Goal: Task Accomplishment & Management: Manage account settings

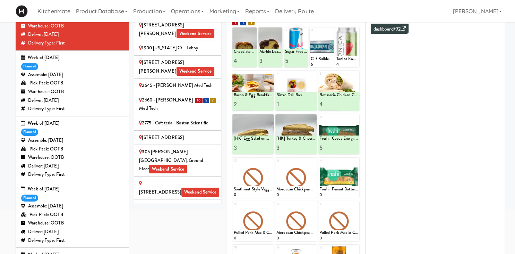
scroll to position [67, 0]
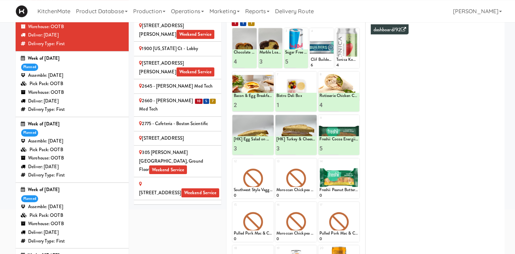
click at [187, 96] on div "2660 - Baylis Med Tech" at bounding box center [177, 104] width 77 height 17
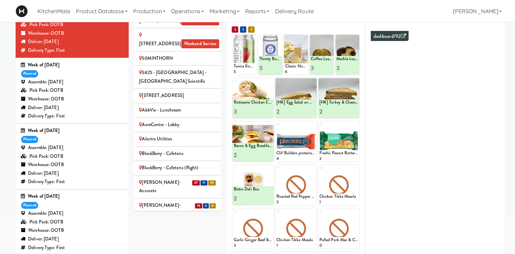
scroll to position [205, 0]
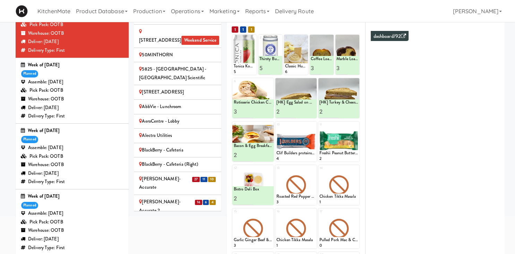
click at [169, 174] on div "Bothwell-Accurate" at bounding box center [177, 182] width 77 height 17
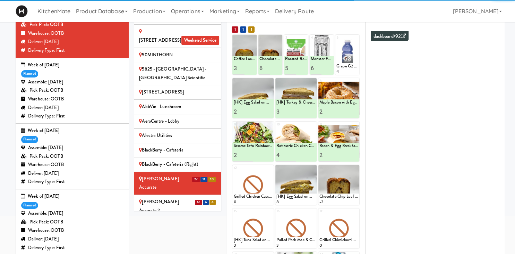
click at [187, 197] on div "[PERSON_NAME]-Accurate 2" at bounding box center [177, 205] width 77 height 17
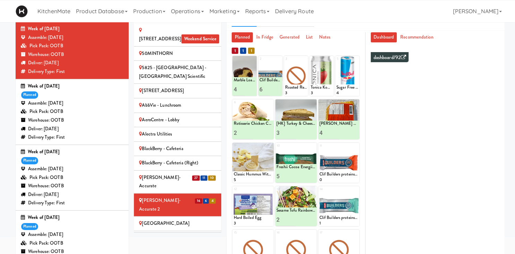
scroll to position [228, 0]
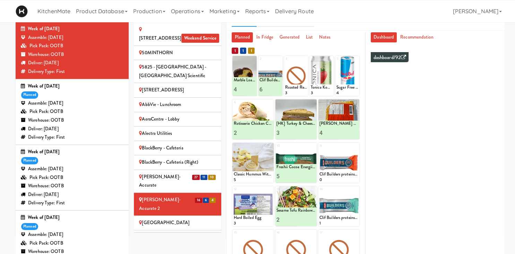
click at [173, 233] on div "Cambridge Memorial Hospital - A-Wing, Level 0 Weekend Service" at bounding box center [177, 241] width 77 height 17
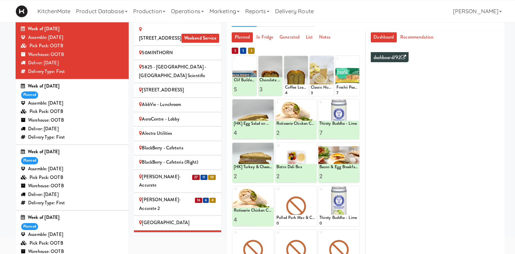
scroll to position [313, 0]
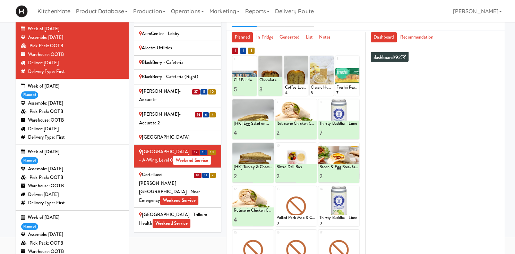
click at [195, 196] on span "Weekend Service" at bounding box center [179, 200] width 38 height 9
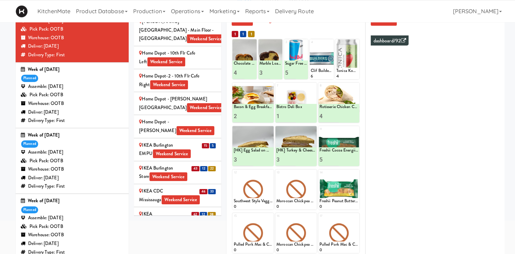
scroll to position [649, 0]
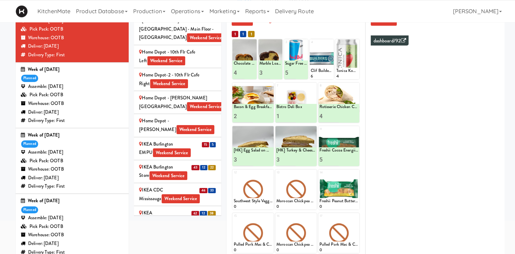
click at [181, 140] on div "IKEA Burlington EMPU Weekend Service" at bounding box center [177, 148] width 77 height 17
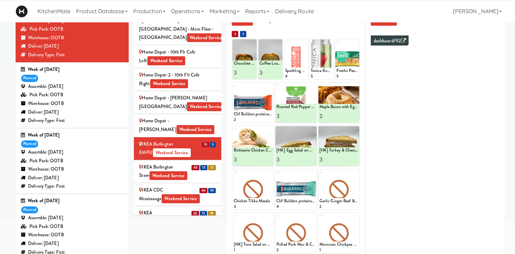
click at [191, 163] on div "IKEA Burlington Store Weekend Service" at bounding box center [177, 171] width 77 height 17
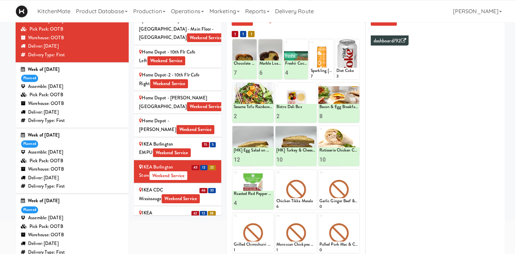
click at [194, 183] on li "46 33 IKEA CDC Mississauga Weekend Service" at bounding box center [177, 194] width 87 height 23
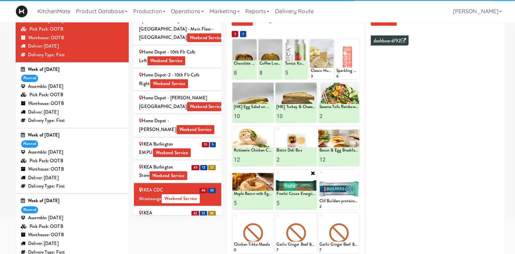
scroll to position [78, 0]
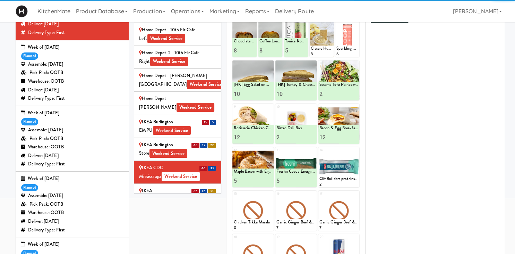
click at [204, 186] on div "IKEA Etobicoke Weekend Service" at bounding box center [177, 194] width 77 height 17
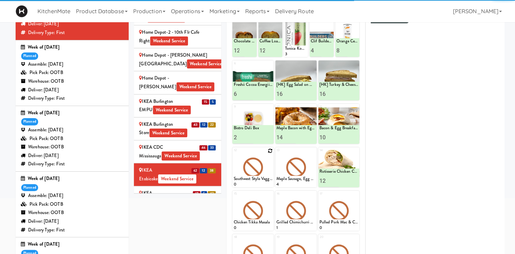
scroll to position [686, 0]
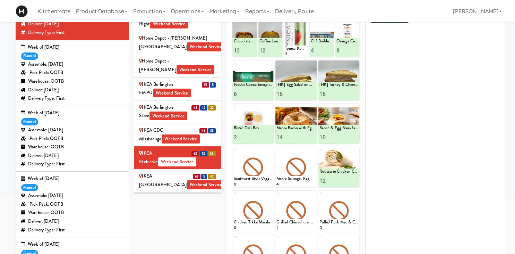
click at [192, 172] on div "IKEA North York Store Weekend Service" at bounding box center [177, 180] width 77 height 17
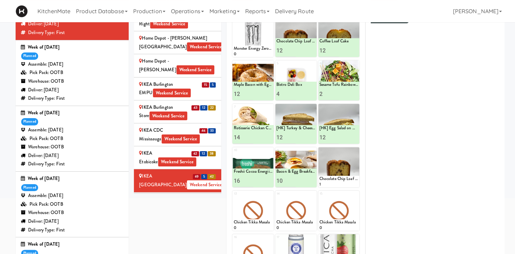
scroll to position [84, 0]
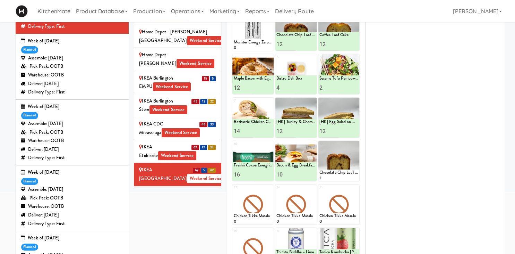
click at [209, 189] on div "IKEA Scarborough Town Center Weekend Service" at bounding box center [177, 197] width 77 height 17
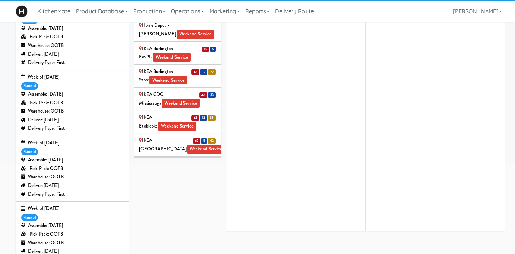
scroll to position [114, 0]
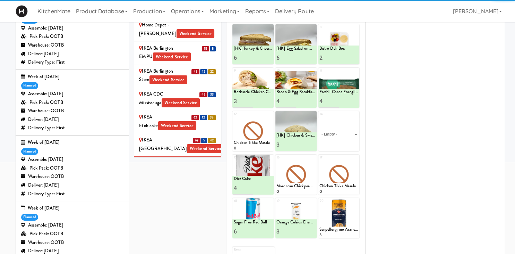
click at [192, 182] on div "IKEA TODO Store Weekend Service" at bounding box center [177, 190] width 77 height 17
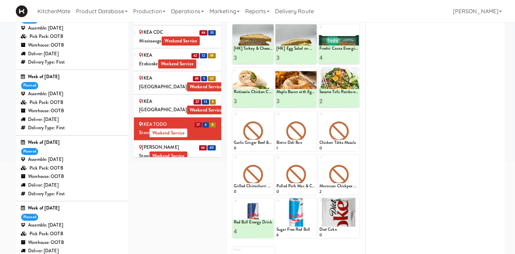
scroll to position [70, 0]
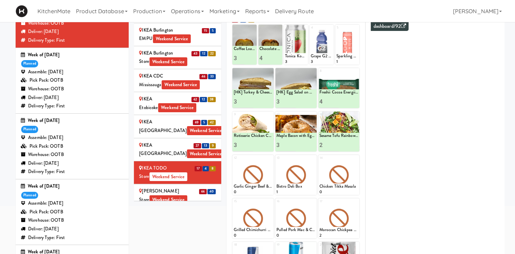
click at [187, 187] on div "IKEA Vaughan Store Weekend Service" at bounding box center [177, 195] width 77 height 17
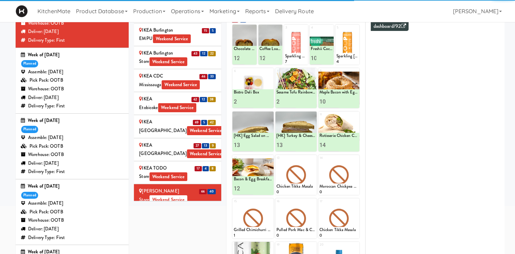
click at [194, 234] on span "16" at bounding box center [197, 236] width 7 height 5
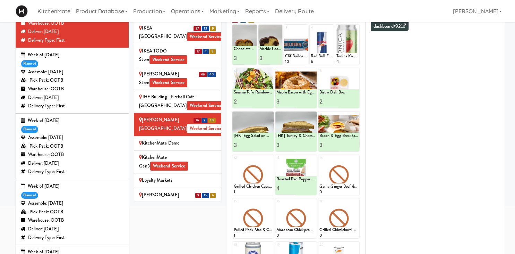
scroll to position [869, 0]
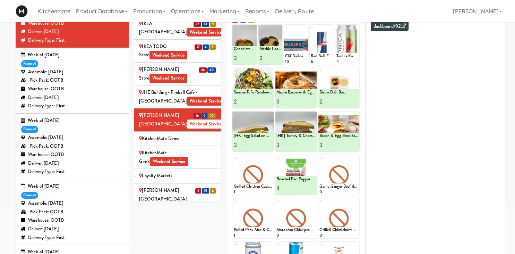
click at [199, 186] on div "Mackenzie Richmond Hill Hospital - Emergency Room Weekend Service" at bounding box center [177, 203] width 77 height 34
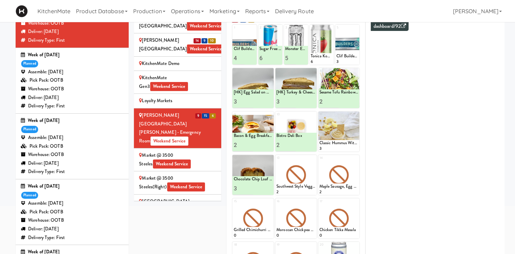
scroll to position [945, 0]
type input "1"
click at [293, 145] on input "1" at bounding box center [285, 144] width 19 height 13
click at [311, 147] on div at bounding box center [305, 144] width 19 height 13
click at [307, 148] on button at bounding box center [305, 145] width 9 height 8
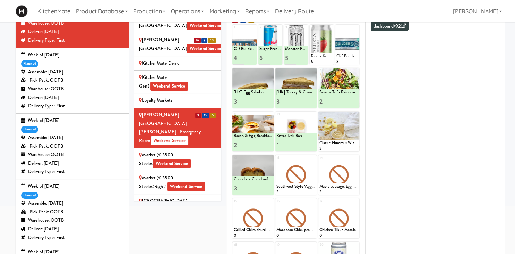
click at [163, 228] on span "Weekend Service" at bounding box center [176, 232] width 38 height 9
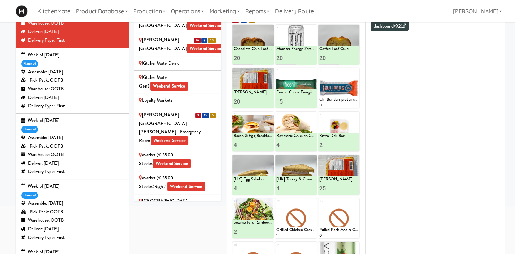
click at [197, 111] on div "Mackenzie Richmond Hill Hospital - Emergency Room Weekend Service" at bounding box center [177, 128] width 77 height 34
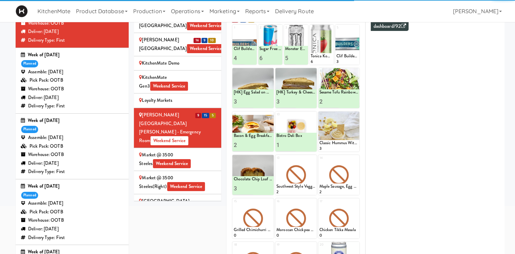
scroll to position [856, 0]
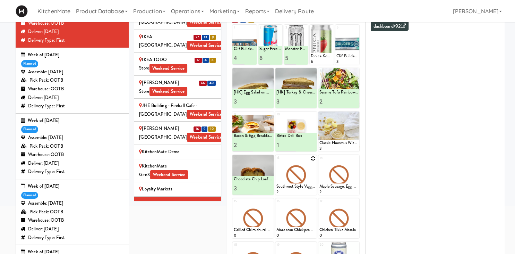
click at [314, 156] on icon at bounding box center [313, 158] width 5 height 5
click at [276, 161] on select "- Empty - Activia Probiotic Peach Mango Smoothie Chocolate Milk Tetra Pack Coca…" at bounding box center [295, 177] width 39 height 33
click option "Rotisserie Chicken Chipotle Wrap" at bounding box center [0, 0] width 0 height 0
click at [293, 189] on input "0" at bounding box center [285, 188] width 19 height 13
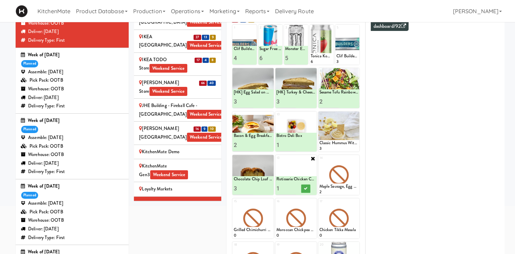
click at [293, 185] on input "1" at bounding box center [285, 188] width 19 height 13
click at [293, 185] on input "2" at bounding box center [285, 188] width 19 height 13
click at [293, 185] on input "3" at bounding box center [285, 188] width 19 height 13
click at [293, 185] on input "4" at bounding box center [285, 188] width 19 height 13
click at [293, 185] on input "5" at bounding box center [285, 188] width 19 height 13
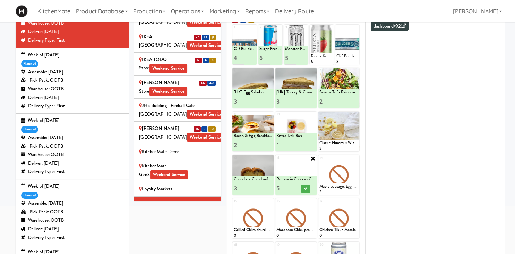
click at [293, 191] on input "5" at bounding box center [285, 188] width 19 height 13
click at [292, 189] on input "4" at bounding box center [285, 188] width 19 height 13
type input "3"
click at [292, 189] on input "3" at bounding box center [285, 188] width 19 height 13
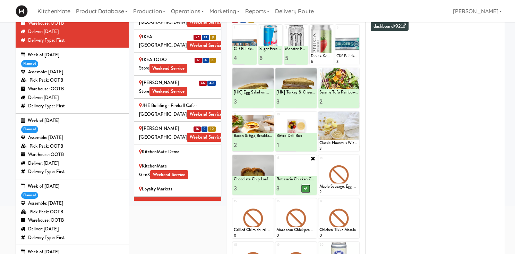
click at [305, 191] on button at bounding box center [305, 188] width 9 height 8
type input "1"
click at [335, 104] on input "1" at bounding box center [328, 101] width 19 height 13
click at [348, 103] on icon at bounding box center [348, 102] width 3 height 4
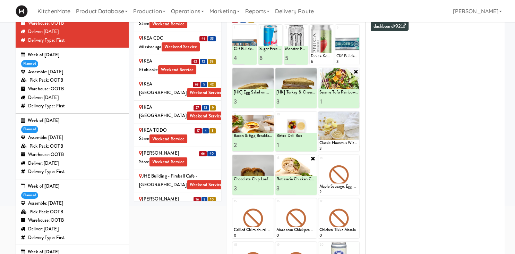
scroll to position [784, 0]
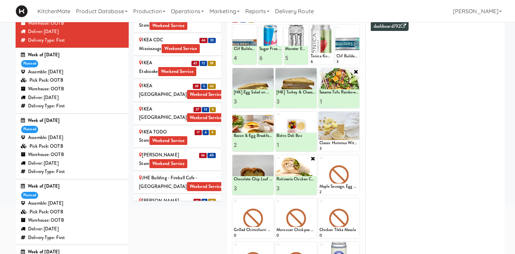
click at [182, 196] on div "Joseph Brant Hospital Weekend Service" at bounding box center [177, 204] width 77 height 17
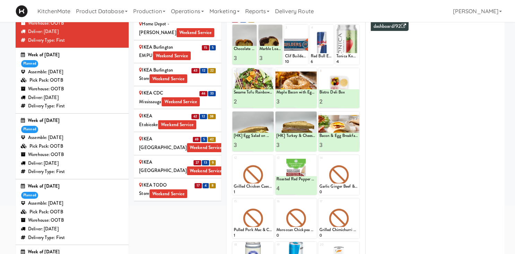
scroll to position [729, 0]
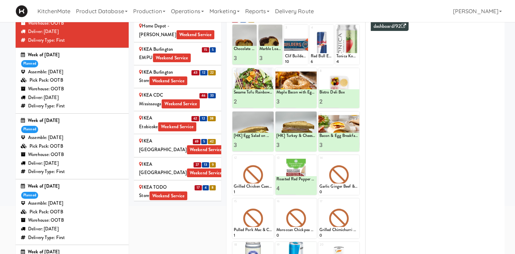
click at [206, 206] on div "IKEA Vaughan Store Weekend Service" at bounding box center [177, 214] width 77 height 17
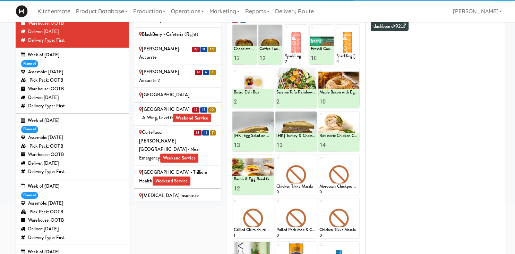
scroll to position [230, 0]
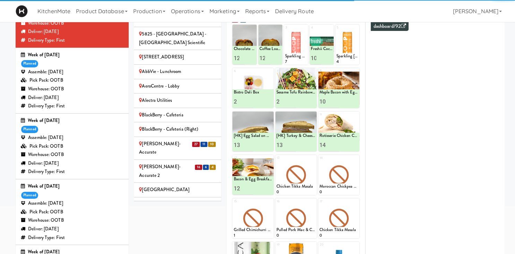
click at [171, 137] on li "27 11 10 Bothwell-Accurate" at bounding box center [177, 148] width 87 height 23
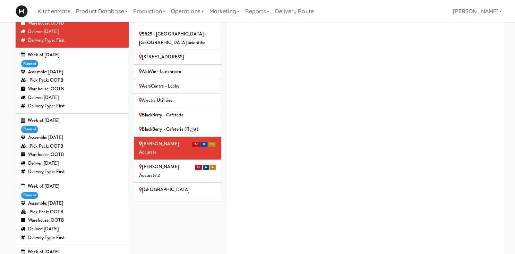
scroll to position [172, 0]
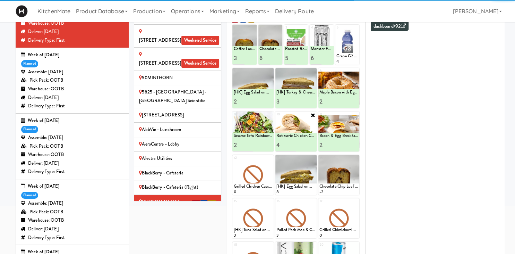
type input "3"
click at [292, 145] on input "3" at bounding box center [285, 144] width 19 height 13
click at [305, 144] on icon at bounding box center [305, 145] width 3 height 4
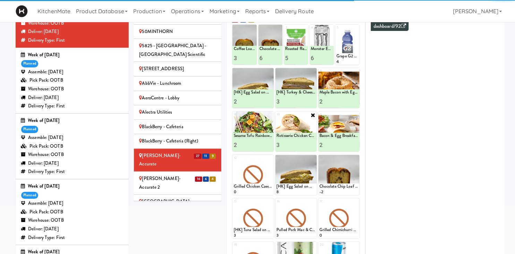
click at [181, 174] on div "[PERSON_NAME]-Accurate 2" at bounding box center [177, 182] width 77 height 17
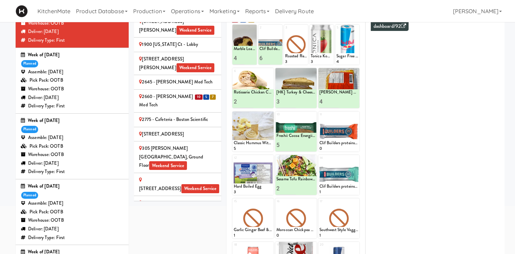
scroll to position [0, 0]
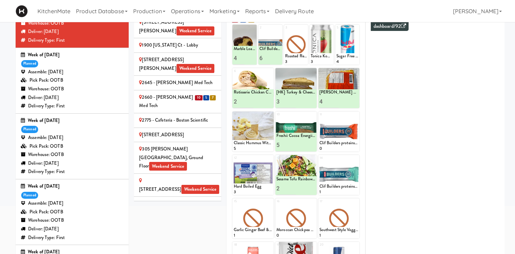
click at [185, 93] on div "2660 - [PERSON_NAME] Med Tech" at bounding box center [177, 101] width 77 height 17
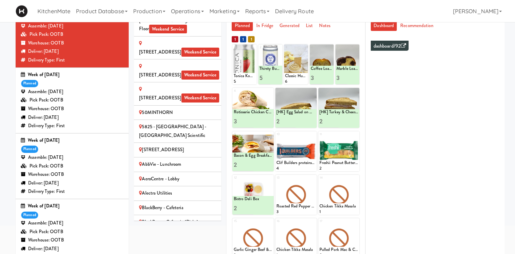
scroll to position [247, 0]
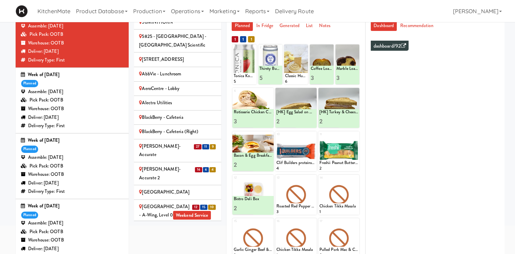
click at [187, 162] on li "16 6 4 Bothwell-Accurate 2" at bounding box center [177, 173] width 87 height 23
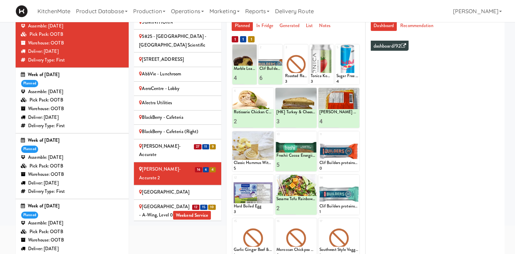
click at [182, 142] on div "[PERSON_NAME]-Accurate" at bounding box center [177, 150] width 77 height 17
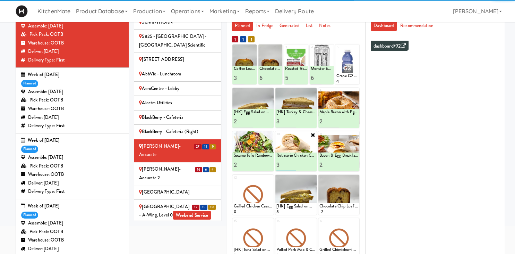
click at [295, 168] on input "3" at bounding box center [285, 164] width 19 height 13
type input "2"
click at [292, 165] on input "2" at bounding box center [285, 164] width 19 height 13
click at [184, 202] on div "Cambridge Memorial Hospital - A-Wing, Level 0 Weekend Service" at bounding box center [177, 210] width 77 height 17
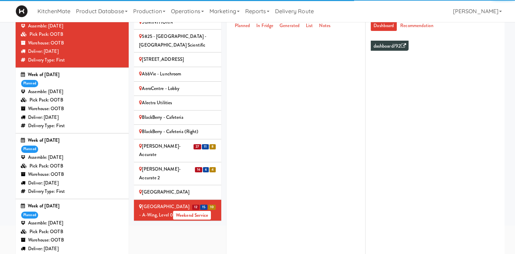
scroll to position [340, 0]
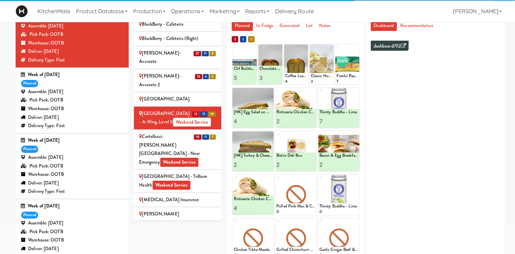
click at [192, 132] on div "Cortellucci Vaughan Hospital - near Emergency Weekend Service" at bounding box center [177, 149] width 77 height 34
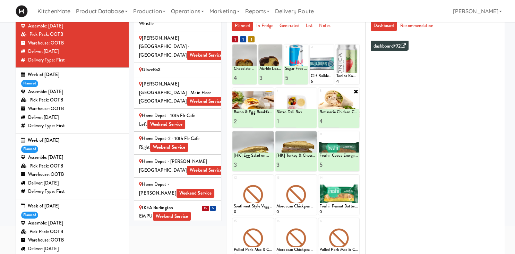
scroll to position [573, 0]
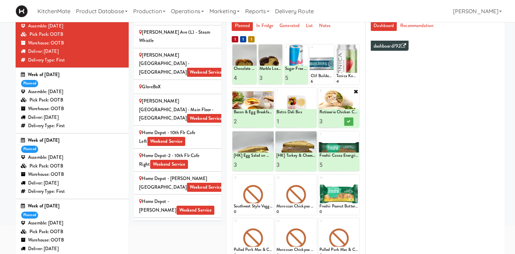
type input "3"
click at [336, 123] on input "3" at bounding box center [328, 121] width 19 height 13
click at [350, 123] on button at bounding box center [348, 121] width 9 height 8
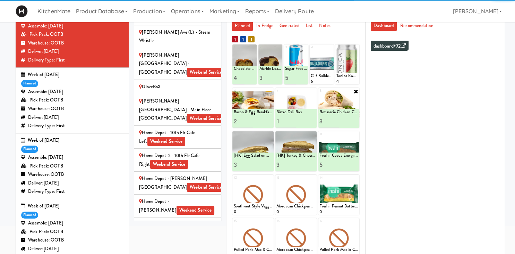
scroll to position [666, 0]
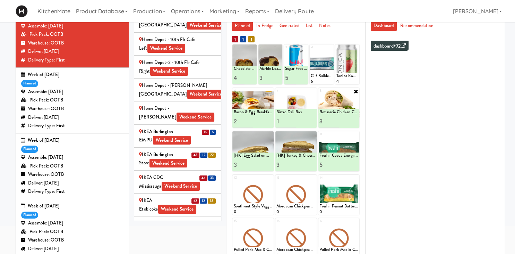
click at [185, 159] on span "Weekend Service" at bounding box center [169, 163] width 38 height 9
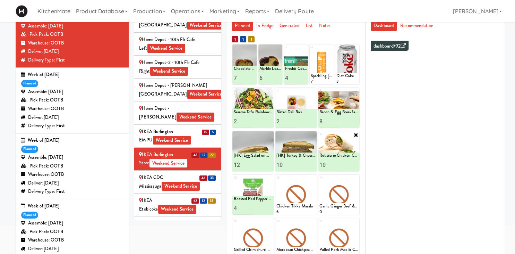
type input "9"
click at [336, 166] on input "9" at bounding box center [328, 164] width 19 height 13
click at [347, 166] on icon at bounding box center [348, 165] width 3 height 4
click at [146, 173] on div "IKEA CDC Mississauga Weekend Service" at bounding box center [177, 181] width 77 height 17
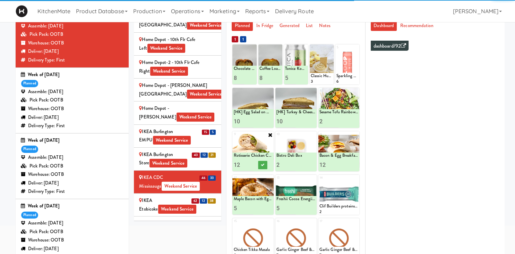
type input "11"
click at [250, 165] on input "11" at bounding box center [242, 164] width 19 height 13
click at [265, 163] on button at bounding box center [262, 165] width 9 height 8
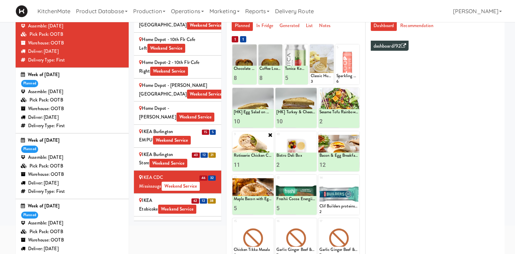
click at [192, 198] on span "62" at bounding box center [195, 200] width 8 height 5
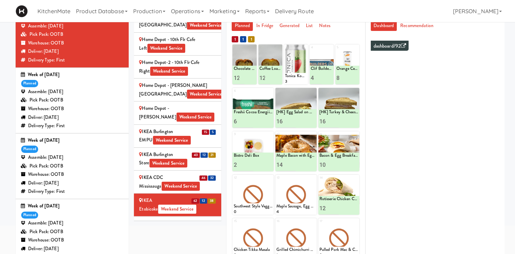
click at [207, 219] on div "IKEA North York Store Weekend Service" at bounding box center [177, 227] width 77 height 17
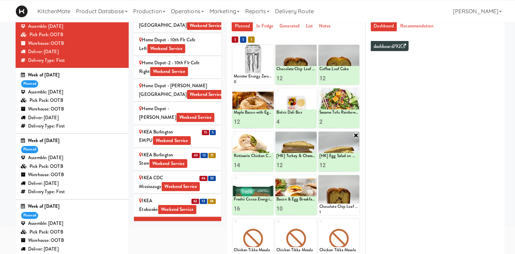
scroll to position [99, 0]
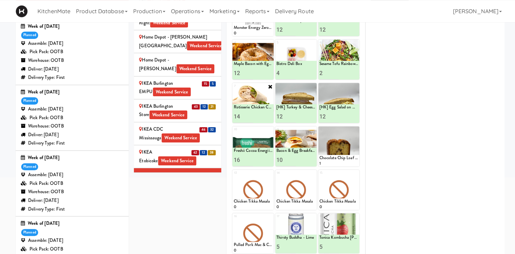
type input "13"
click at [249, 118] on input "13" at bounding box center [242, 116] width 19 height 13
click at [265, 118] on button at bounding box center [262, 116] width 9 height 8
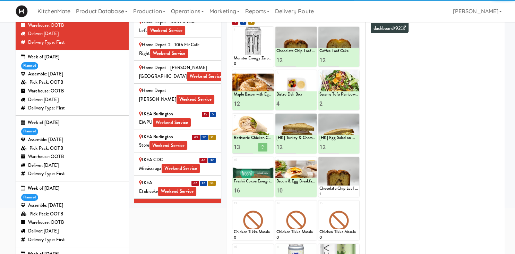
scroll to position [124, 0]
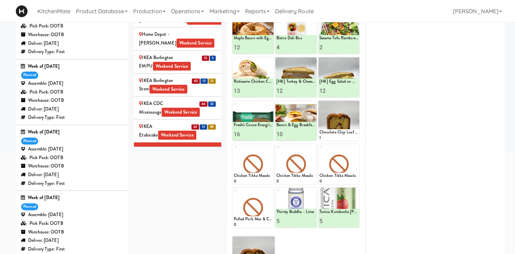
click at [206, 168] on div "IKEA Scarborough Town Center Weekend Service" at bounding box center [177, 176] width 77 height 17
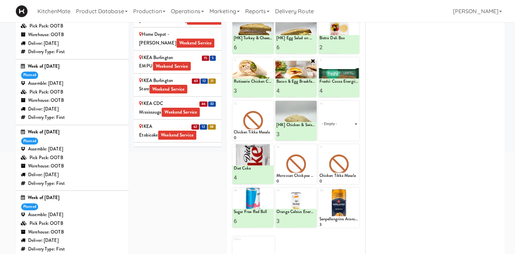
scroll to position [85, 0]
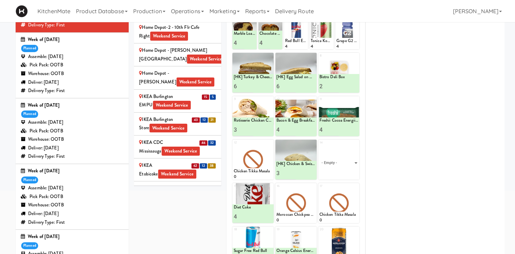
click at [197, 232] on span "17" at bounding box center [198, 234] width 7 height 5
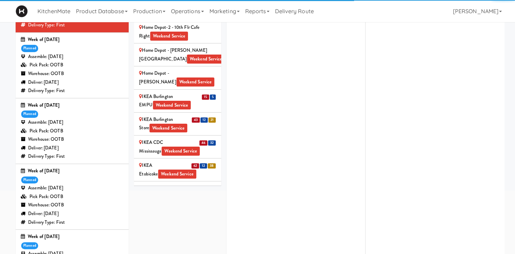
scroll to position [769, 0]
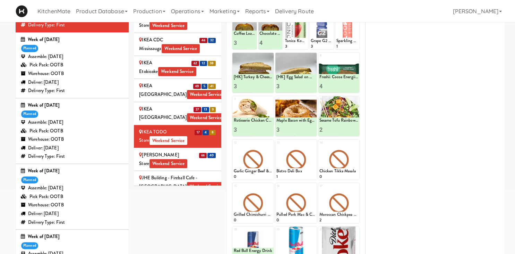
click at [199, 153] on span "66" at bounding box center [203, 155] width 8 height 5
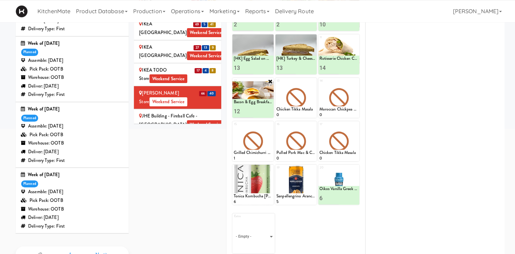
scroll to position [6, 0]
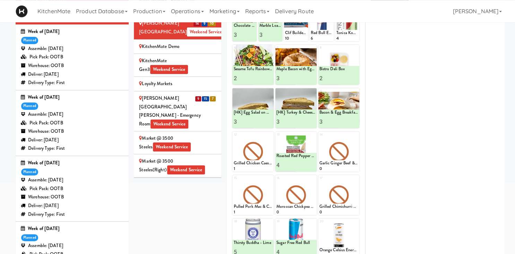
scroll to position [943, 0]
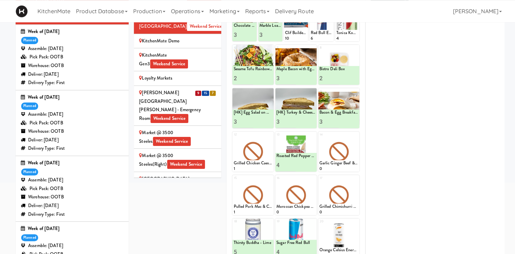
click at [211, 88] on div "Mackenzie Richmond Hill Hospital - Emergency Room Weekend Service" at bounding box center [177, 105] width 77 height 34
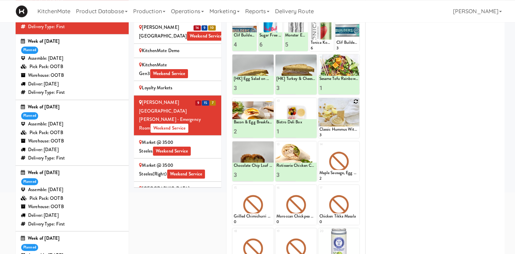
scroll to position [33, 0]
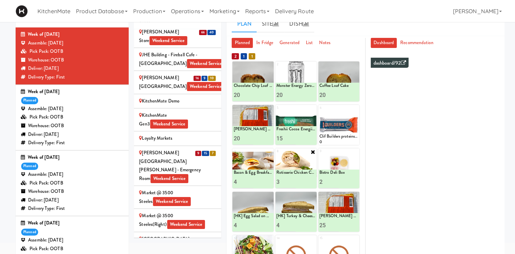
type input "3"
click at [293, 184] on input "3" at bounding box center [285, 181] width 19 height 13
click at [304, 180] on button at bounding box center [305, 182] width 9 height 8
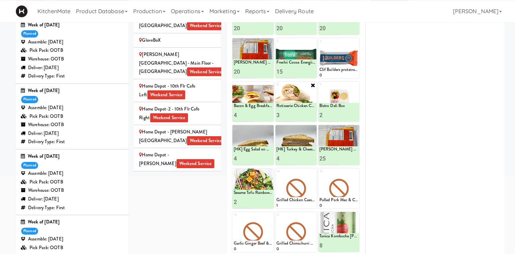
scroll to position [570, 0]
click at [202, 174] on div "IKEA Burlington EMPU Weekend Service" at bounding box center [177, 182] width 77 height 17
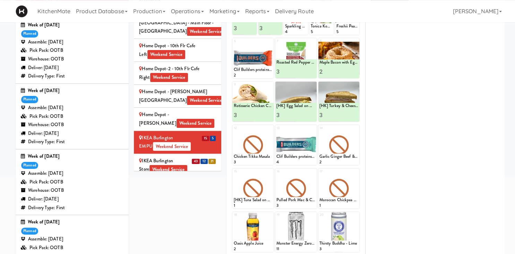
scroll to position [643, 0]
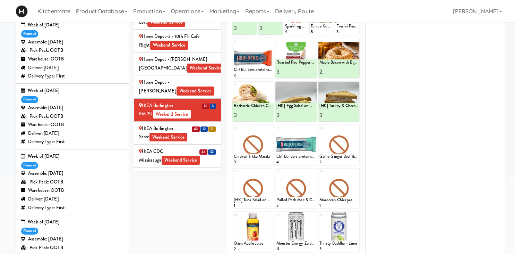
click at [200, 124] on div "43 12 21" at bounding box center [203, 128] width 25 height 9
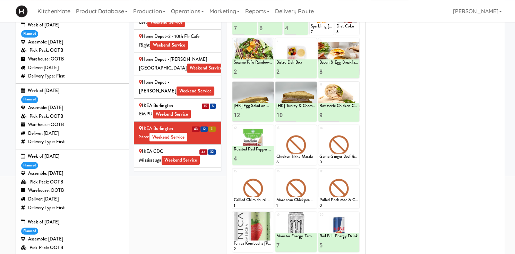
scroll to position [51, 0]
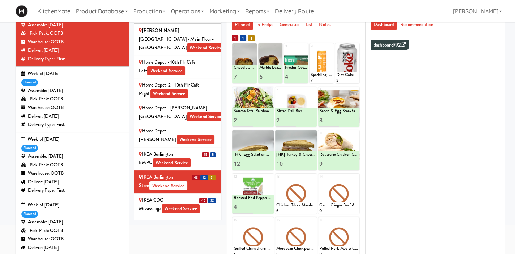
click at [202, 196] on div "IKEA CDC Mississauga Weekend Service" at bounding box center [177, 204] width 77 height 17
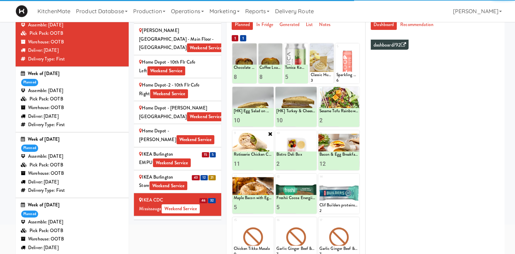
type input "10"
click at [249, 166] on input "10" at bounding box center [242, 163] width 19 height 13
click at [263, 165] on icon at bounding box center [262, 164] width 3 height 4
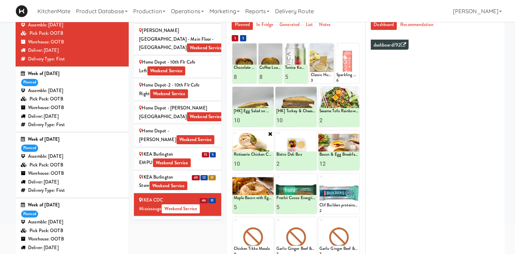
click at [170, 227] on span "Weekend Service" at bounding box center [177, 231] width 38 height 9
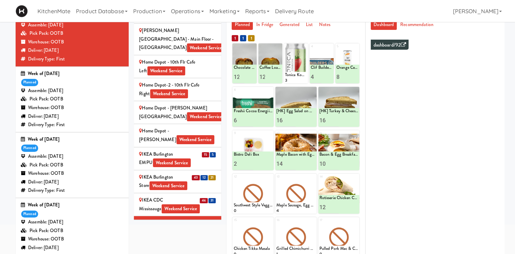
click at [203, 241] on div "IKEA North York Store Weekend Service" at bounding box center [177, 249] width 77 height 17
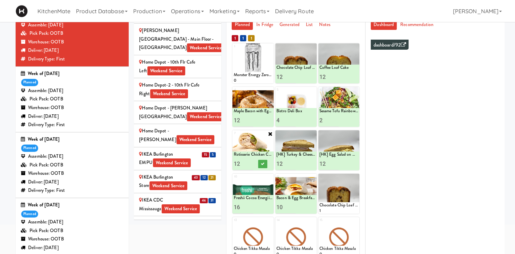
type input "12"
click at [249, 166] on input "12" at bounding box center [242, 163] width 19 height 13
click at [262, 164] on icon at bounding box center [262, 164] width 3 height 4
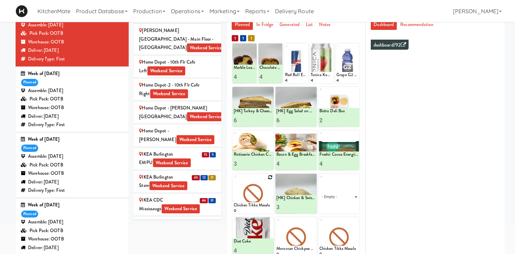
click at [270, 178] on icon at bounding box center [270, 176] width 5 height 5
click at [233, 180] on select "- Empty - Activia Probiotic Peach Mango Smoothie Chocolate Milk Tetra Pack Coca…" at bounding box center [252, 196] width 39 height 33
click option "Maple Bacon with Egg & Cheddar on Sesame Seed Bagel" at bounding box center [0, 0] width 0 height 0
click at [251, 205] on input "2" at bounding box center [242, 206] width 19 height 13
click at [262, 208] on button at bounding box center [262, 207] width 9 height 8
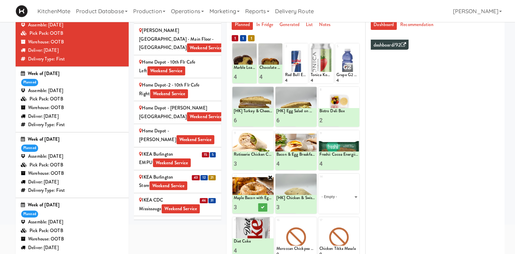
type input "3"
click at [249, 205] on input "3" at bounding box center [242, 206] width 19 height 13
click at [262, 208] on icon at bounding box center [262, 207] width 3 height 4
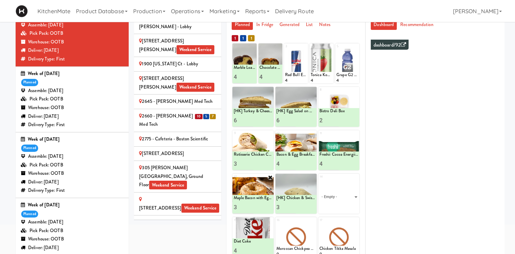
scroll to position [0, 0]
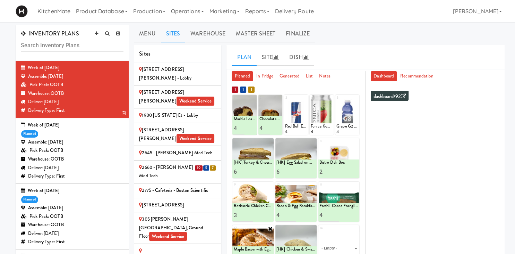
click at [79, 91] on div "Warehouse: OOTB" at bounding box center [72, 93] width 103 height 9
click at [96, 103] on div "Deliver: [DATE]" at bounding box center [72, 101] width 103 height 9
click at [85, 148] on div "Pick Pack: OOTB" at bounding box center [72, 150] width 103 height 9
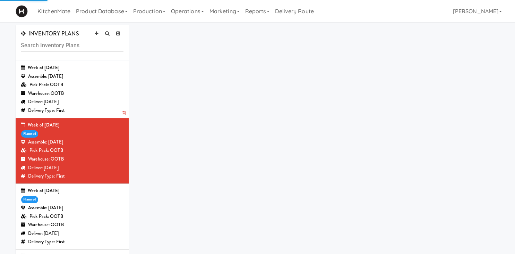
click at [91, 90] on div "Warehouse: OOTB" at bounding box center [72, 93] width 103 height 9
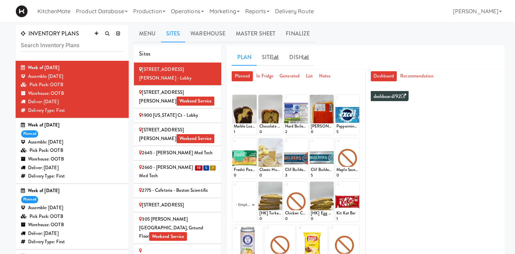
click at [183, 163] on li "10 5 7 2660 - Baylis Med Tech" at bounding box center [177, 171] width 87 height 23
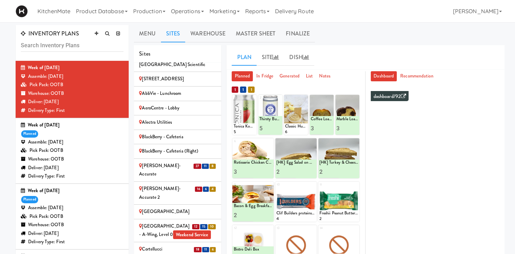
scroll to position [277, 0]
click at [193, 162] on div "[PERSON_NAME]-Accurate" at bounding box center [177, 170] width 77 height 17
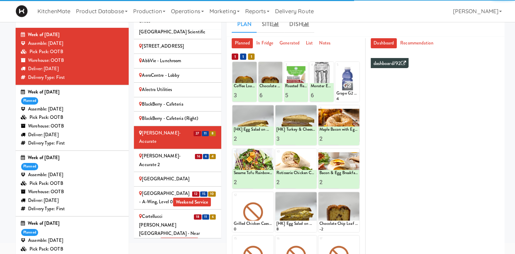
scroll to position [86, 0]
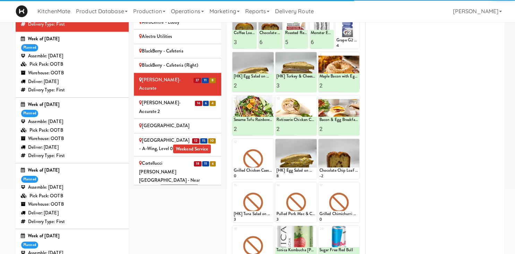
click at [196, 101] on span "16" at bounding box center [198, 103] width 7 height 5
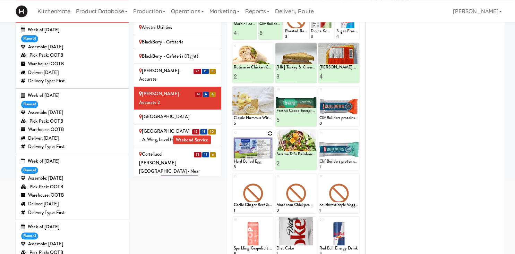
scroll to position [61, 0]
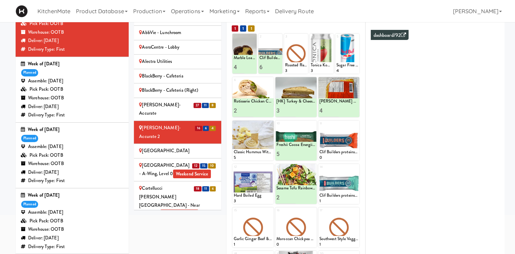
click at [206, 161] on div "Cambridge Memorial Hospital - A-Wing, Level 0 Weekend Service" at bounding box center [177, 169] width 77 height 17
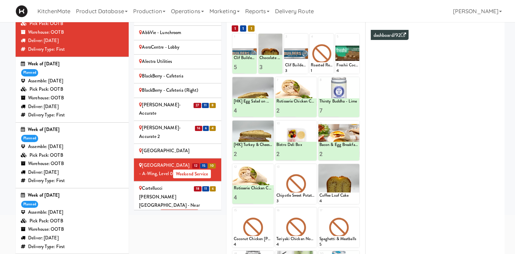
click at [198, 184] on div "18 11 6" at bounding box center [205, 188] width 23 height 9
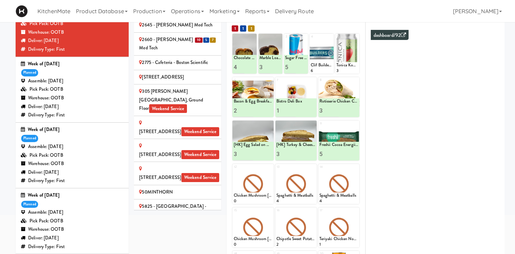
scroll to position [0, 0]
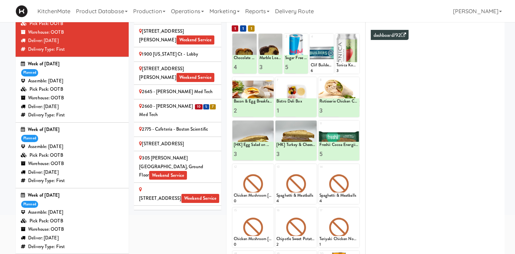
click at [183, 102] on li "10 5 7 2660 - Baylis Med Tech" at bounding box center [177, 110] width 87 height 23
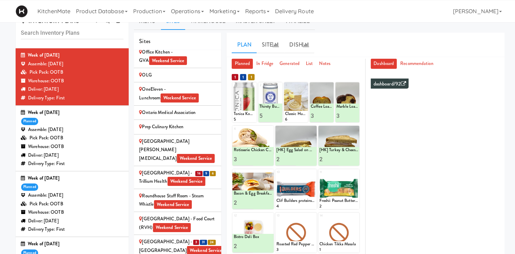
scroll to position [1384, 0]
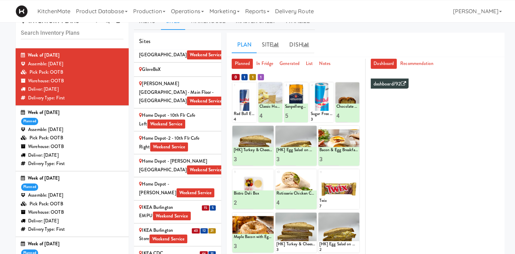
scroll to position [627, 0]
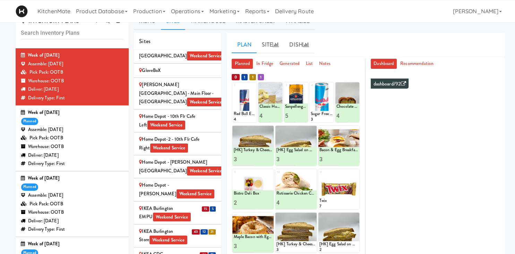
click at [202, 204] on div "IKEA Burlington EMPU Weekend Service" at bounding box center [177, 212] width 77 height 17
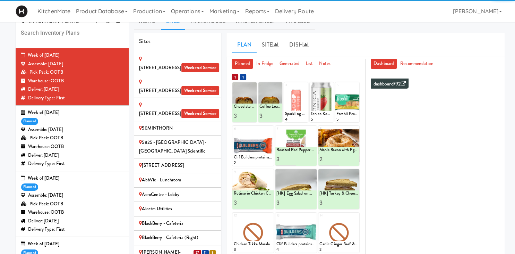
scroll to position [0, 0]
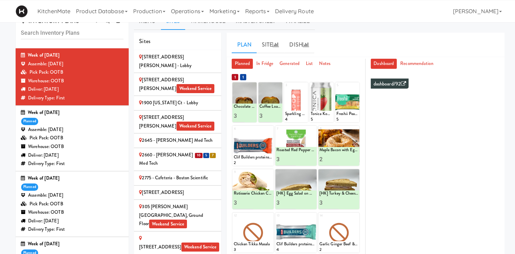
click at [189, 151] on div "2660 - [PERSON_NAME] Med Tech" at bounding box center [177, 159] width 77 height 17
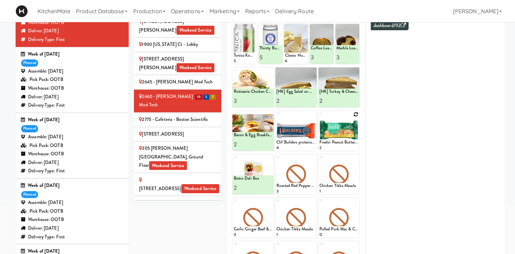
scroll to position [72, 0]
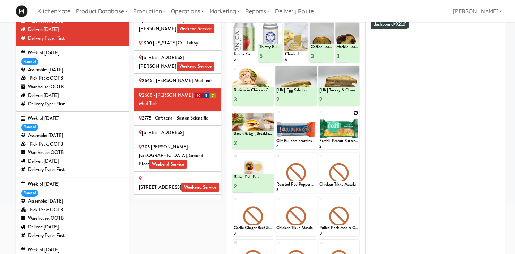
click at [355, 113] on icon at bounding box center [355, 112] width 5 height 5
click at [319, 116] on select "- Empty - Activia Probiotic Peach Mango Smoothie Chocolate Milk Tetra Pack Coca…" at bounding box center [338, 132] width 39 height 33
click option "Freshii Cocoa Energii Bites" at bounding box center [0, 0] width 0 height 0
click at [334, 141] on input "2" at bounding box center [328, 142] width 19 height 13
click at [334, 141] on input "3" at bounding box center [328, 142] width 19 height 13
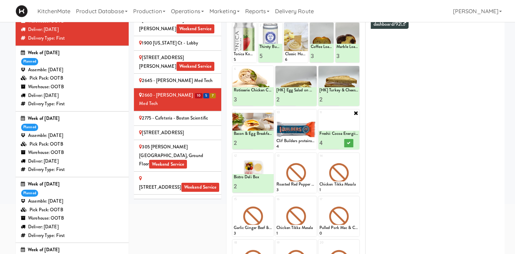
type input "4"
click at [334, 141] on input "4" at bounding box center [328, 142] width 19 height 13
click at [347, 142] on button at bounding box center [348, 143] width 9 height 8
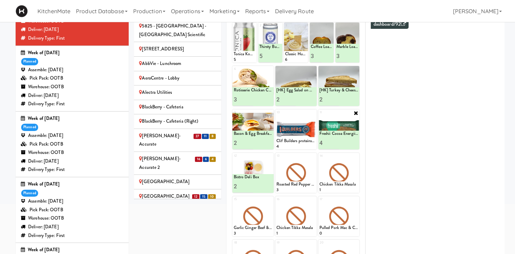
scroll to position [236, 0]
click at [180, 131] on div "[PERSON_NAME]-Accurate" at bounding box center [177, 139] width 77 height 17
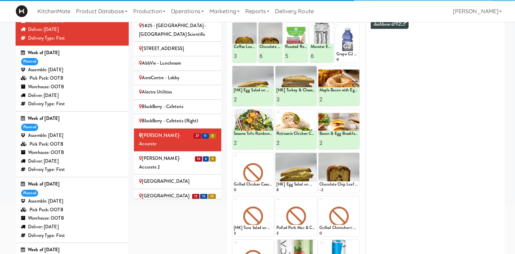
click at [185, 154] on div "[PERSON_NAME]-Accurate 2" at bounding box center [177, 162] width 77 height 17
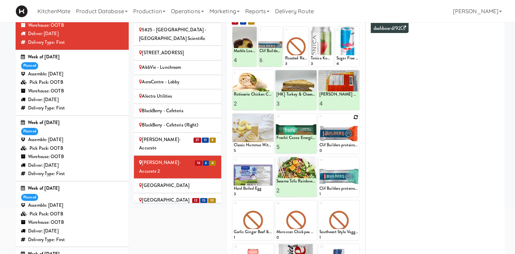
scroll to position [68, 0]
click at [357, 115] on icon at bounding box center [355, 116] width 5 height 5
click at [319, 120] on select "- Empty - Activia Probiotic Peach Mango Smoothie Chocolate Milk Tetra Pack Coca…" at bounding box center [338, 136] width 39 height 33
click option "Roasted Red Pepper Hummus with Crackers" at bounding box center [0, 0] width 0 height 0
click at [336, 146] on input "2" at bounding box center [328, 146] width 19 height 13
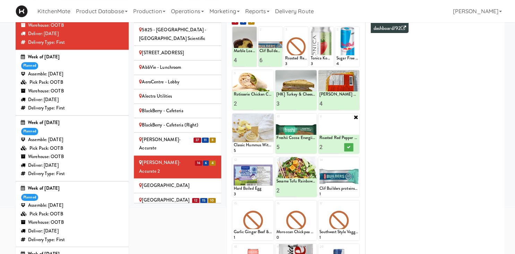
click at [336, 146] on input "3" at bounding box center [328, 146] width 19 height 13
type input "4"
click at [336, 146] on input "4" at bounding box center [328, 146] width 19 height 13
click at [349, 147] on icon at bounding box center [348, 147] width 3 height 4
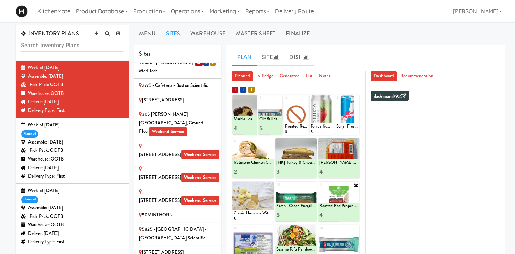
scroll to position [0, 0]
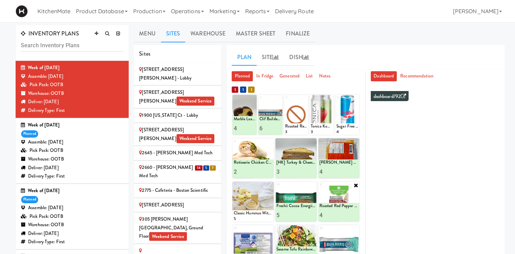
click at [178, 163] on div "2660 - [PERSON_NAME] Med Tech" at bounding box center [177, 171] width 77 height 17
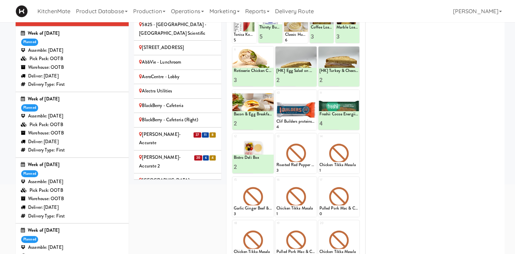
scroll to position [218, 0]
click at [173, 130] on div "[PERSON_NAME]-Accurate" at bounding box center [177, 138] width 77 height 17
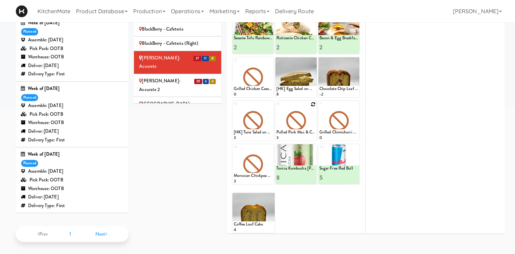
scroll to position [116, 0]
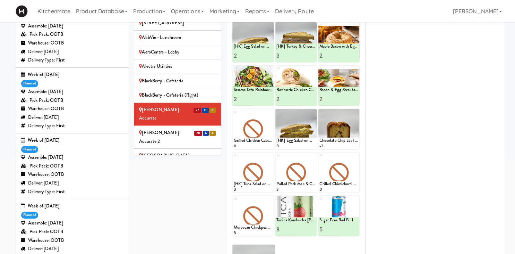
click at [185, 128] on div "[PERSON_NAME]-Accurate 2" at bounding box center [177, 136] width 77 height 17
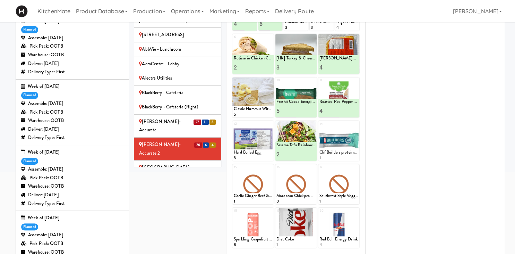
scroll to position [124, 0]
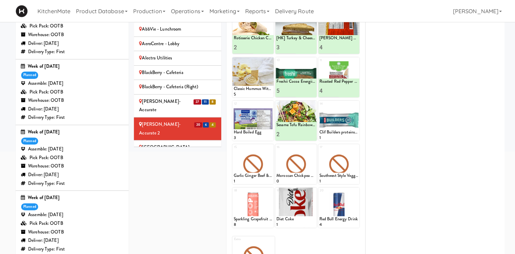
click at [188, 157] on div "Cambridge Memorial Hospital - A-Wing, Level 0 Weekend Service" at bounding box center [177, 165] width 77 height 17
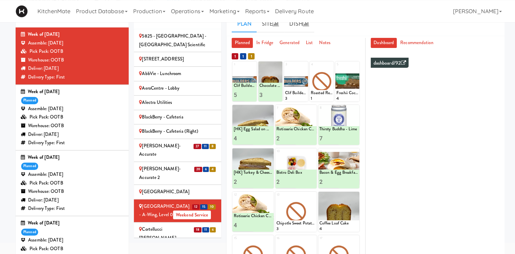
scroll to position [342, 0]
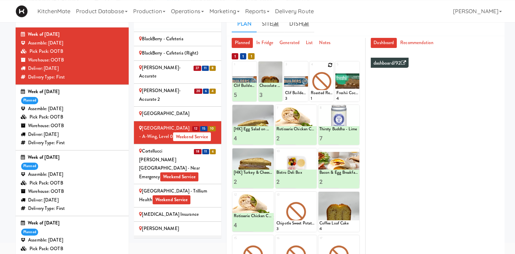
click at [331, 63] on icon at bounding box center [330, 64] width 5 height 5
click at [311, 68] on select "- Empty - Activia Probiotic Peach Mango Smoothie Chocolate Milk Tetra Pack Coca…" at bounding box center [322, 84] width 22 height 33
click option "Roasted Red Pepper Hummus with Crackers" at bounding box center [0, 0] width 0 height 0
click at [318, 94] on input "2" at bounding box center [316, 94] width 11 height 13
type input "3"
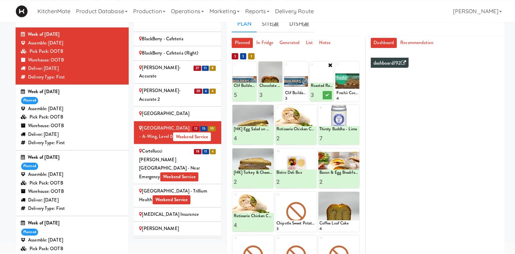
click at [318, 94] on input "3" at bounding box center [316, 94] width 11 height 13
click at [328, 95] on icon at bounding box center [327, 95] width 3 height 4
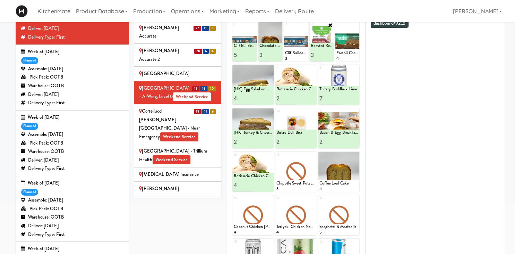
click at [206, 107] on div "Cortellucci Vaughan Hospital - near Emergency Weekend Service" at bounding box center [177, 124] width 77 height 34
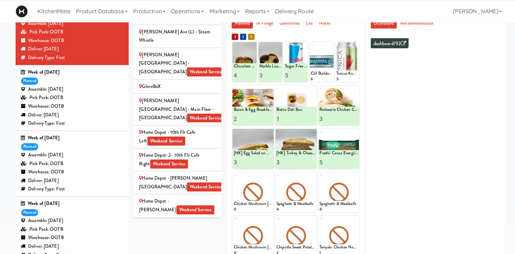
scroll to position [587, 0]
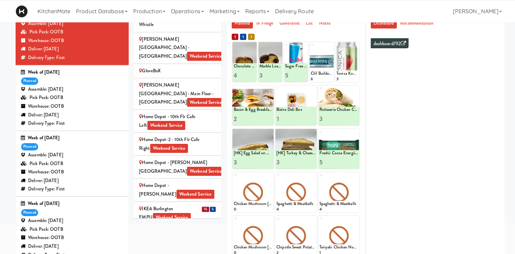
click at [200, 204] on div "IKEA Burlington EMPU Weekend Service" at bounding box center [177, 212] width 77 height 17
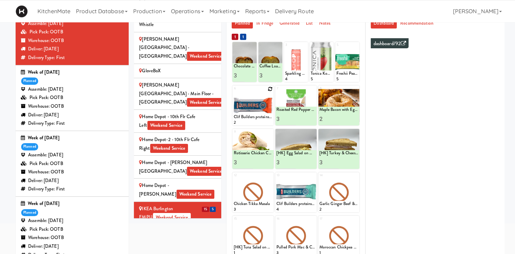
click at [270, 88] on icon at bounding box center [270, 88] width 5 height 5
click at [233, 92] on select "- Empty - Activia Probiotic Peach Mango Smoothie Chocolate Milk Tetra Pack Coca…" at bounding box center [252, 108] width 39 height 33
click option "Clif Builders proteins Bar Peanut Butter Chocolate" at bounding box center [0, 0] width 0 height 0
click at [249, 118] on input "2" at bounding box center [242, 118] width 19 height 13
click at [249, 118] on input "3" at bounding box center [242, 118] width 19 height 13
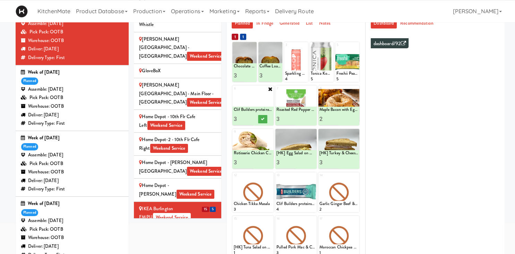
type input "4"
click at [249, 118] on input "4" at bounding box center [242, 118] width 19 height 13
click at [262, 119] on icon at bounding box center [262, 119] width 3 height 4
click at [192, 227] on div "IKEA Burlington Store Weekend Service" at bounding box center [177, 235] width 77 height 17
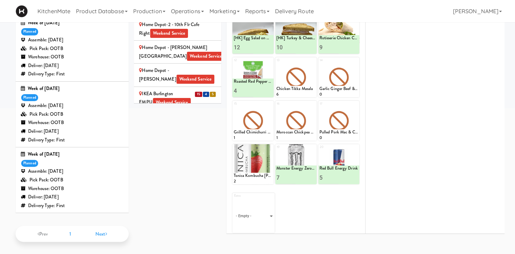
scroll to position [68, 0]
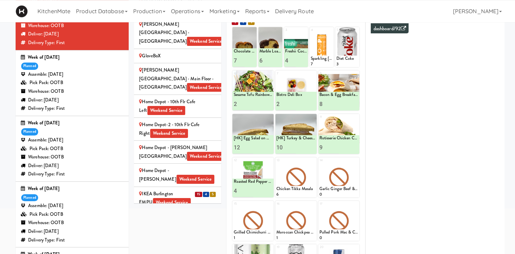
click at [200, 237] on span "46" at bounding box center [204, 239] width 8 height 5
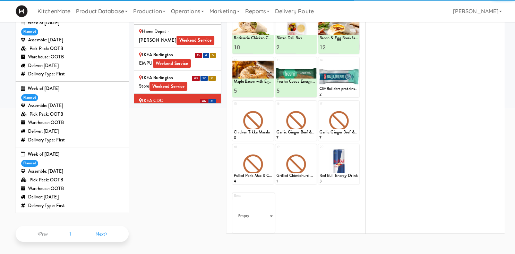
scroll to position [169, 0]
click at [190, 105] on span "Weekend Service" at bounding box center [181, 109] width 38 height 9
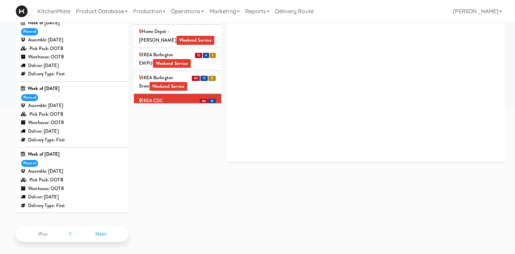
click at [181, 119] on div "IKEA Etobicoke Weekend Service" at bounding box center [177, 127] width 77 height 17
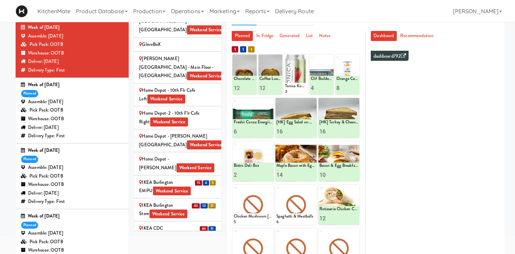
scroll to position [707, 0]
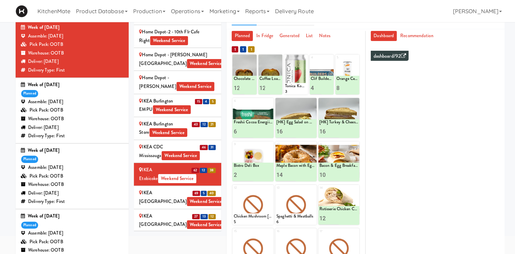
click at [186, 188] on div "IKEA North York Store Weekend Service" at bounding box center [177, 196] width 77 height 17
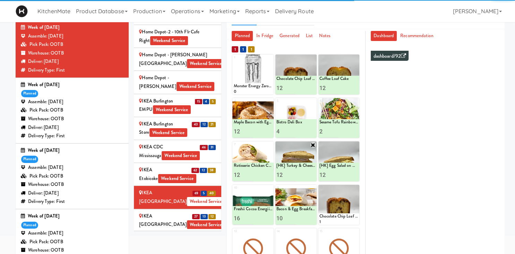
scroll to position [68, 0]
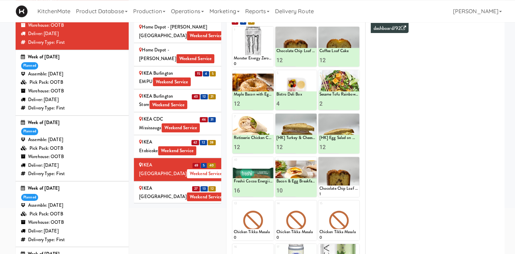
click at [147, 184] on div "IKEA Scarborough Town Center Weekend Service" at bounding box center [177, 192] width 77 height 17
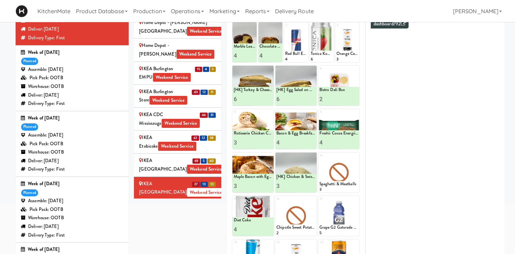
scroll to position [115, 0]
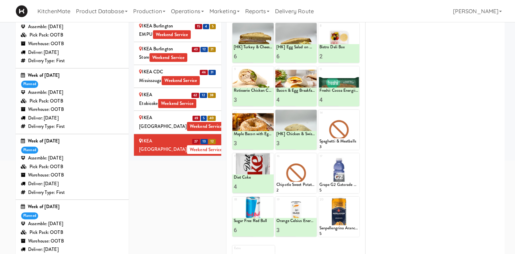
click at [191, 160] on div "IKEA TODO Store Weekend Service" at bounding box center [177, 168] width 77 height 17
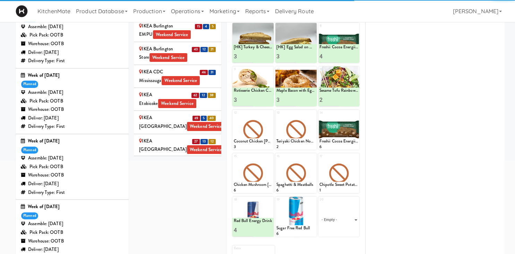
scroll to position [118, 0]
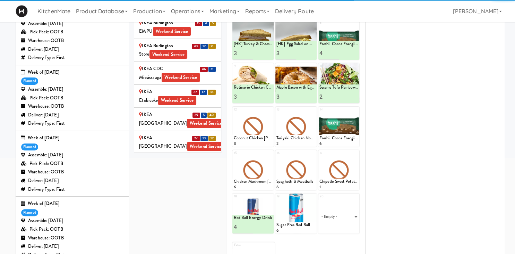
click at [184, 188] on span "Weekend Service" at bounding box center [169, 192] width 38 height 9
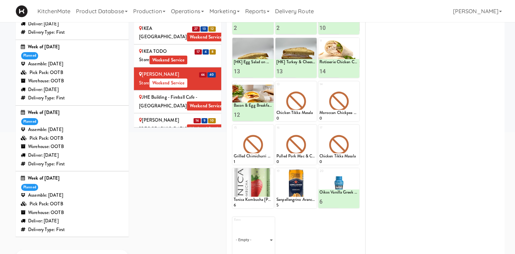
scroll to position [793, 0]
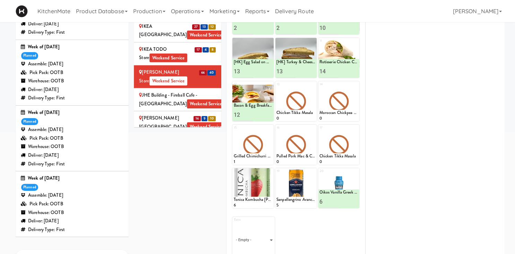
click at [209, 114] on div "Joseph Brant Hospital Weekend Service" at bounding box center [177, 122] width 77 height 17
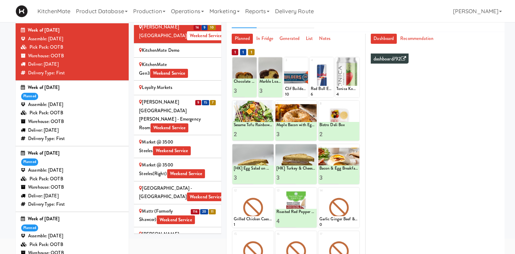
scroll to position [990, 0]
click at [198, 97] on div "Mackenzie Richmond Hill Hospital - Emergency Room Weekend Service" at bounding box center [177, 114] width 77 height 34
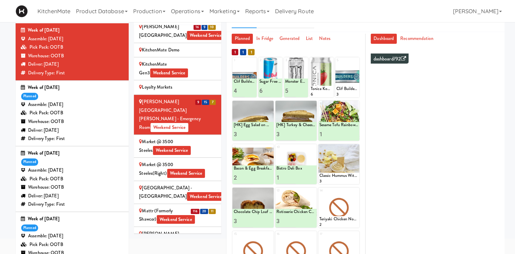
click at [196, 204] on li "116 20 11 Mattr (formerly Shawcor) Weekend Service" at bounding box center [177, 215] width 87 height 23
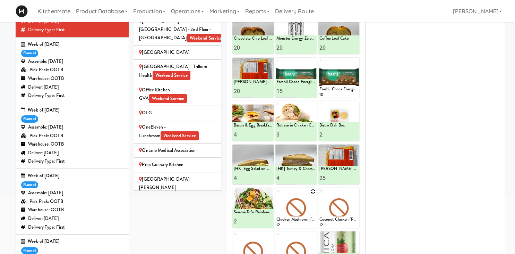
scroll to position [80, 0]
click at [201, 215] on span "Weekend Service" at bounding box center [187, 219] width 38 height 9
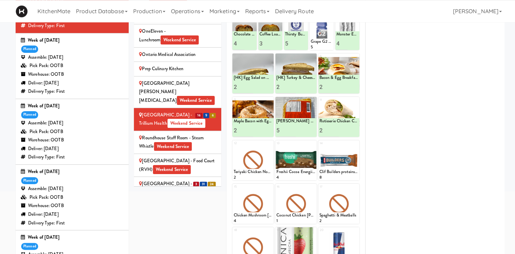
scroll to position [137, 0]
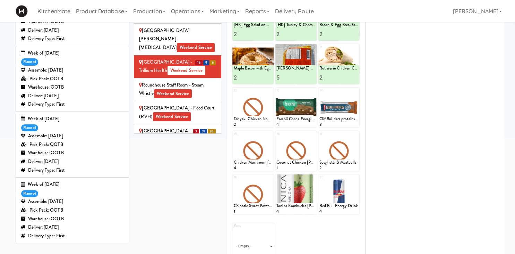
click at [203, 127] on div "Scarborough Birchmount Hospital - Main Lobby Weekend Service" at bounding box center [177, 135] width 77 height 17
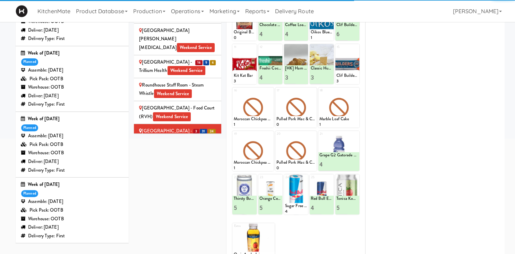
scroll to position [36, 0]
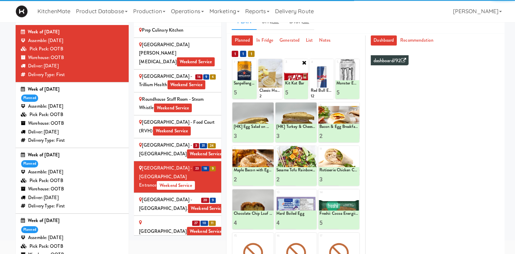
scroll to position [1371, 0]
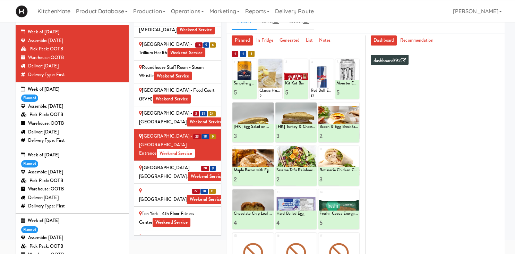
click at [310, 49] on div "1 1 1 1 Sanpellengrino Aranciata 4 Sanpellengrino Aranciata 5 2 Classic Hummus …" at bounding box center [296, 206] width 128 height 317
click at [189, 163] on div "SickKids Hospital - Main St. Weekend Service" at bounding box center [177, 171] width 77 height 17
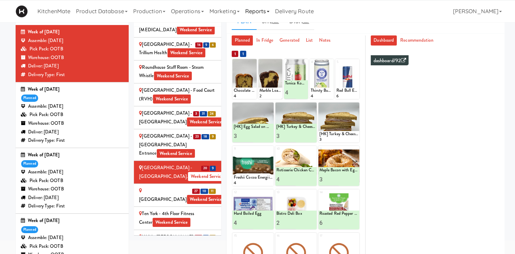
scroll to position [59, 0]
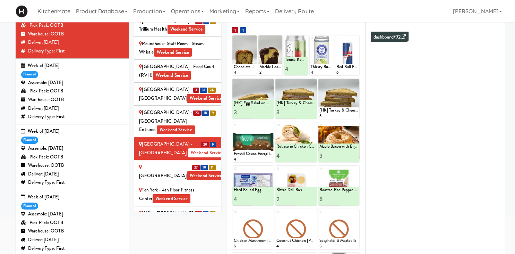
click at [210, 163] on div "St. Joseph's Health Centre Weekend Service" at bounding box center [177, 171] width 77 height 17
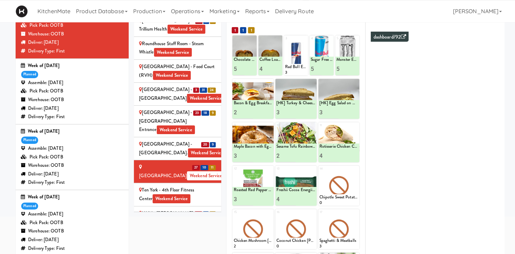
click at [198, 209] on div "18 9 8" at bounding box center [205, 213] width 22 height 9
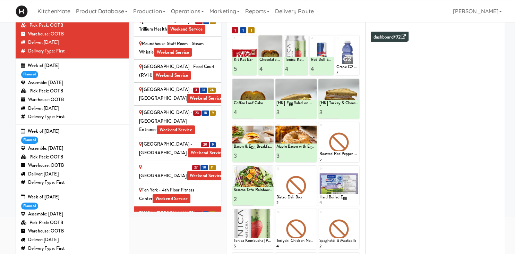
click at [194, 240] on div "UHN - Lyndhurst Centre - Cafe Lobby Weekend Service" at bounding box center [177, 253] width 77 height 26
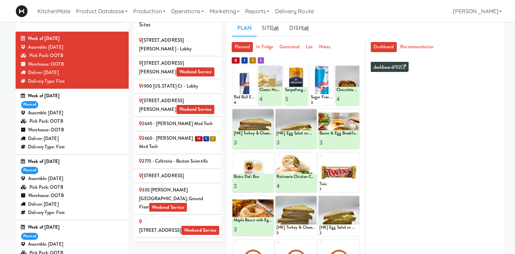
scroll to position [0, 0]
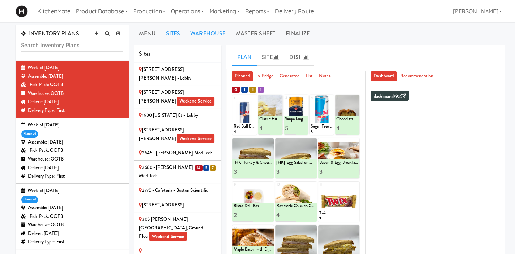
click at [206, 37] on link "Warehouse" at bounding box center [207, 33] width 45 height 17
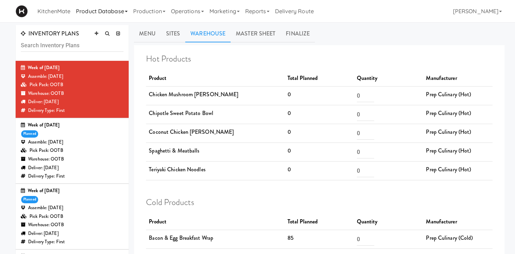
click at [119, 9] on link "Product Database" at bounding box center [101, 11] width 57 height 22
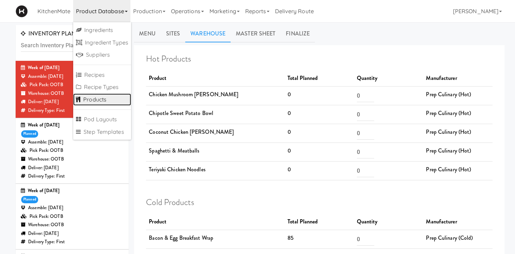
click at [110, 98] on link "Products" at bounding box center [102, 99] width 58 height 12
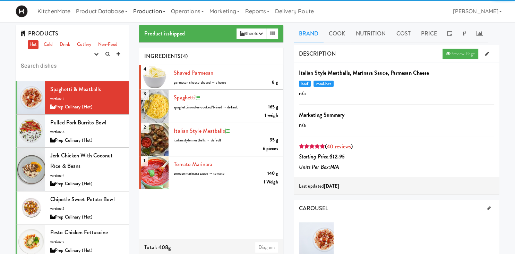
click at [153, 11] on link "Production" at bounding box center [149, 11] width 38 height 22
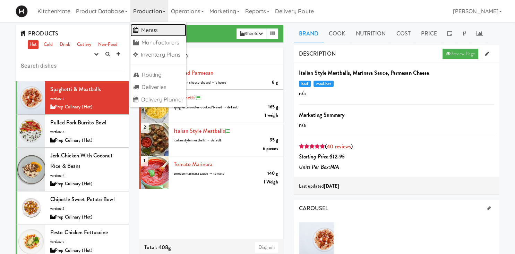
click at [163, 34] on link "Menus" at bounding box center [158, 30] width 56 height 12
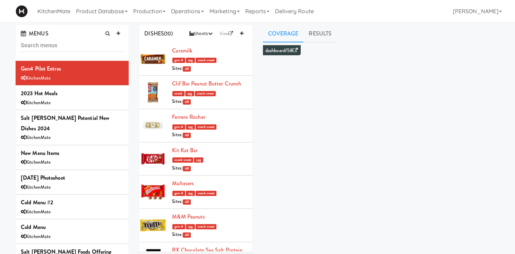
click at [93, 49] on input "text" at bounding box center [72, 45] width 103 height 13
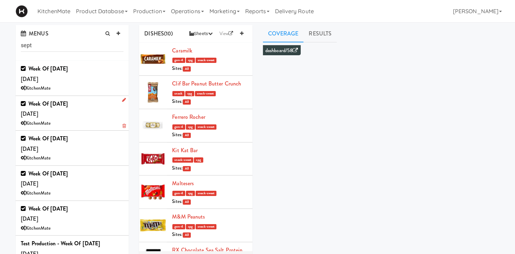
type input "sept"
click at [94, 116] on div "Week of Sept 7th, 2025 Saturday, Sep 06 KitchenMate" at bounding box center [72, 113] width 103 height 29
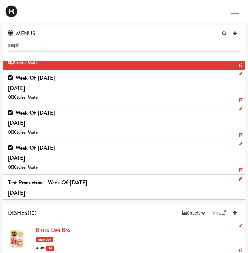
scroll to position [64, 0]
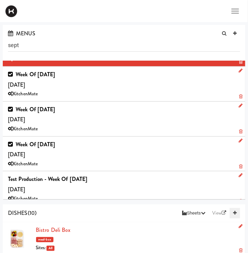
click at [234, 215] on icon at bounding box center [234, 213] width 3 height 5
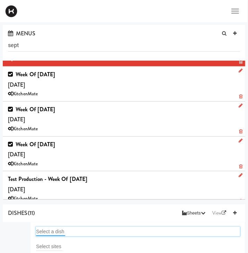
click at [54, 231] on input "text" at bounding box center [50, 231] width 29 height 9
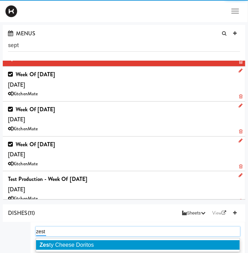
type input "zesty"
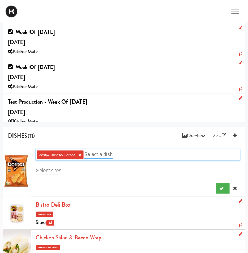
scroll to position [78, 0]
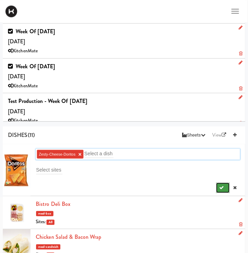
click at [221, 189] on icon "submit" at bounding box center [222, 188] width 5 height 5
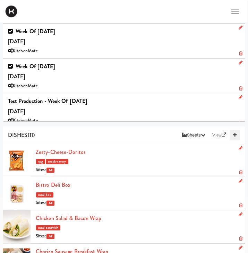
click at [236, 136] on icon at bounding box center [234, 135] width 3 height 5
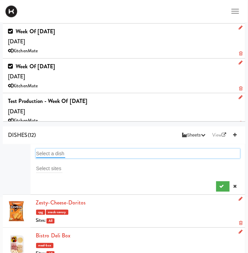
click at [49, 151] on input "text" at bounding box center [50, 153] width 29 height 9
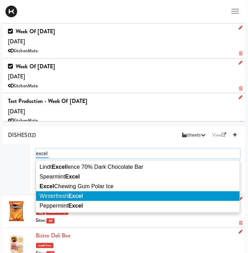
type input "excel"
click at [75, 196] on em "Excel" at bounding box center [75, 196] width 15 height 6
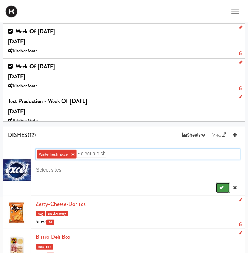
click at [223, 187] on icon "submit" at bounding box center [222, 188] width 5 height 5
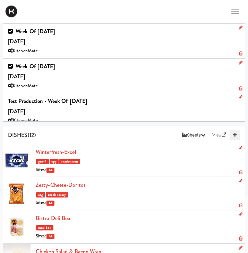
click at [234, 133] on icon at bounding box center [234, 135] width 3 height 5
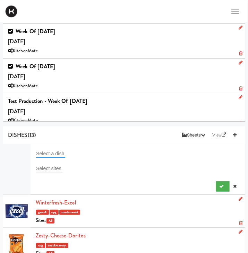
click at [55, 151] on input "text" at bounding box center [50, 153] width 29 height 9
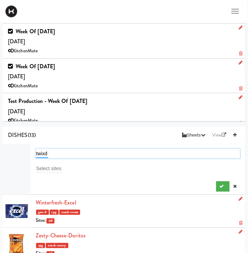
type input "twix"
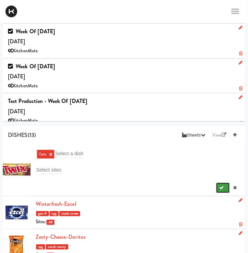
click at [219, 189] on button "submit" at bounding box center [223, 188] width 14 height 10
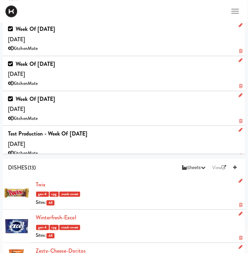
scroll to position [35, 0]
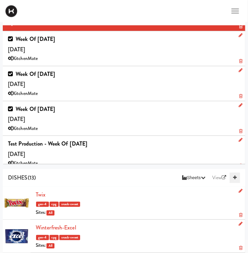
click at [235, 179] on icon at bounding box center [234, 178] width 3 height 5
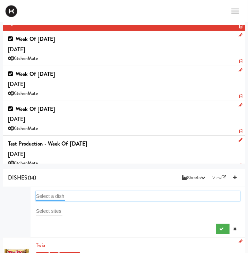
click at [64, 194] on input "text" at bounding box center [50, 196] width 29 height 9
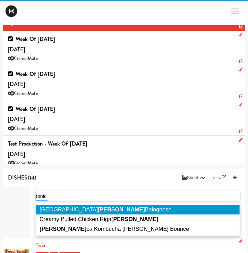
type input "tonica"
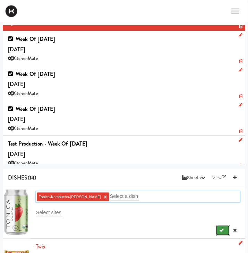
click at [222, 233] on button "submit" at bounding box center [223, 230] width 14 height 10
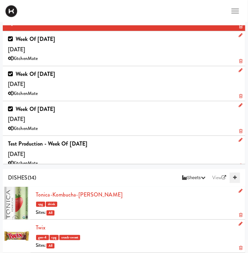
click at [234, 177] on icon at bounding box center [234, 178] width 3 height 5
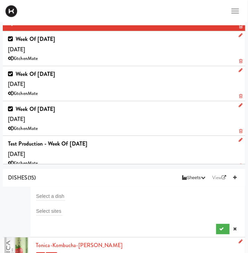
click at [52, 191] on div "Select a dish" at bounding box center [138, 196] width 204 height 10
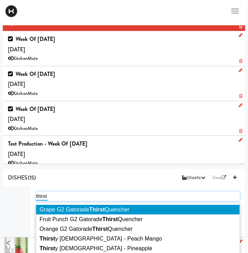
type input "thirsty"
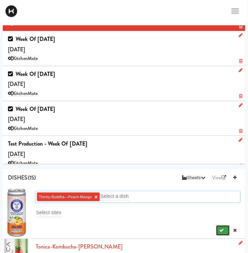
click at [220, 231] on icon "submit" at bounding box center [222, 230] width 5 height 5
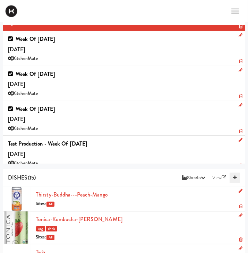
click at [238, 179] on link at bounding box center [235, 178] width 10 height 10
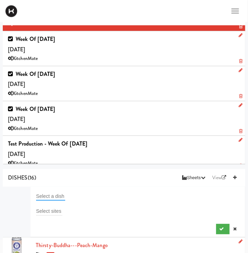
click at [37, 193] on input "text" at bounding box center [50, 196] width 29 height 9
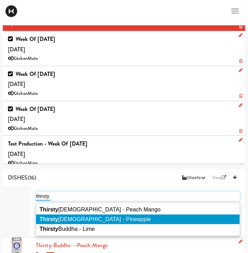
type input "thirsty"
click at [92, 218] on span "Thirsty Buddha - Pineapple" at bounding box center [95, 219] width 111 height 6
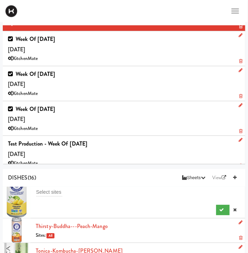
scroll to position [20, 0]
click at [221, 212] on icon "submit" at bounding box center [222, 210] width 5 height 5
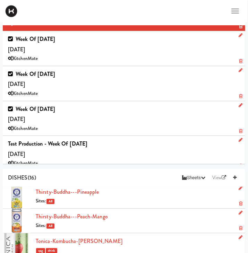
scroll to position [0, 0]
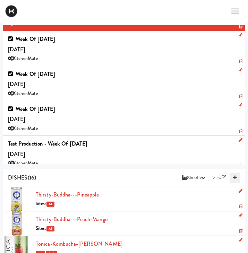
click at [235, 179] on icon at bounding box center [234, 178] width 3 height 5
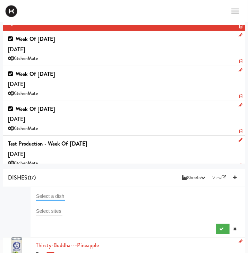
click at [61, 193] on input "text" at bounding box center [50, 196] width 29 height 9
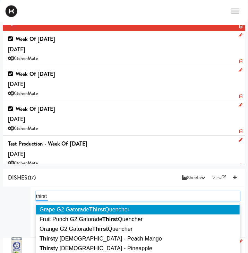
type input "thirsty"
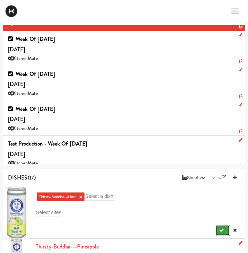
click at [220, 231] on icon "submit" at bounding box center [222, 230] width 5 height 5
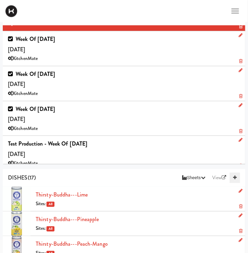
click at [236, 177] on icon at bounding box center [234, 178] width 3 height 5
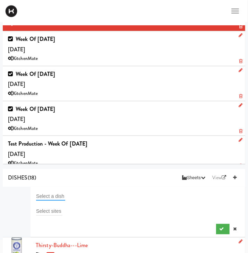
click at [50, 195] on input "text" at bounding box center [50, 196] width 29 height 9
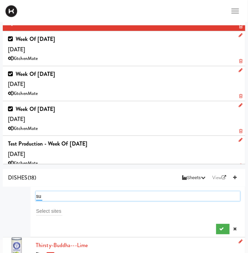
type input "sun"
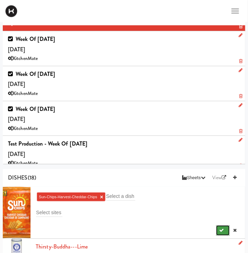
click at [224, 230] on button "submit" at bounding box center [223, 230] width 14 height 10
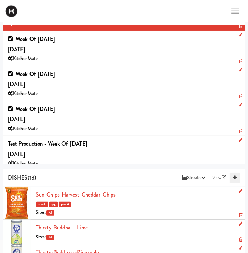
click at [233, 176] on icon at bounding box center [234, 178] width 3 height 5
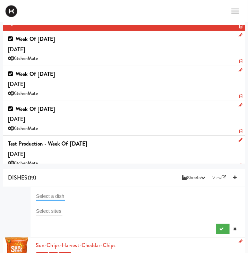
click at [44, 193] on input "text" at bounding box center [50, 196] width 29 height 9
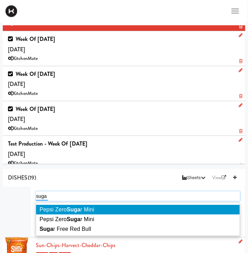
type input "sugar"
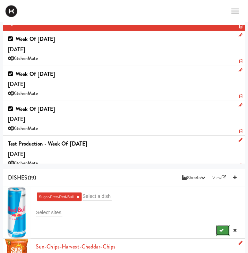
click at [220, 232] on icon "submit" at bounding box center [222, 230] width 5 height 5
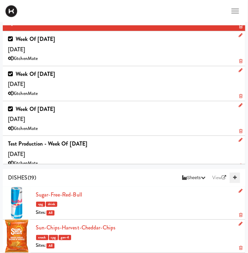
click at [234, 178] on icon at bounding box center [234, 178] width 3 height 5
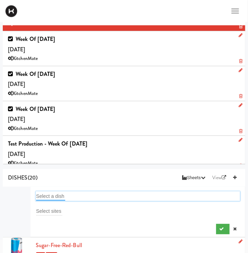
click at [50, 193] on input "text" at bounding box center [50, 196] width 29 height 9
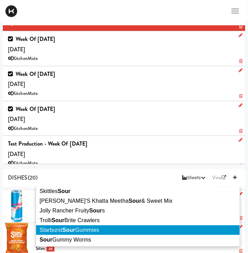
scroll to position [49, 0]
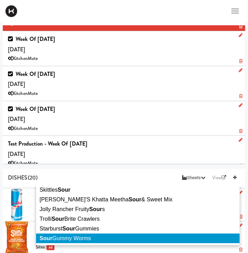
type input "sour"
click at [83, 238] on span "Sour Gummy Worms" at bounding box center [66, 239] width 52 height 6
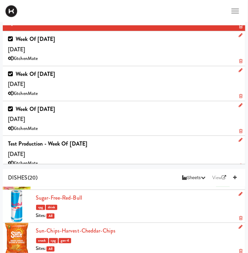
scroll to position [0, 0]
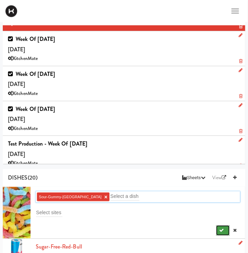
click at [221, 227] on button "submit" at bounding box center [223, 230] width 14 height 10
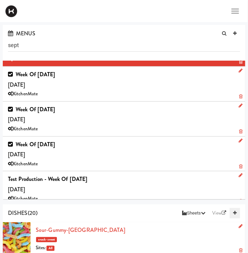
click at [235, 213] on icon at bounding box center [234, 213] width 3 height 5
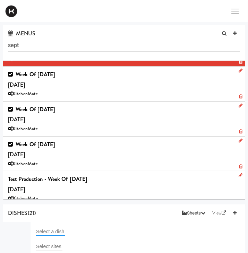
click at [48, 229] on input "text" at bounding box center [50, 231] width 29 height 9
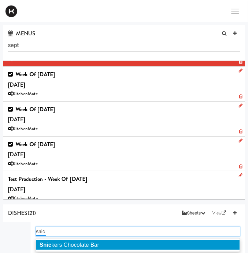
type input "snick"
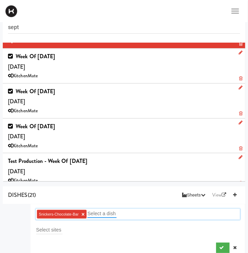
scroll to position [18, 0]
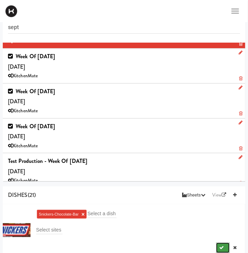
click at [218, 249] on button "submit" at bounding box center [223, 248] width 14 height 10
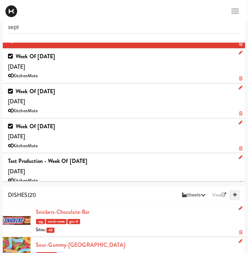
click at [236, 195] on icon at bounding box center [234, 195] width 3 height 5
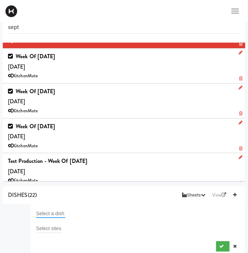
click at [44, 214] on input "text" at bounding box center [50, 213] width 29 height 9
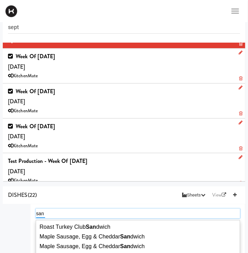
type input "sanp"
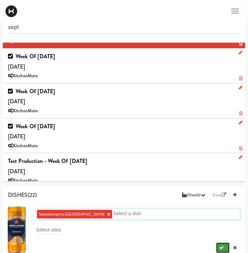
click at [223, 247] on icon "submit" at bounding box center [222, 248] width 5 height 5
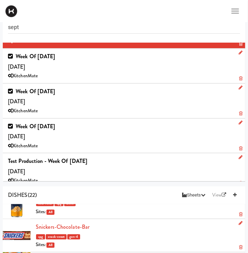
scroll to position [0, 0]
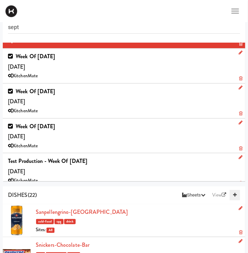
click at [236, 194] on icon at bounding box center [234, 195] width 3 height 5
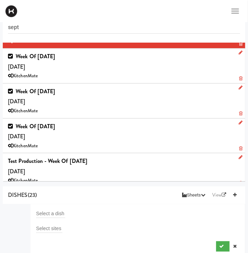
click at [48, 207] on li "Select a dish Select sites" at bounding box center [124, 229] width 242 height 51
click at [43, 212] on input "text" at bounding box center [50, 213] width 29 height 9
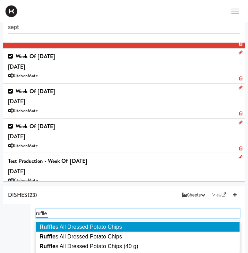
type input "ruffles"
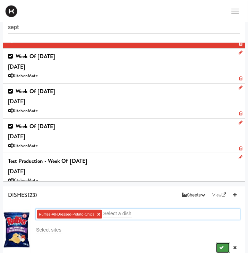
click at [221, 244] on button "submit" at bounding box center [223, 248] width 14 height 10
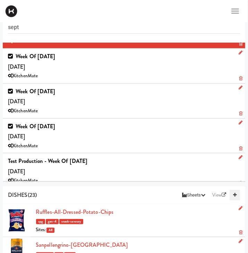
click at [236, 192] on link at bounding box center [235, 195] width 10 height 10
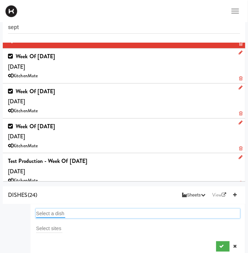
click at [58, 209] on input "text" at bounding box center [50, 213] width 29 height 9
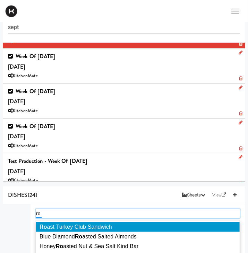
type input "r"
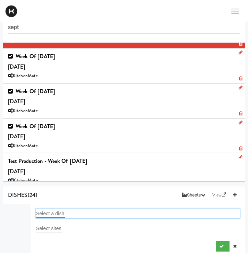
type input "e"
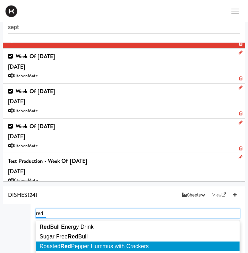
type input "red"
click at [71, 247] on em "Red" at bounding box center [65, 247] width 11 height 6
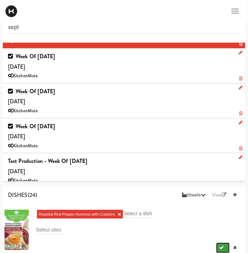
click at [219, 249] on button "submit" at bounding box center [223, 248] width 14 height 10
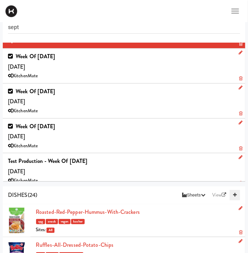
click at [234, 194] on icon at bounding box center [234, 195] width 3 height 5
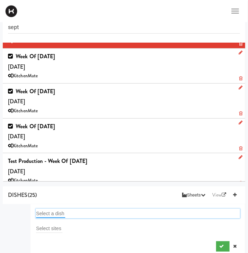
click at [53, 211] on input "text" at bounding box center [50, 213] width 29 height 9
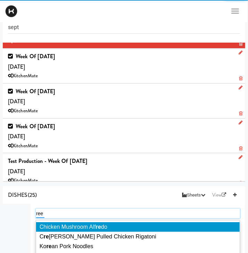
type input "rees"
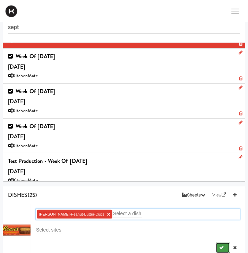
click at [223, 247] on icon "submit" at bounding box center [222, 248] width 5 height 5
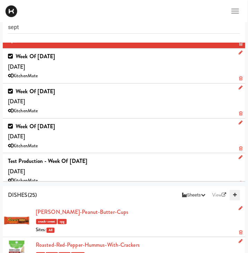
click at [235, 195] on icon at bounding box center [234, 195] width 3 height 5
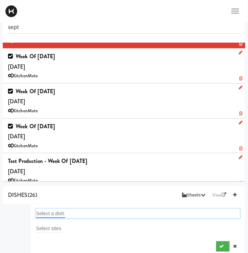
click at [51, 209] on input "text" at bounding box center [50, 213] width 29 height 9
type input "red"
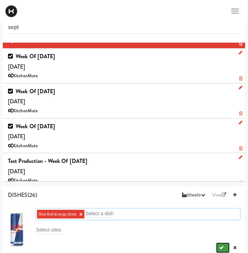
click at [223, 246] on icon "submit" at bounding box center [222, 248] width 5 height 5
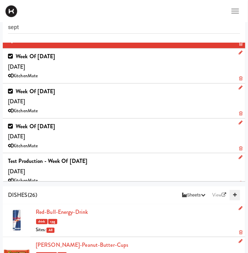
click at [234, 194] on icon at bounding box center [234, 195] width 3 height 5
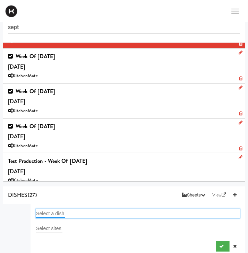
click at [48, 212] on input "text" at bounding box center [50, 213] width 29 height 9
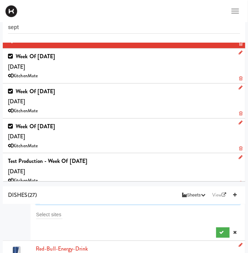
scroll to position [6, 0]
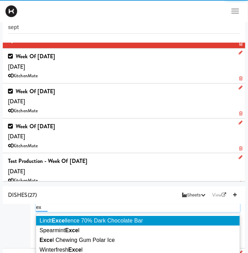
type input "e"
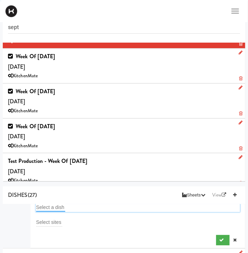
scroll to position [5, 0]
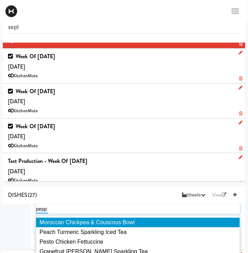
type input "peppe"
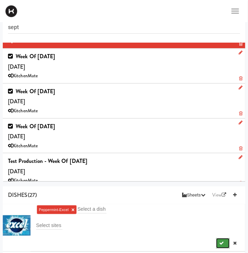
click at [220, 243] on icon "submit" at bounding box center [222, 243] width 5 height 5
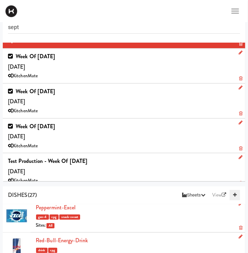
click at [233, 195] on icon at bounding box center [234, 195] width 3 height 5
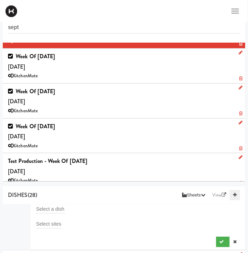
scroll to position [55, 0]
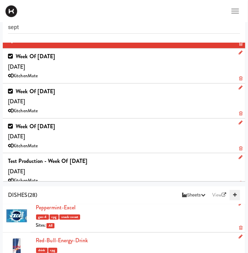
click at [232, 193] on link at bounding box center [235, 195] width 10 height 10
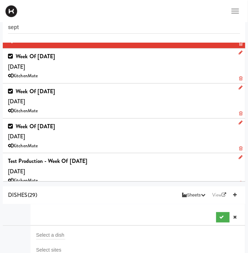
scroll to position [39, 0]
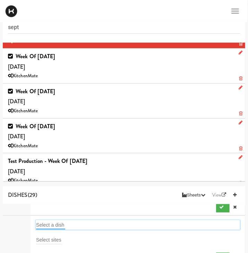
click at [50, 226] on input "text" at bounding box center [50, 225] width 29 height 9
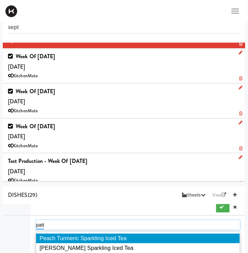
type input "patty"
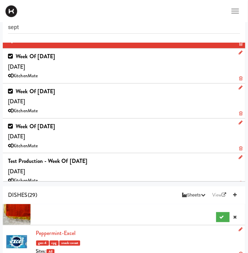
scroll to position [85, 0]
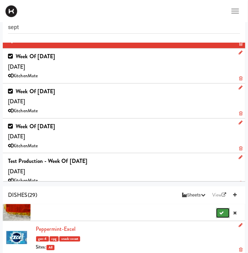
click at [219, 215] on button "submit" at bounding box center [223, 213] width 14 height 10
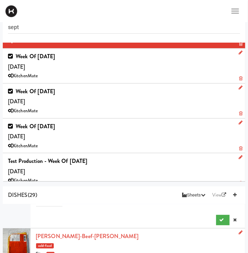
scroll to position [0, 0]
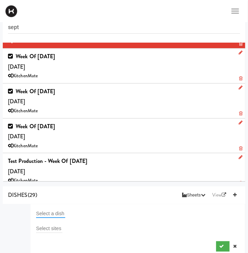
click at [41, 211] on input "text" at bounding box center [50, 213] width 29 height 9
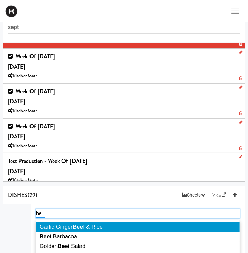
type input "b"
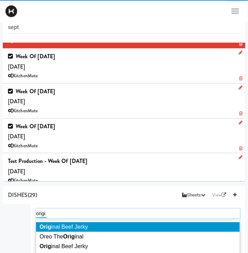
type input "origin"
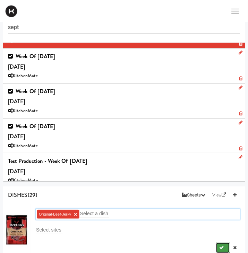
click at [222, 244] on button "submit" at bounding box center [223, 248] width 14 height 10
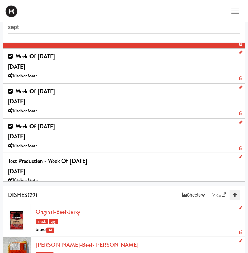
click at [233, 193] on icon at bounding box center [234, 195] width 3 height 5
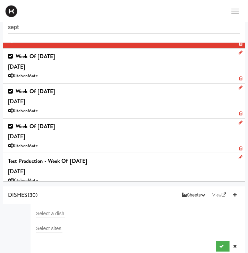
click at [47, 219] on form "Select a dish Select sites" at bounding box center [138, 230] width 204 height 43
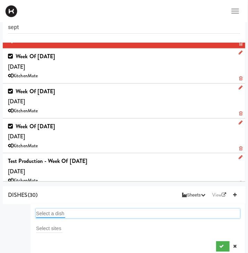
click at [48, 213] on input "text" at bounding box center [50, 213] width 29 height 9
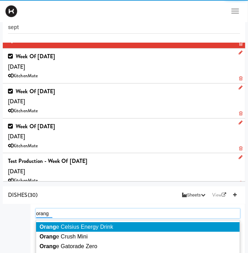
type input "orange"
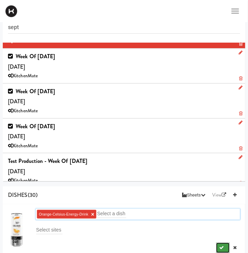
click at [224, 247] on icon "submit" at bounding box center [222, 248] width 5 height 5
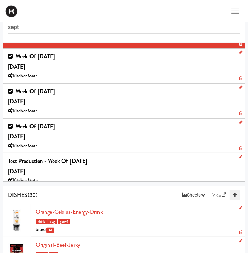
click at [238, 197] on link at bounding box center [235, 195] width 10 height 10
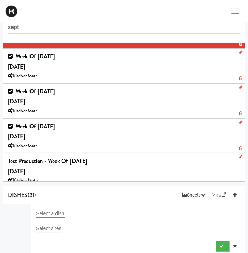
click at [51, 212] on input "text" at bounding box center [50, 213] width 29 height 9
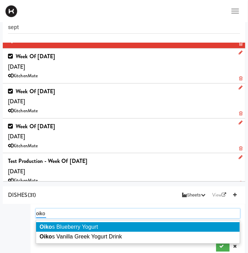
type input "oikos"
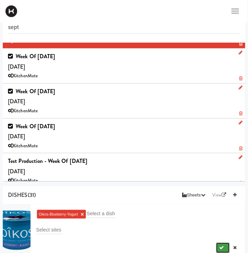
click at [217, 248] on button "submit" at bounding box center [223, 248] width 14 height 10
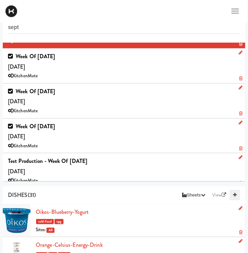
click at [237, 193] on link at bounding box center [235, 195] width 10 height 10
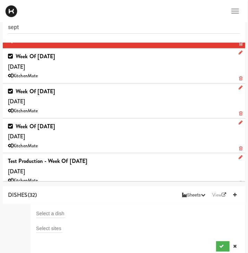
click at [66, 212] on div "Select a dish" at bounding box center [138, 214] width 204 height 10
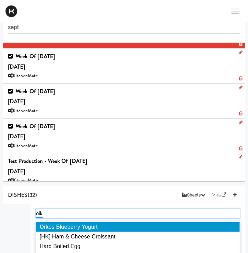
type input "oiko"
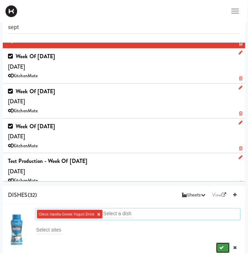
click at [222, 248] on icon "submit" at bounding box center [222, 248] width 5 height 5
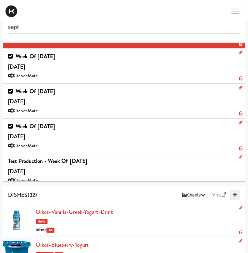
click at [235, 197] on icon at bounding box center [234, 195] width 3 height 5
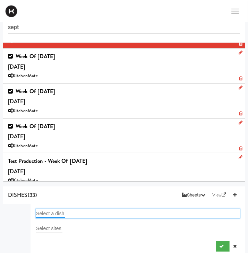
click at [50, 214] on input "text" at bounding box center [50, 213] width 29 height 9
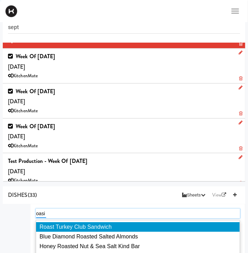
type input "oasis"
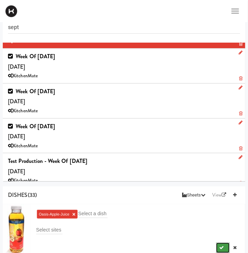
click at [221, 248] on icon "submit" at bounding box center [222, 248] width 5 height 5
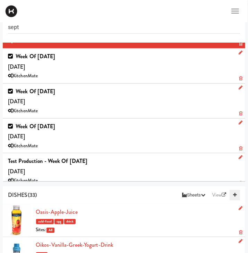
click at [236, 195] on icon at bounding box center [234, 195] width 3 height 5
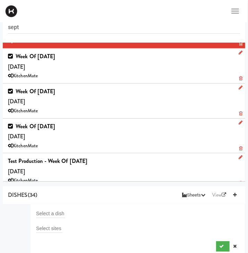
click at [52, 219] on form "Select a dish Select sites" at bounding box center [138, 230] width 204 height 43
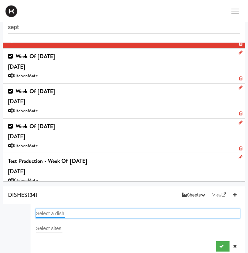
click at [52, 217] on input "text" at bounding box center [50, 213] width 29 height 9
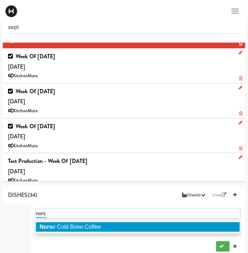
type input "norse"
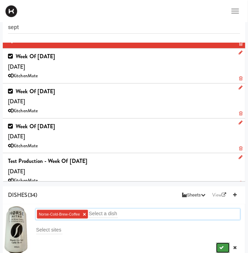
click at [221, 247] on icon "submit" at bounding box center [222, 248] width 5 height 5
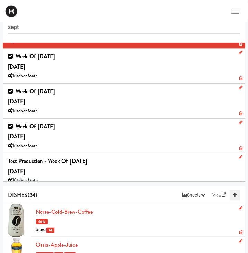
click at [236, 194] on icon at bounding box center [234, 195] width 3 height 5
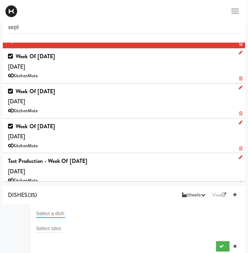
click at [40, 213] on input "text" at bounding box center [50, 213] width 29 height 9
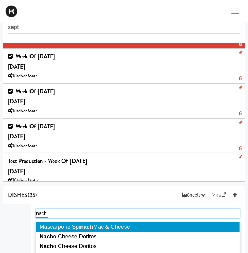
type input "nacho"
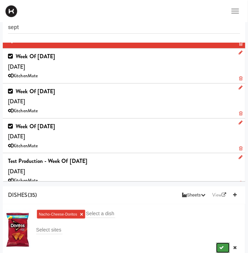
click at [219, 249] on button "submit" at bounding box center [223, 248] width 14 height 10
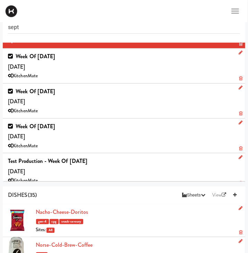
scroll to position [17, 0]
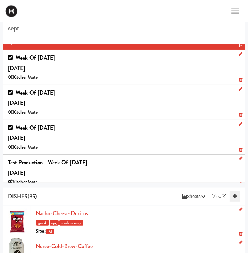
click at [234, 198] on icon at bounding box center [234, 196] width 3 height 5
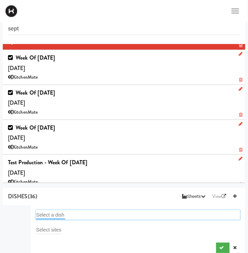
click at [52, 212] on input "text" at bounding box center [50, 215] width 29 height 9
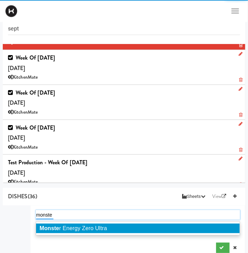
type input "monster"
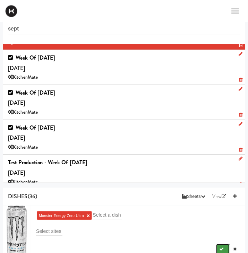
click at [220, 248] on icon "submit" at bounding box center [222, 249] width 5 height 5
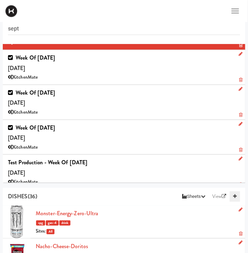
click at [234, 197] on icon at bounding box center [234, 196] width 3 height 5
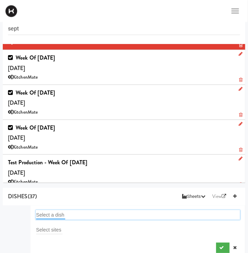
click at [55, 211] on input "text" at bounding box center [50, 215] width 29 height 9
type input "miss"
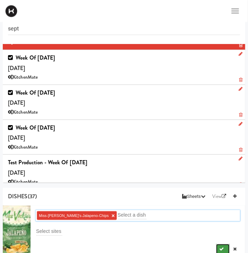
click at [221, 247] on icon "submit" at bounding box center [222, 249] width 5 height 5
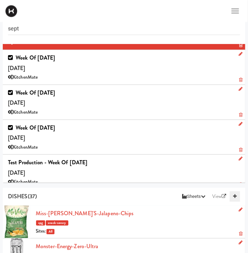
click at [236, 196] on icon at bounding box center [234, 196] width 3 height 5
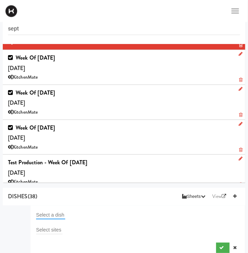
click at [40, 217] on input "text" at bounding box center [50, 215] width 29 height 9
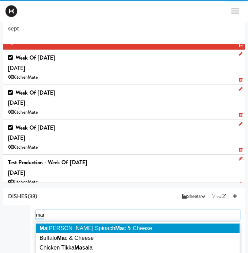
type input "mars"
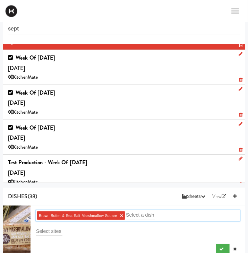
click at [123, 216] on link "×" at bounding box center [121, 216] width 3 height 6
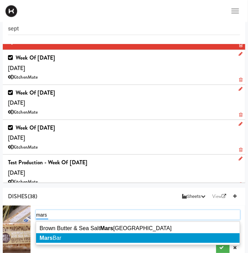
type input "mars"
click at [141, 240] on li "Mars Bar" at bounding box center [138, 238] width 204 height 10
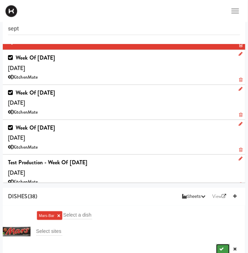
click at [222, 247] on icon "submit" at bounding box center [222, 249] width 5 height 5
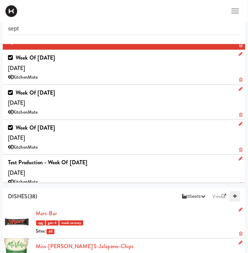
click at [234, 196] on icon at bounding box center [234, 196] width 3 height 5
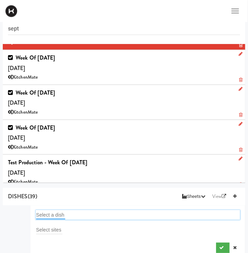
click at [48, 213] on input "text" at bounding box center [50, 215] width 29 height 9
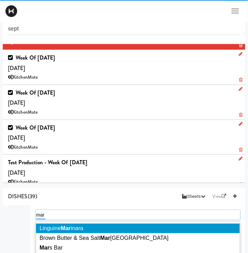
type input "marb"
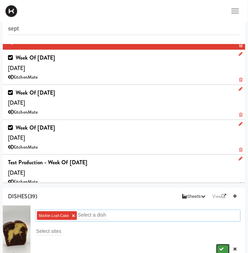
click at [221, 247] on icon "submit" at bounding box center [222, 249] width 5 height 5
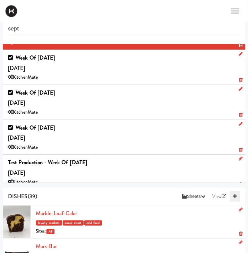
click at [235, 199] on icon at bounding box center [234, 196] width 3 height 5
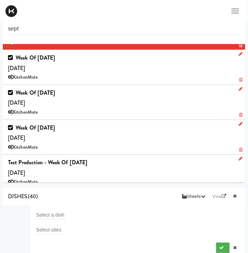
click at [56, 220] on form "Select a dish Select sites" at bounding box center [138, 231] width 204 height 43
click at [63, 212] on input "text" at bounding box center [50, 215] width 29 height 9
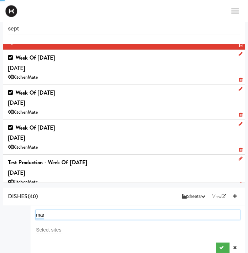
type input "made"
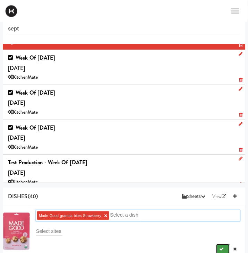
click at [225, 248] on button "submit" at bounding box center [223, 249] width 14 height 10
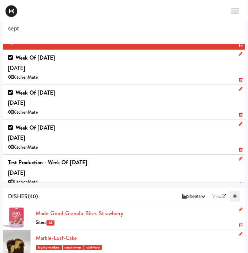
click at [233, 196] on icon at bounding box center [234, 196] width 3 height 5
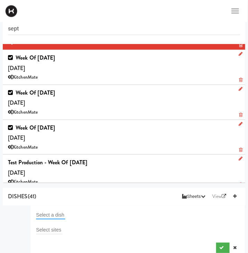
click at [60, 214] on input "text" at bounding box center [50, 215] width 29 height 9
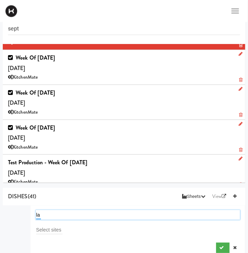
type input "lay"
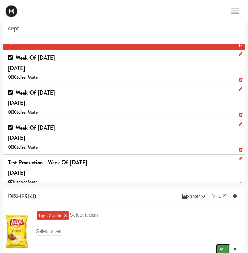
click at [224, 248] on button "submit" at bounding box center [223, 249] width 14 height 10
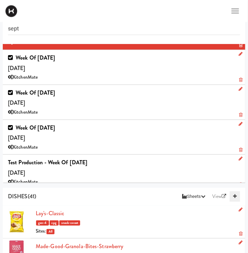
click at [233, 197] on icon at bounding box center [234, 196] width 3 height 5
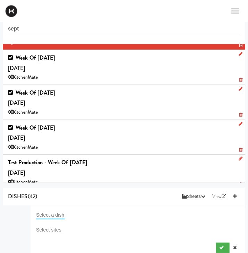
click at [37, 215] on input "text" at bounding box center [50, 215] width 29 height 9
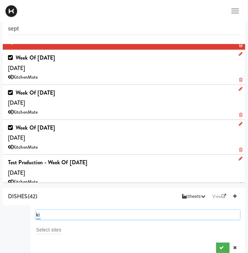
type input "kit"
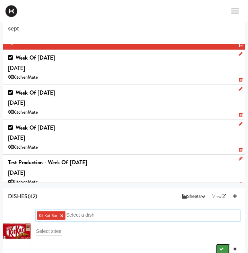
click at [220, 246] on button "submit" at bounding box center [223, 249] width 14 height 10
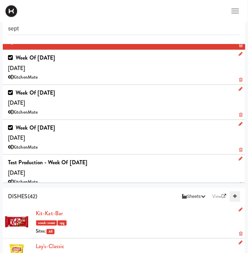
click at [234, 198] on icon at bounding box center [234, 196] width 3 height 5
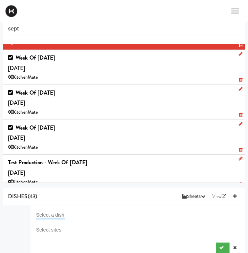
click at [51, 212] on input "text" at bounding box center [50, 215] width 29 height 9
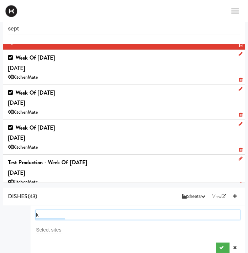
click at [51, 212] on input "k" at bounding box center [50, 215] width 29 height 9
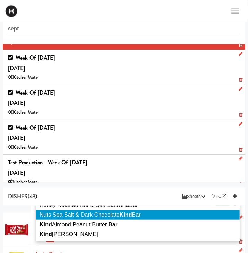
scroll to position [43, 0]
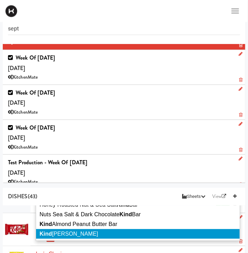
type input "kind"
click at [67, 235] on span "Kind er Bueno" at bounding box center [69, 234] width 59 height 6
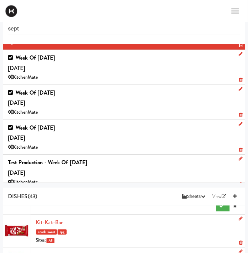
scroll to position [0, 0]
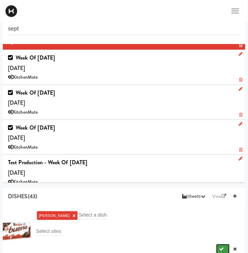
click at [221, 245] on button "submit" at bounding box center [223, 249] width 14 height 10
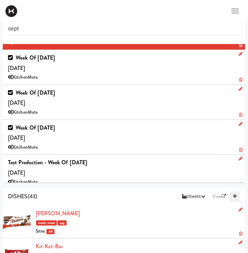
click at [234, 194] on link at bounding box center [235, 196] width 10 height 10
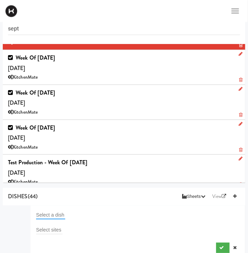
click at [46, 215] on input "text" at bounding box center [50, 215] width 29 height 9
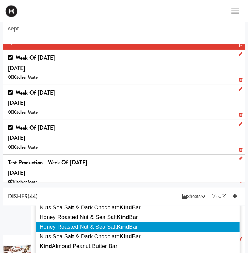
scroll to position [22, 0]
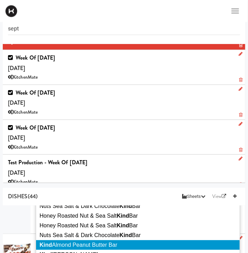
type input "kind"
click at [102, 246] on span "Kind Almond Peanut Butter Bar" at bounding box center [79, 245] width 78 height 6
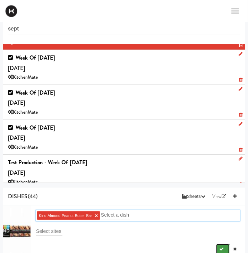
click at [221, 246] on button "submit" at bounding box center [223, 249] width 14 height 10
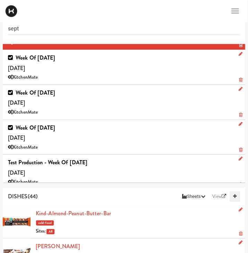
click at [234, 198] on icon at bounding box center [234, 196] width 3 height 5
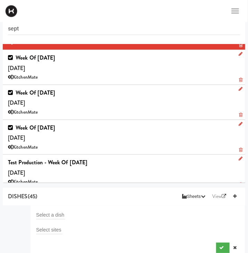
click at [52, 210] on div "Select a dish" at bounding box center [138, 215] width 204 height 10
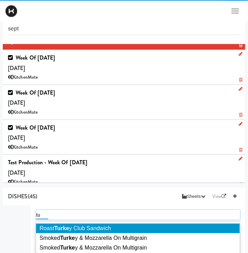
type input "t"
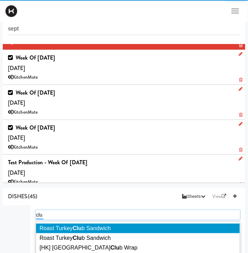
type input "club"
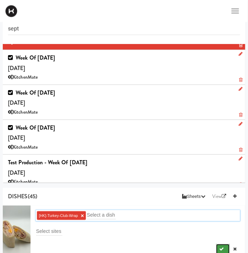
click at [223, 248] on icon "submit" at bounding box center [222, 249] width 5 height 5
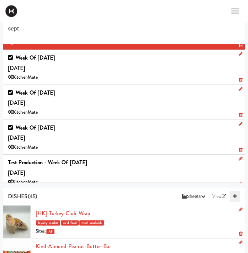
click at [234, 195] on icon at bounding box center [234, 196] width 3 height 5
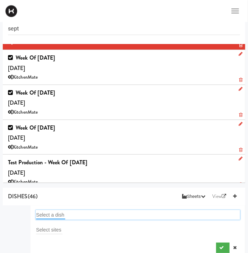
click at [55, 214] on input "text" at bounding box center [50, 215] width 29 height 9
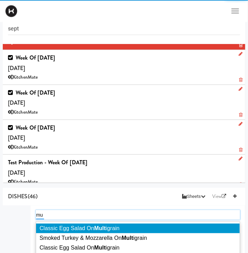
type input "m"
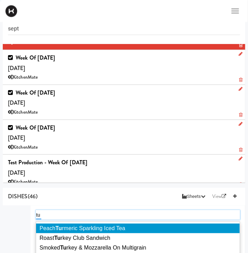
type input "t"
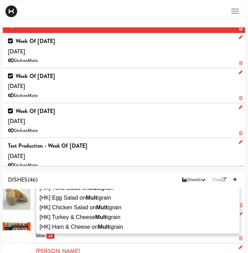
scroll to position [62, 0]
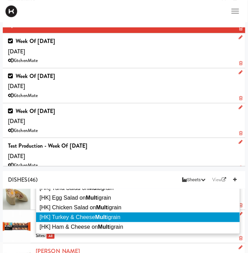
type input "mult"
click at [91, 216] on span "[HK] Turkey & Cheese Mult igrain" at bounding box center [80, 217] width 81 height 6
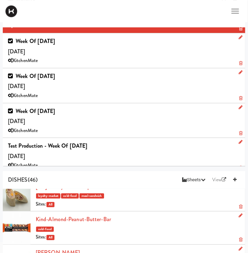
scroll to position [0, 0]
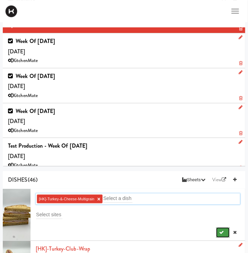
click at [223, 230] on button "submit" at bounding box center [223, 233] width 14 height 10
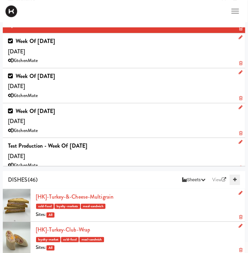
click at [237, 180] on link at bounding box center [235, 180] width 10 height 10
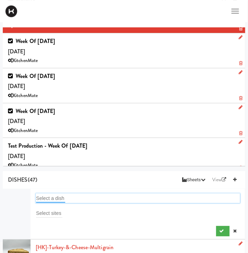
click at [59, 197] on input "text" at bounding box center [50, 198] width 29 height 9
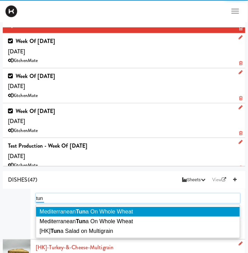
type input "tuna"
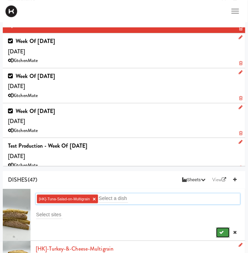
click at [222, 232] on icon "submit" at bounding box center [222, 232] width 5 height 5
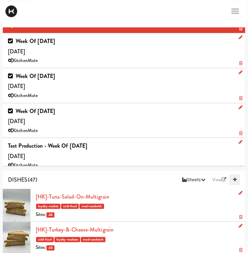
click at [236, 180] on icon at bounding box center [234, 180] width 3 height 5
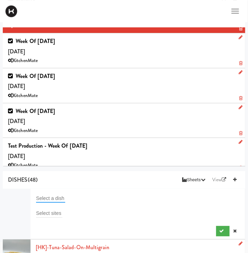
click at [42, 199] on input "text" at bounding box center [50, 198] width 29 height 9
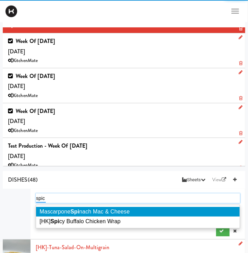
type input "spicy"
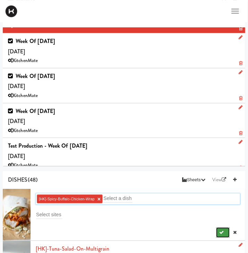
click at [222, 238] on button "submit" at bounding box center [223, 233] width 14 height 10
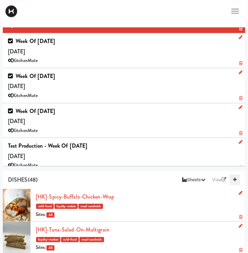
click at [235, 178] on icon at bounding box center [234, 180] width 3 height 5
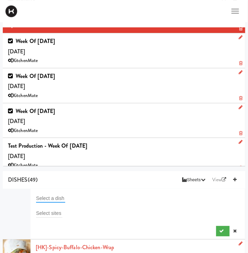
click at [45, 196] on input "text" at bounding box center [50, 198] width 29 height 9
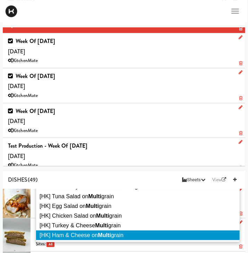
scroll to position [61, 0]
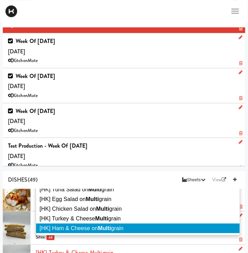
type input "multi"
click at [89, 231] on span "[HK] Ham & Cheese on Multi grain" at bounding box center [82, 228] width 84 height 6
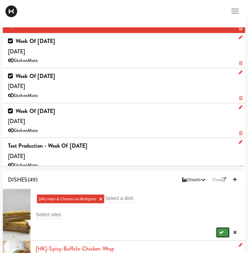
click at [219, 231] on button "submit" at bounding box center [223, 233] width 14 height 10
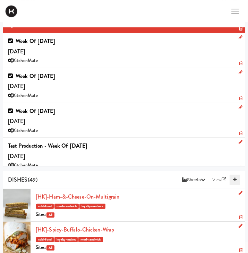
click at [234, 181] on icon at bounding box center [234, 180] width 3 height 5
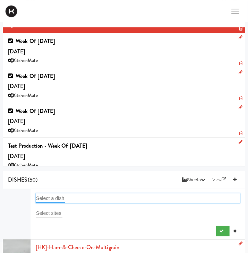
click at [49, 198] on input "text" at bounding box center [50, 198] width 29 height 9
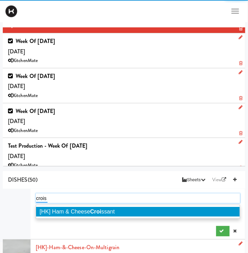
type input "croiss"
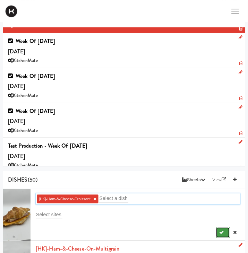
click at [222, 233] on icon "submit" at bounding box center [222, 232] width 5 height 5
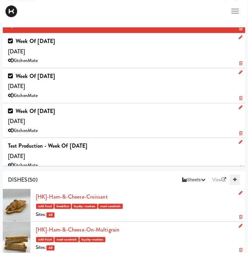
click at [234, 179] on icon at bounding box center [234, 180] width 3 height 5
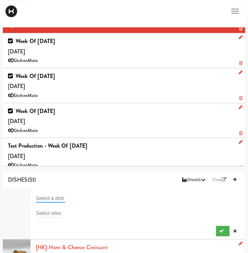
click at [48, 198] on input "text" at bounding box center [50, 198] width 29 height 9
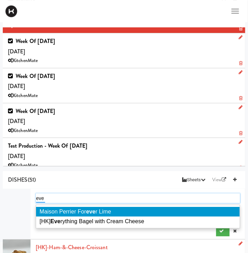
type input "ever"
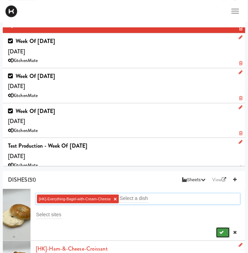
click at [219, 230] on button "submit" at bounding box center [223, 233] width 14 height 10
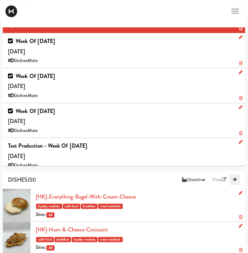
click at [236, 182] on link at bounding box center [235, 180] width 10 height 10
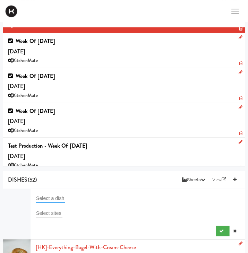
click at [56, 202] on input "text" at bounding box center [50, 198] width 29 height 9
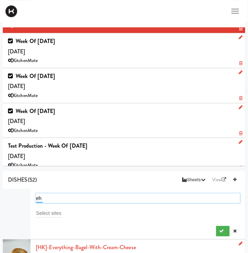
type input "e"
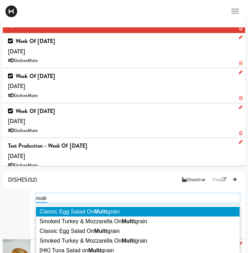
type input "multi"
drag, startPoint x: 87, startPoint y: 196, endPoint x: 2, endPoint y: 185, distance: 85.8
click at [36, 194] on div "multi multi" at bounding box center [138, 199] width 204 height 10
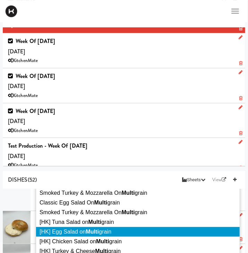
scroll to position [30, 0]
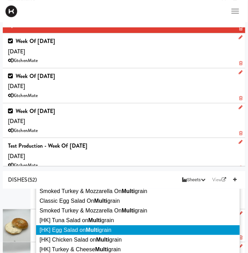
click at [80, 231] on span "[HK] Egg Salad on Multi grain" at bounding box center [76, 230] width 72 height 6
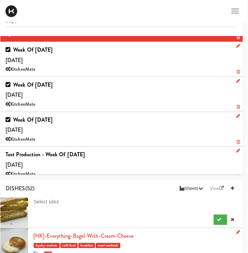
scroll to position [21, 0]
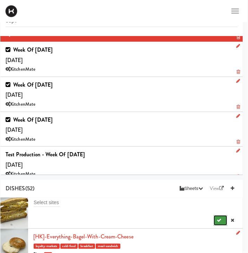
click at [218, 221] on icon "submit" at bounding box center [219, 220] width 5 height 5
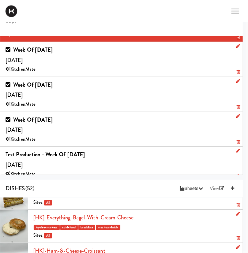
scroll to position [0, 0]
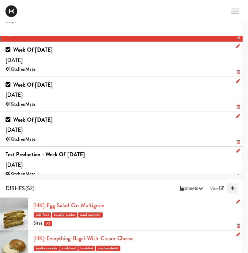
click at [234, 190] on link at bounding box center [232, 188] width 10 height 10
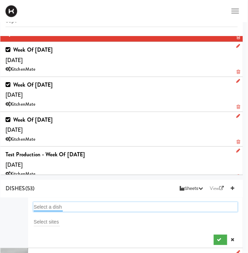
click at [44, 206] on input "text" at bounding box center [48, 207] width 29 height 9
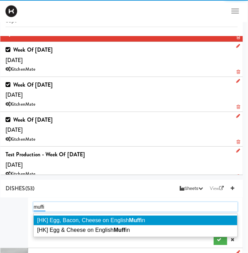
type input "muffin"
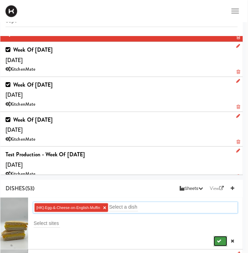
click at [223, 243] on button "submit" at bounding box center [221, 241] width 14 height 10
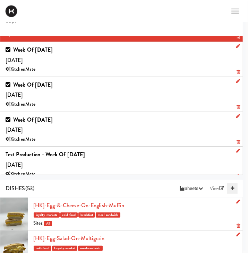
click at [233, 189] on icon at bounding box center [232, 188] width 3 height 5
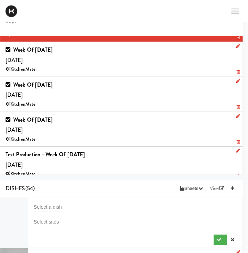
click at [64, 199] on li "Select a dish Select sites" at bounding box center [121, 223] width 242 height 51
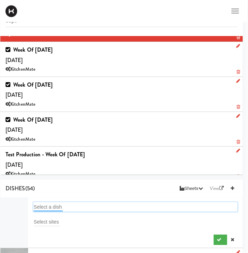
click at [39, 204] on input "text" at bounding box center [48, 207] width 29 height 9
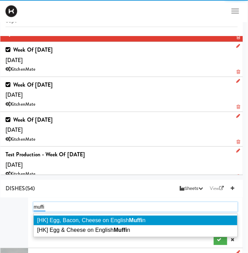
type input "muffin"
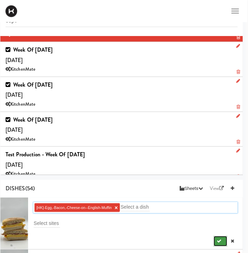
click at [220, 238] on button "submit" at bounding box center [221, 241] width 14 height 10
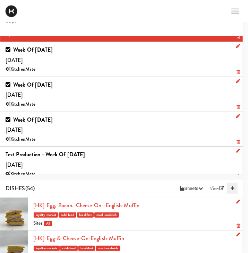
click at [231, 188] on icon at bounding box center [232, 188] width 3 height 5
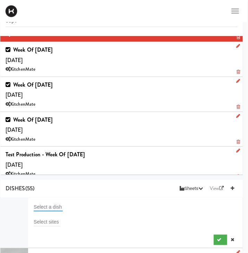
click at [56, 203] on input "text" at bounding box center [48, 207] width 29 height 9
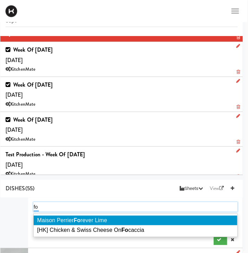
type input "foc"
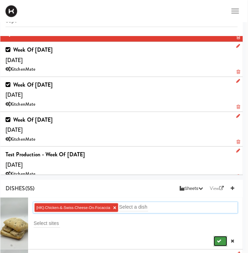
click at [217, 240] on icon "submit" at bounding box center [219, 241] width 5 height 5
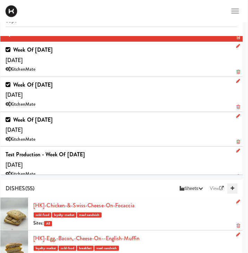
click at [234, 190] on icon at bounding box center [232, 188] width 3 height 5
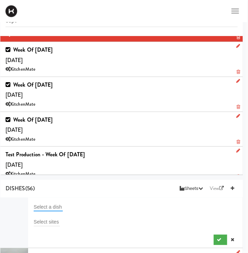
click at [43, 206] on input "text" at bounding box center [48, 207] width 29 height 9
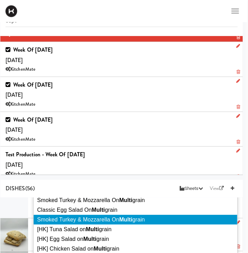
scroll to position [35, 0]
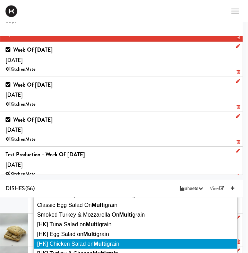
type input "multi"
click at [77, 244] on span "[HK] Chicken Salad on Multi grain" at bounding box center [78, 244] width 82 height 6
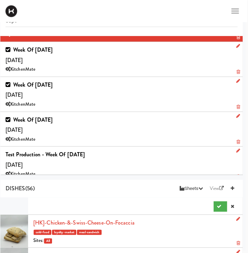
scroll to position [0, 0]
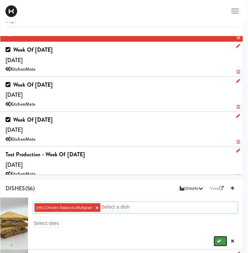
click at [219, 241] on icon "submit" at bounding box center [219, 241] width 5 height 5
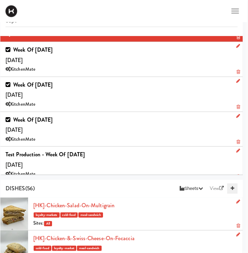
click at [232, 189] on icon at bounding box center [232, 188] width 3 height 5
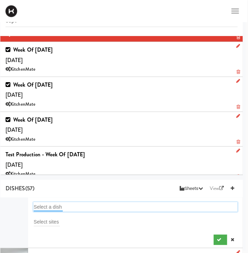
click at [51, 205] on input "text" at bounding box center [48, 207] width 29 height 9
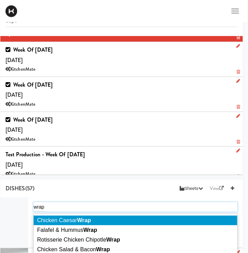
drag, startPoint x: 76, startPoint y: 204, endPoint x: 44, endPoint y: 203, distance: 31.9
click at [44, 203] on div "wrap wrap" at bounding box center [135, 207] width 204 height 10
drag, startPoint x: 51, startPoint y: 204, endPoint x: 33, endPoint y: 199, distance: 18.5
click at [33, 202] on div "wrap wrap" at bounding box center [135, 207] width 204 height 10
type input "w"
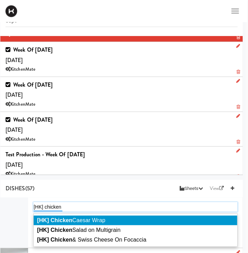
type input "[HK] chicken"
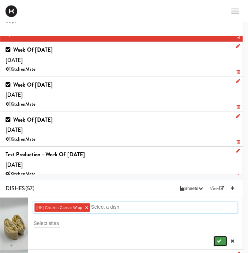
click at [220, 242] on icon "submit" at bounding box center [219, 241] width 5 height 5
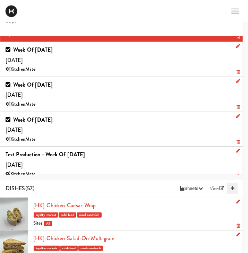
click at [231, 186] on link at bounding box center [232, 188] width 10 height 10
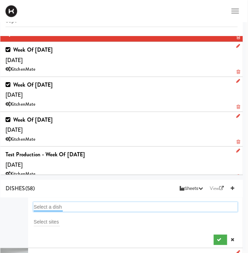
click at [41, 205] on input "text" at bounding box center [48, 207] width 29 height 9
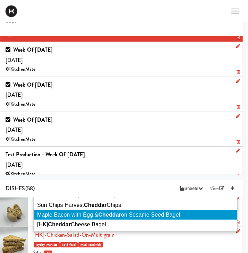
scroll to position [54, 0]
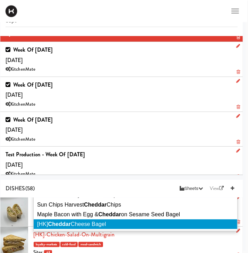
type input "cheddar"
click at [73, 223] on span "[HK] Cheddar Cheese Bagel" at bounding box center [71, 224] width 69 height 6
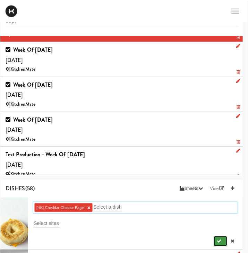
click at [219, 239] on icon "submit" at bounding box center [219, 241] width 5 height 5
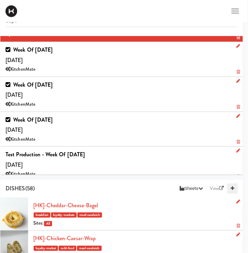
click at [233, 188] on icon at bounding box center [232, 188] width 3 height 5
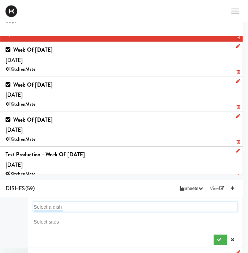
click at [51, 205] on input "text" at bounding box center [48, 207] width 29 height 9
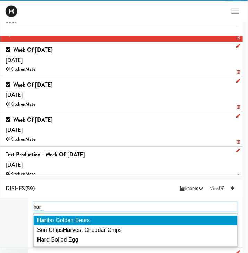
type input "hard"
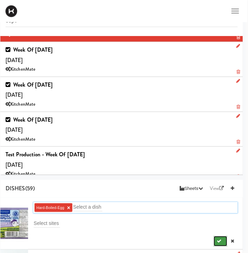
click at [220, 238] on button "submit" at bounding box center [221, 241] width 14 height 10
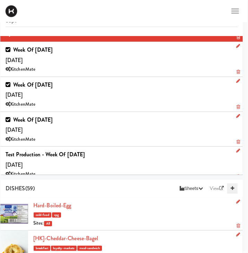
click at [233, 187] on icon at bounding box center [232, 188] width 3 height 5
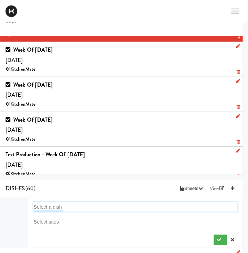
click at [56, 206] on input "text" at bounding box center [48, 207] width 29 height 9
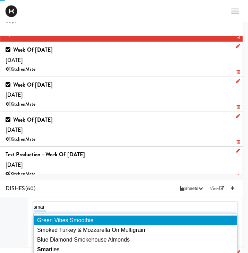
type input "smart"
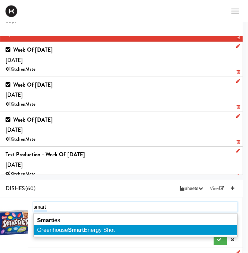
type input "smart"
click at [178, 228] on li "Greenhouse Smart Energy Shot" at bounding box center [136, 230] width 204 height 10
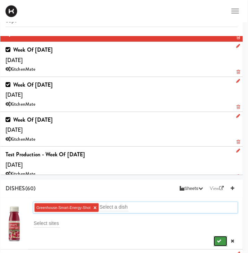
click at [219, 239] on icon "submit" at bounding box center [219, 241] width 5 height 5
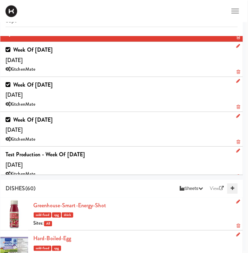
click at [232, 190] on icon at bounding box center [232, 188] width 3 height 5
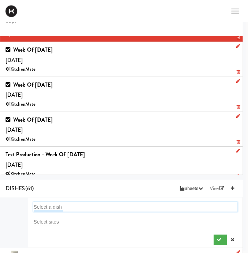
click at [56, 205] on input "text" at bounding box center [48, 207] width 29 height 9
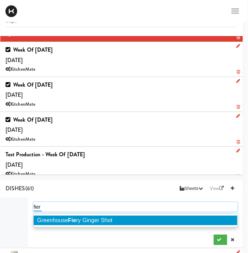
type input "fiery"
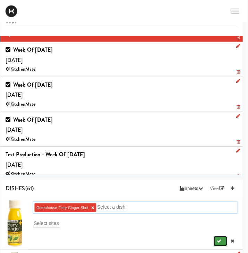
click at [221, 240] on icon "submit" at bounding box center [219, 241] width 5 height 5
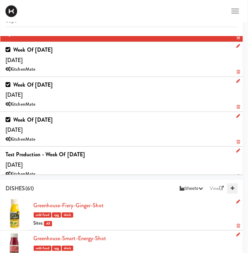
click at [231, 188] on icon at bounding box center [232, 188] width 3 height 5
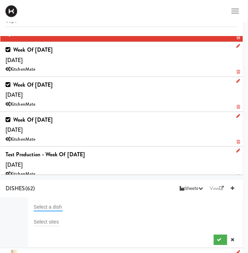
click at [52, 204] on input "text" at bounding box center [48, 207] width 29 height 9
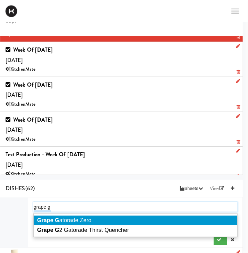
type input "grape g2"
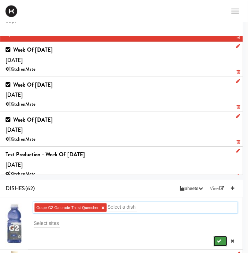
click at [221, 242] on icon "submit" at bounding box center [219, 241] width 5 height 5
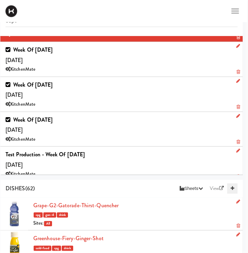
click at [232, 189] on icon at bounding box center [232, 188] width 3 height 5
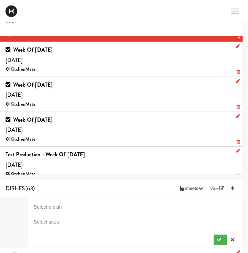
click at [33, 205] on li "Select a dish Select sites" at bounding box center [121, 223] width 242 height 51
click at [37, 206] on input "text" at bounding box center [48, 207] width 29 height 9
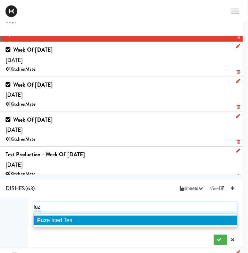
type input "fuze"
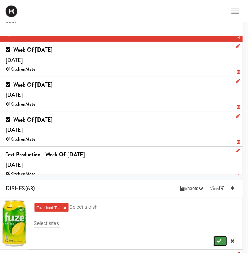
click at [224, 239] on button "submit" at bounding box center [221, 241] width 14 height 10
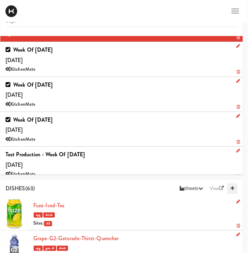
click at [235, 187] on link at bounding box center [232, 188] width 10 height 10
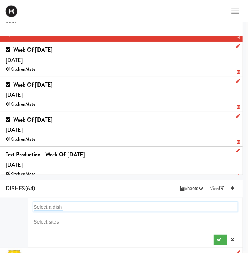
click at [48, 203] on input "text" at bounding box center [48, 207] width 29 height 9
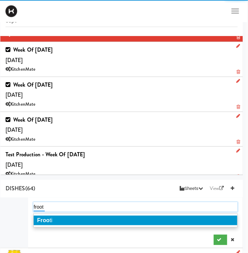
type input "frooti"
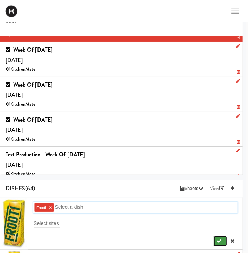
click at [216, 243] on button "submit" at bounding box center [221, 241] width 14 height 10
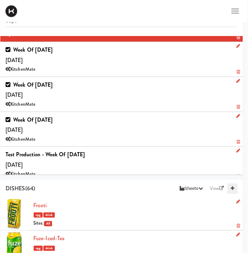
click at [231, 188] on icon at bounding box center [232, 188] width 3 height 5
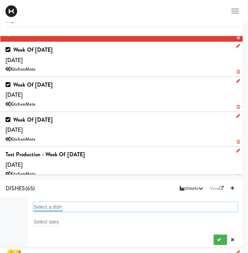
click at [42, 205] on input "text" at bounding box center [48, 207] width 29 height 9
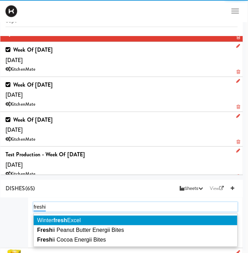
type input "freshii"
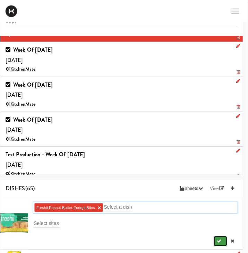
click at [220, 238] on button "submit" at bounding box center [221, 241] width 14 height 10
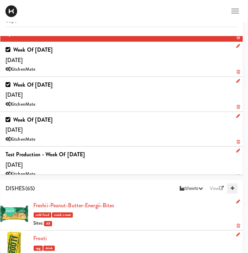
click at [232, 188] on icon at bounding box center [232, 188] width 3 height 5
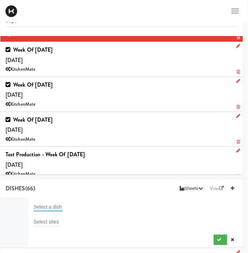
click at [61, 203] on input "text" at bounding box center [48, 207] width 29 height 9
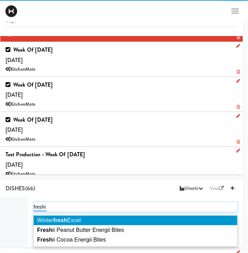
type input "freshii"
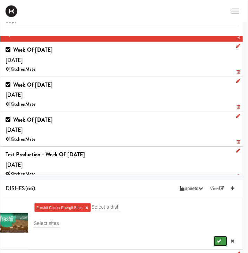
click at [219, 241] on icon "submit" at bounding box center [219, 241] width 5 height 5
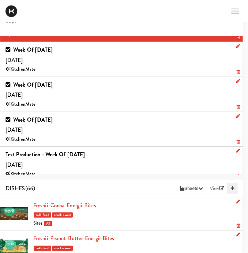
click at [234, 187] on icon at bounding box center [232, 188] width 3 height 5
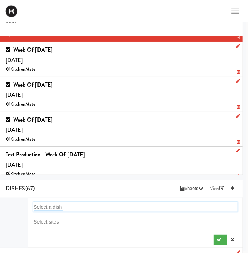
click at [52, 203] on input "text" at bounding box center [48, 207] width 29 height 9
type input "die"
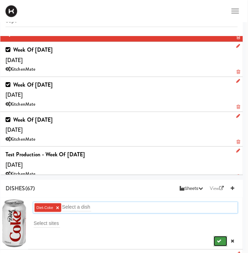
click at [216, 241] on button "submit" at bounding box center [221, 241] width 14 height 10
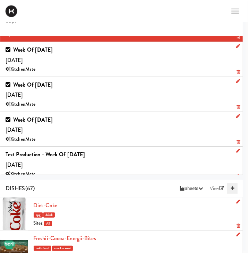
click at [233, 190] on icon at bounding box center [232, 188] width 3 height 5
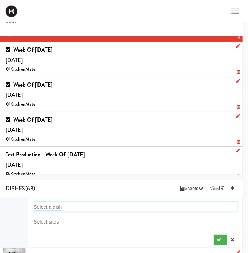
click at [48, 204] on input "text" at bounding box center [48, 207] width 29 height 9
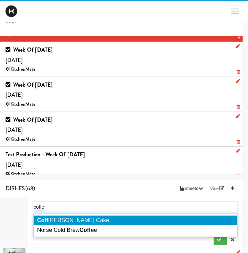
type input "coffee"
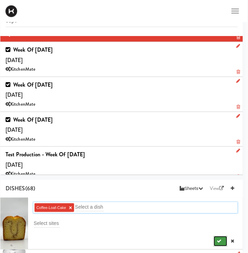
click at [218, 242] on icon "submit" at bounding box center [219, 241] width 5 height 5
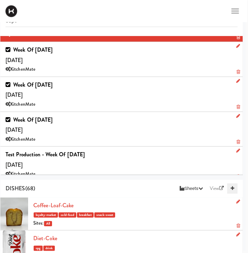
click at [232, 190] on icon at bounding box center [232, 188] width 3 height 5
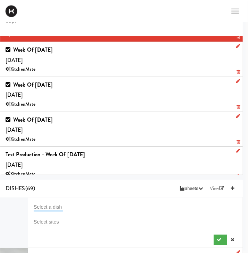
click at [55, 207] on input "text" at bounding box center [48, 207] width 29 height 9
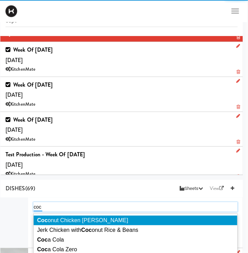
type input "coca"
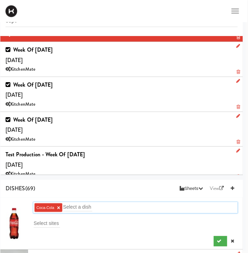
click at [61, 208] on li "Coca-Cola ×" at bounding box center [48, 207] width 28 height 9
click at [59, 208] on link "×" at bounding box center [58, 208] width 3 height 6
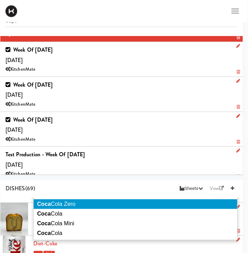
scroll to position [47, 0]
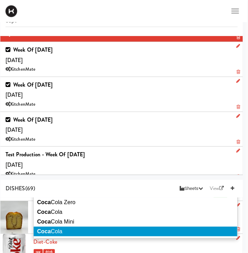
type input "coca"
click at [68, 234] on li "Coca Cola" at bounding box center [136, 232] width 204 height 10
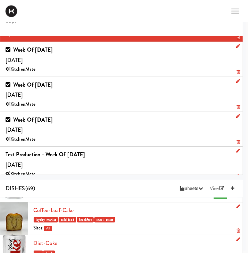
scroll to position [0, 0]
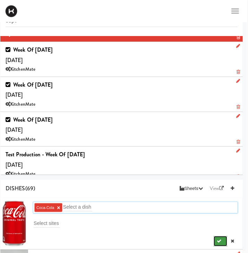
click at [217, 240] on icon "submit" at bounding box center [219, 241] width 5 height 5
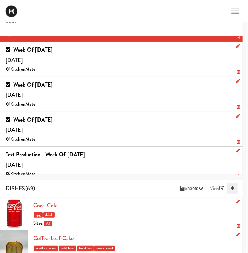
click at [234, 191] on link at bounding box center [232, 188] width 10 height 10
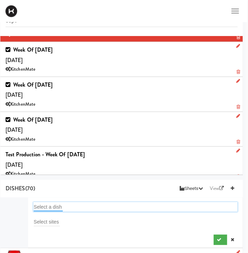
click at [46, 207] on input "text" at bounding box center [48, 207] width 29 height 9
type input "clif"
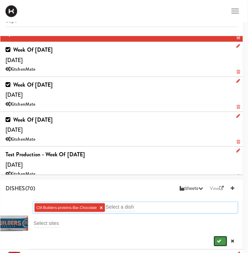
click at [220, 241] on icon "submit" at bounding box center [219, 241] width 5 height 5
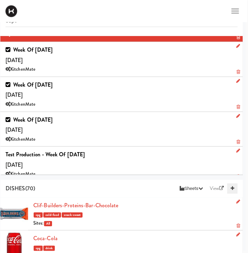
click at [234, 187] on icon at bounding box center [232, 188] width 3 height 5
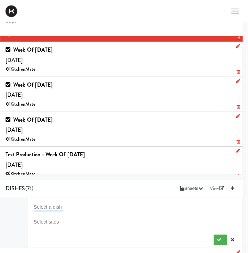
click at [45, 205] on input "text" at bounding box center [48, 207] width 29 height 9
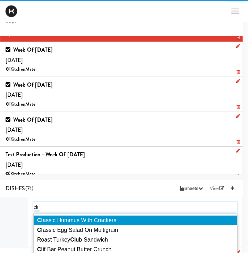
type input "clif"
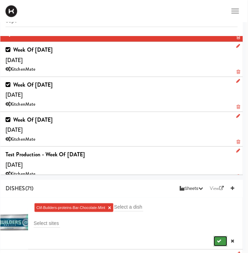
click at [224, 241] on button "submit" at bounding box center [221, 241] width 14 height 10
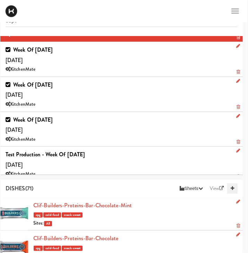
click at [234, 184] on link at bounding box center [232, 188] width 10 height 10
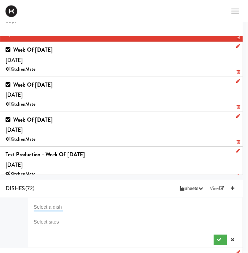
click at [36, 203] on input "text" at bounding box center [48, 207] width 29 height 9
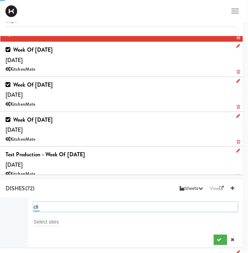
type input "clif"
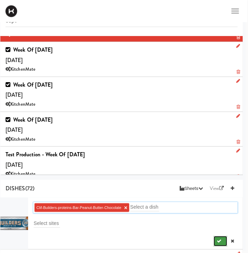
click at [218, 240] on icon "submit" at bounding box center [219, 241] width 5 height 5
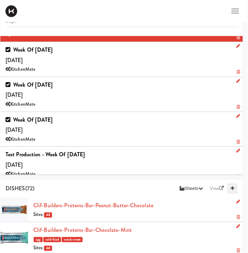
click at [234, 187] on link at bounding box center [232, 188] width 10 height 10
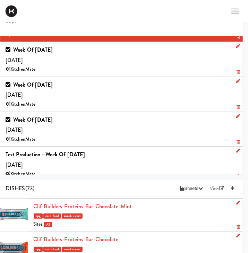
scroll to position [75, 0]
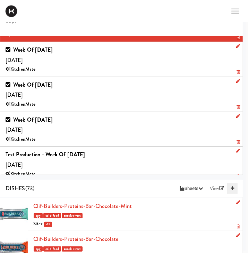
click at [234, 188] on icon at bounding box center [232, 188] width 3 height 5
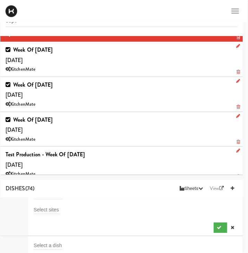
scroll to position [43, 0]
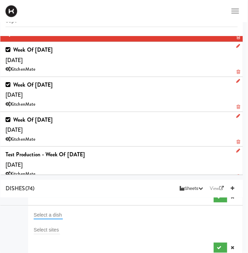
click at [51, 214] on input "text" at bounding box center [48, 215] width 29 height 9
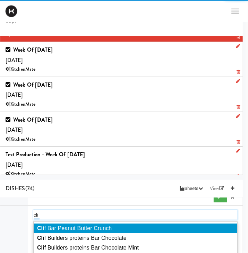
type input "clif"
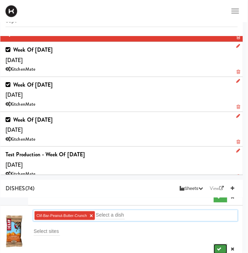
click at [216, 246] on button "submit" at bounding box center [221, 249] width 14 height 10
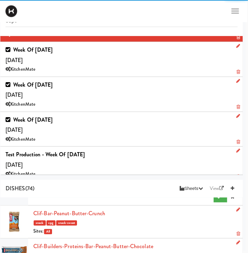
click at [216, 246] on div "Clif-Builders-proteins-Bar-Peanut-Butter-Chocolate Sites: All" at bounding box center [135, 250] width 204 height 19
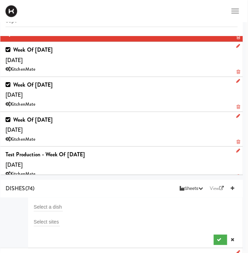
click at [44, 201] on li "Select a dish Select sites" at bounding box center [121, 223] width 242 height 51
click at [40, 205] on input "text" at bounding box center [48, 207] width 29 height 9
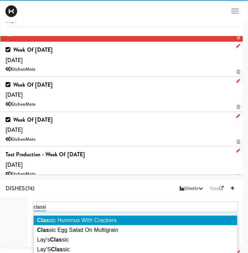
type input "classic"
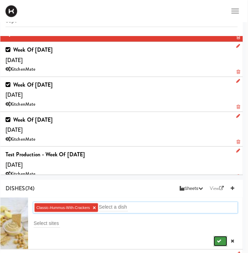
click at [216, 243] on button "submit" at bounding box center [221, 241] width 14 height 10
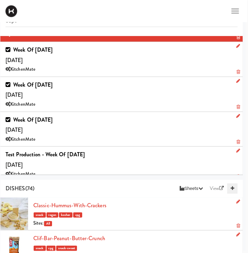
click at [234, 188] on icon at bounding box center [232, 188] width 3 height 5
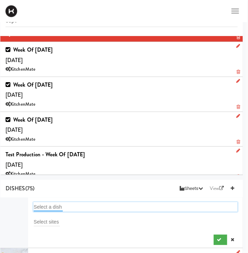
click at [47, 208] on input "text" at bounding box center [48, 207] width 29 height 9
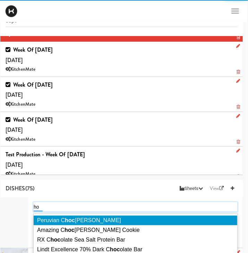
type input "h"
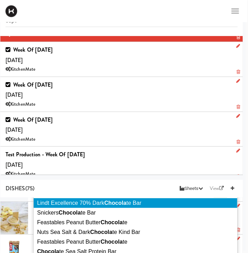
scroll to position [52, 0]
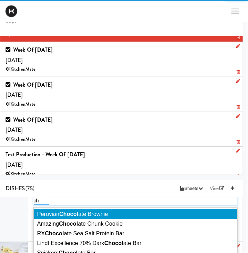
type input "c"
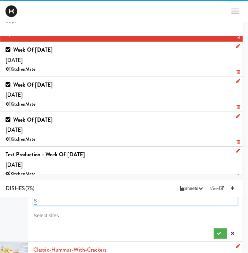
scroll to position [5, 0]
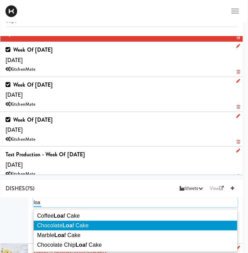
type input "loaf"
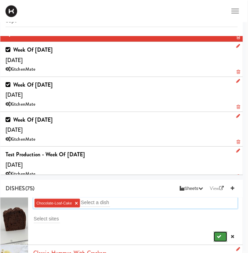
click at [218, 237] on icon "submit" at bounding box center [219, 236] width 5 height 5
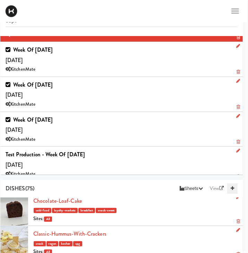
click at [231, 188] on icon at bounding box center [232, 188] width 3 height 5
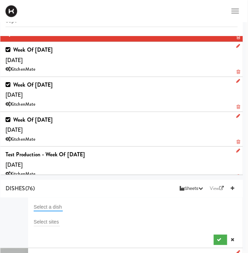
click at [58, 205] on input "text" at bounding box center [48, 207] width 29 height 9
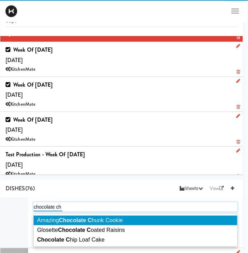
type input "chocolate chi"
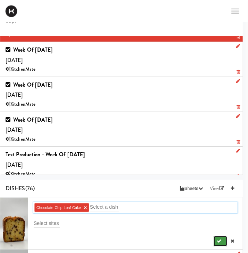
click at [216, 240] on button "submit" at bounding box center [221, 241] width 14 height 10
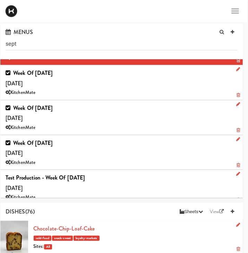
scroll to position [1, 2]
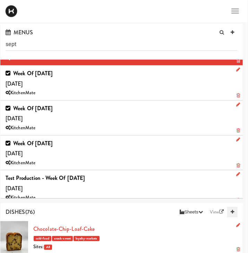
click at [234, 213] on link at bounding box center [232, 212] width 10 height 10
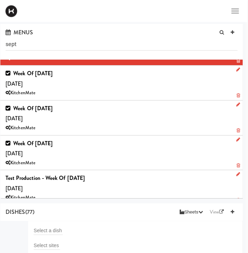
click at [47, 224] on li "Select a dish Select sites" at bounding box center [121, 246] width 242 height 51
click at [39, 228] on input "text" at bounding box center [48, 230] width 29 height 9
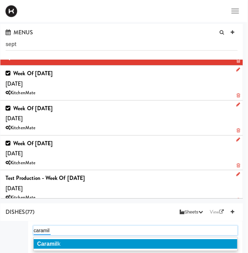
type input "caramilk"
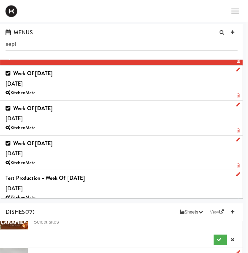
scroll to position [28, 0]
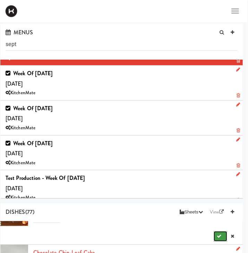
click at [217, 238] on icon "submit" at bounding box center [219, 236] width 5 height 5
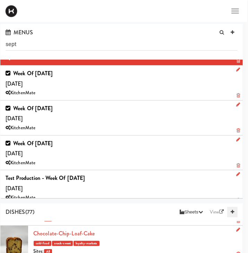
click at [235, 215] on link at bounding box center [232, 212] width 10 height 10
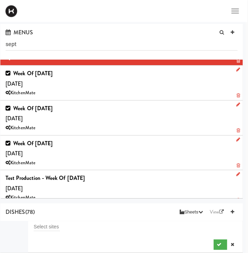
scroll to position [2, 0]
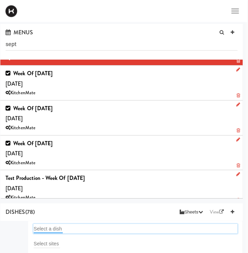
click at [44, 230] on input "text" at bounding box center [48, 228] width 29 height 9
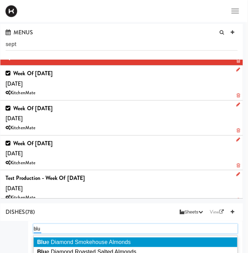
type input "blue"
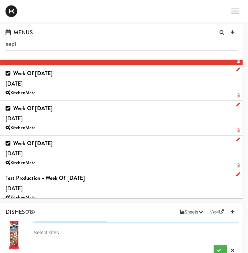
scroll to position [16, 0]
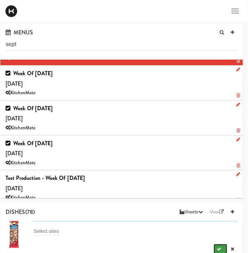
click at [220, 248] on icon "submit" at bounding box center [219, 249] width 5 height 5
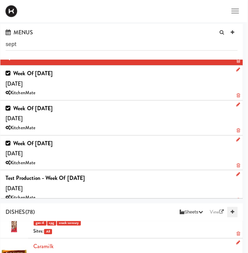
click at [234, 211] on icon at bounding box center [232, 212] width 3 height 5
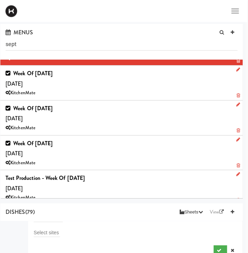
scroll to position [0, 0]
click at [48, 228] on input "text" at bounding box center [48, 230] width 29 height 9
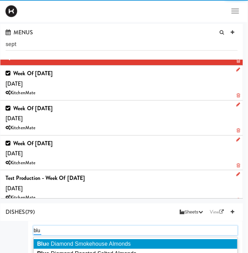
type input "blue"
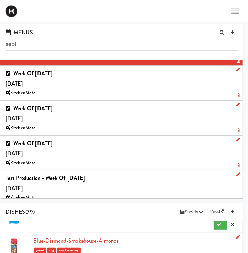
scroll to position [41, 0]
click at [221, 227] on button "submit" at bounding box center [221, 224] width 14 height 10
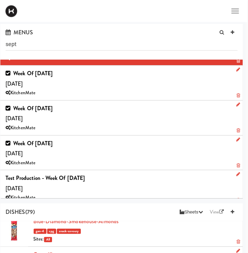
scroll to position [0, 0]
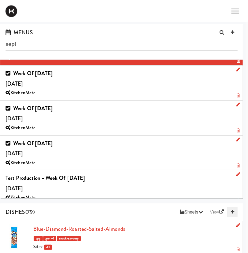
click at [234, 212] on icon at bounding box center [232, 212] width 3 height 5
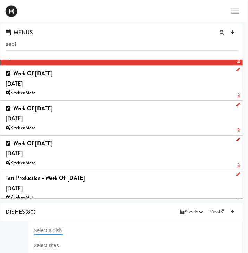
click at [41, 229] on input "text" at bounding box center [48, 230] width 29 height 9
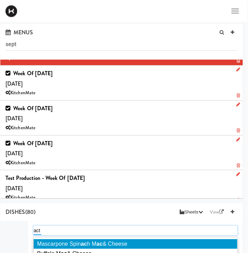
type input "acti"
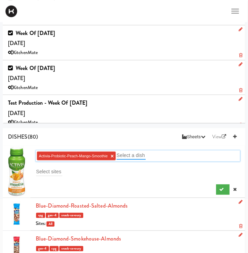
scroll to position [77, 0]
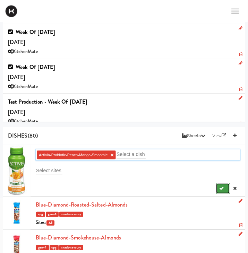
click at [223, 191] on button "submit" at bounding box center [223, 188] width 14 height 10
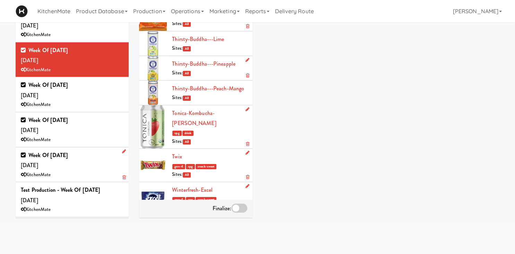
scroll to position [0, 0]
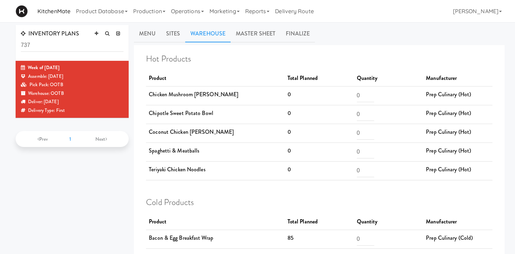
scroll to position [1049, 0]
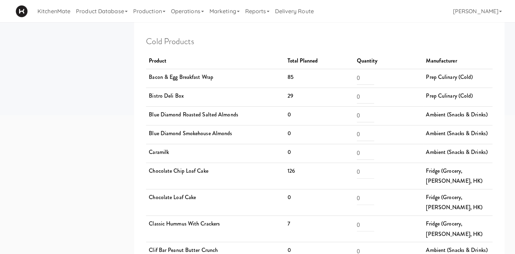
scroll to position [161, 0]
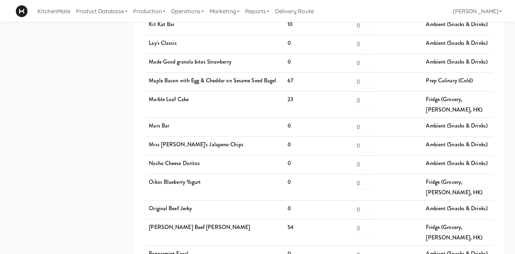
scroll to position [968, 0]
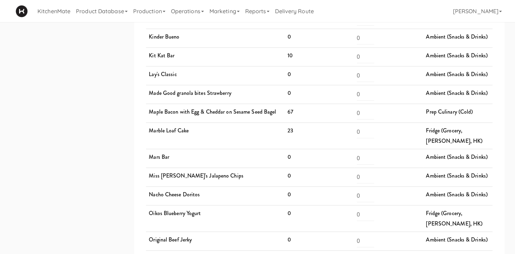
scroll to position [942, 0]
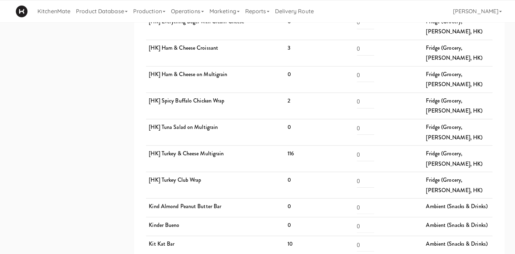
scroll to position [758, 0]
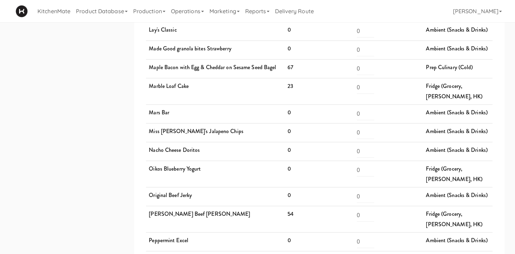
scroll to position [983, 0]
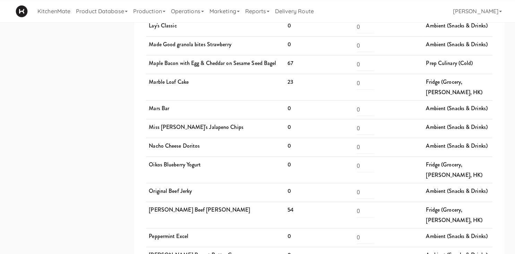
scroll to position [991, 0]
drag, startPoint x: 164, startPoint y: 104, endPoint x: 242, endPoint y: 109, distance: 77.9
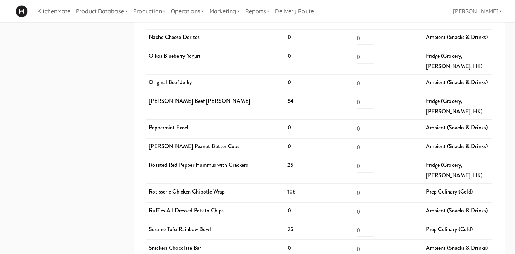
scroll to position [1099, 0]
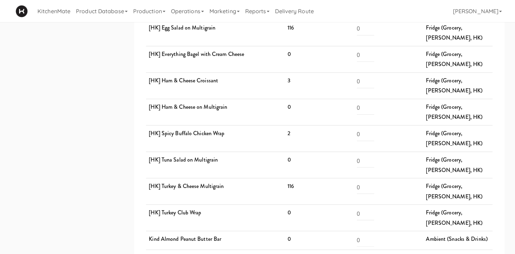
scroll to position [722, 0]
drag, startPoint x: 285, startPoint y: 164, endPoint x: 293, endPoint y: 168, distance: 8.8
drag, startPoint x: 277, startPoint y: 169, endPoint x: 262, endPoint y: 169, distance: 14.9
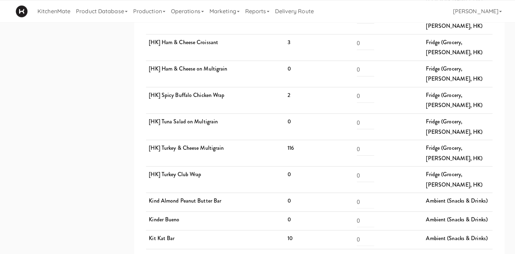
scroll to position [755, 0]
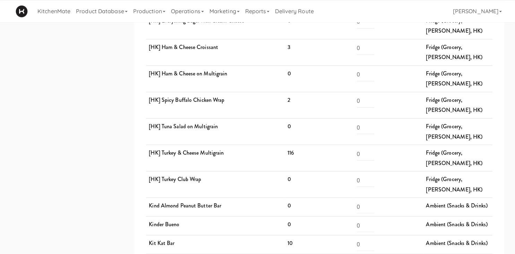
drag, startPoint x: 187, startPoint y: 134, endPoint x: 275, endPoint y: 127, distance: 89.0
drag, startPoint x: 243, startPoint y: 136, endPoint x: 264, endPoint y: 131, distance: 21.5
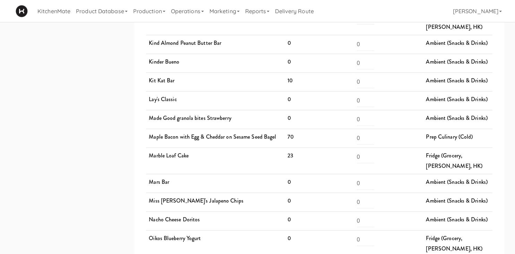
scroll to position [921, 0]
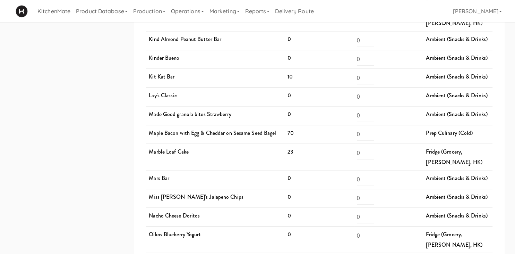
drag, startPoint x: 156, startPoint y: 211, endPoint x: 204, endPoint y: 206, distance: 47.8
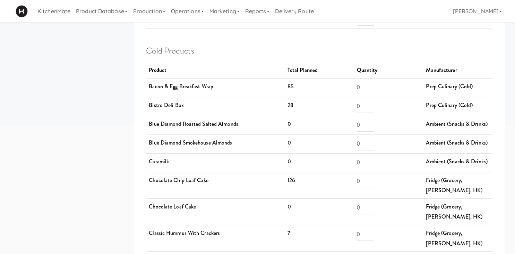
scroll to position [153, 0]
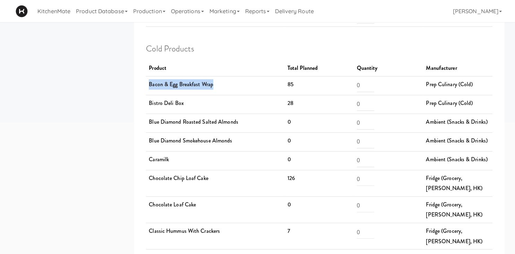
drag, startPoint x: 145, startPoint y: 81, endPoint x: 222, endPoint y: 87, distance: 77.3
click at [222, 87] on td "Bacon & Egg Breakfast Wrap" at bounding box center [215, 85] width 139 height 19
drag, startPoint x: 220, startPoint y: 87, endPoint x: 151, endPoint y: 80, distance: 69.0
click at [151, 80] on td "Bacon & Egg Breakfast Wrap" at bounding box center [215, 85] width 139 height 19
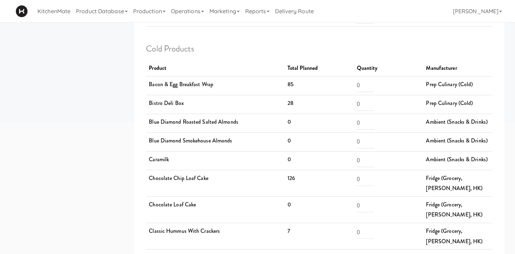
click at [147, 80] on td "Bacon & Egg Breakfast Wrap" at bounding box center [215, 85] width 139 height 19
drag, startPoint x: 147, startPoint y: 80, endPoint x: 238, endPoint y: 79, distance: 90.9
click at [238, 79] on td "Bacon & Egg Breakfast Wrap" at bounding box center [215, 85] width 139 height 19
click at [188, 103] on td "Bistro Deli Box" at bounding box center [215, 104] width 139 height 19
drag, startPoint x: 148, startPoint y: 84, endPoint x: 223, endPoint y: 89, distance: 74.4
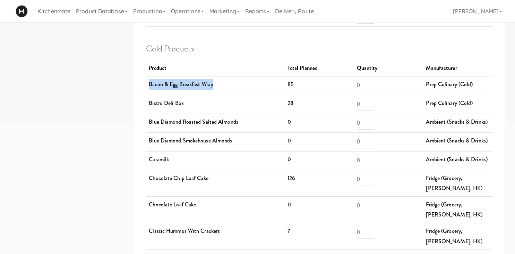
click at [223, 89] on td "Bacon & Egg Breakfast Wrap" at bounding box center [215, 85] width 139 height 19
drag, startPoint x: 150, startPoint y: 82, endPoint x: 225, endPoint y: 81, distance: 76.0
click at [225, 81] on td "Bacon & Egg Breakfast Wrap" at bounding box center [215, 85] width 139 height 19
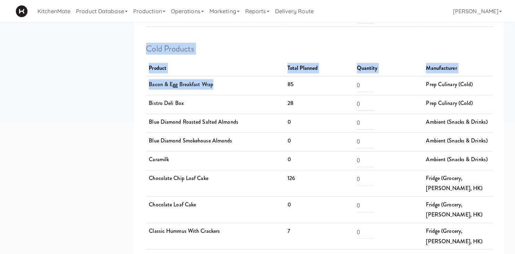
drag, startPoint x: 223, startPoint y: 83, endPoint x: 133, endPoint y: 81, distance: 90.9
click at [201, 97] on td "Bistro Deli Box" at bounding box center [215, 104] width 139 height 19
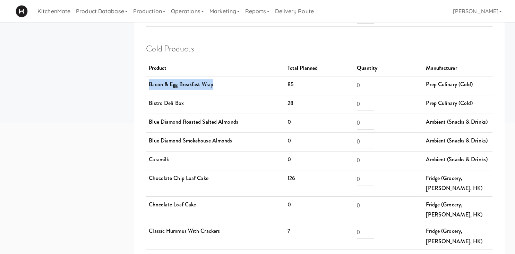
drag, startPoint x: 223, startPoint y: 83, endPoint x: 152, endPoint y: 79, distance: 71.2
click at [152, 79] on td "Bacon & Egg Breakfast Wrap" at bounding box center [215, 85] width 139 height 19
click at [194, 95] on td "Bistro Deli Box" at bounding box center [215, 104] width 139 height 19
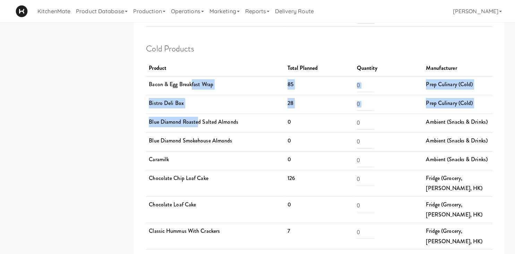
drag, startPoint x: 191, startPoint y: 87, endPoint x: 196, endPoint y: 119, distance: 31.7
click at [196, 110] on td "Bistro Deli Box" at bounding box center [215, 104] width 139 height 19
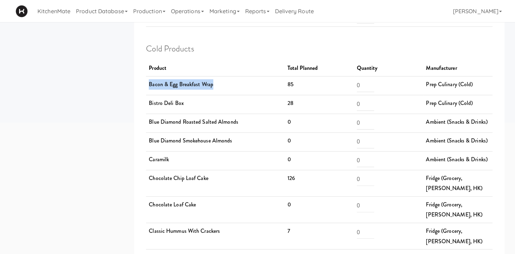
drag, startPoint x: 150, startPoint y: 85, endPoint x: 231, endPoint y: 88, distance: 81.6
click at [231, 88] on td "Bacon & Egg Breakfast Wrap" at bounding box center [215, 85] width 139 height 19
drag, startPoint x: 192, startPoint y: 102, endPoint x: 146, endPoint y: 99, distance: 46.2
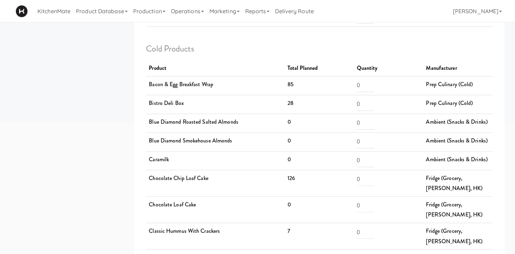
click at [205, 99] on td "Bistro Deli Box" at bounding box center [215, 104] width 139 height 19
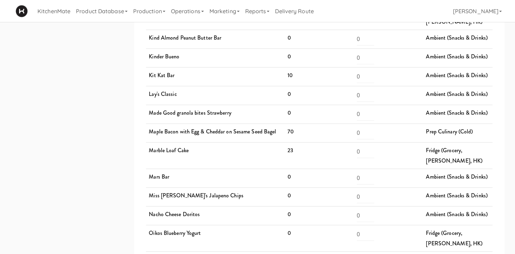
scroll to position [922, 0]
drag, startPoint x: 167, startPoint y: 173, endPoint x: 228, endPoint y: 181, distance: 60.9
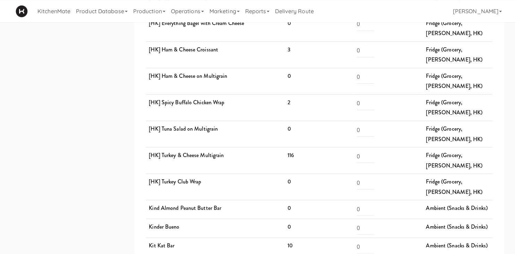
scroll to position [753, 0]
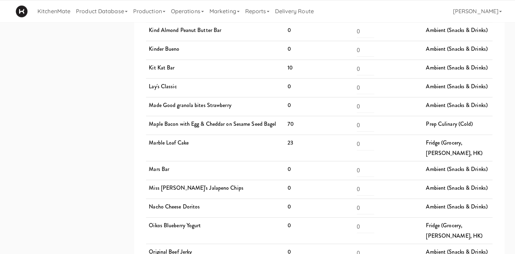
scroll to position [935, 0]
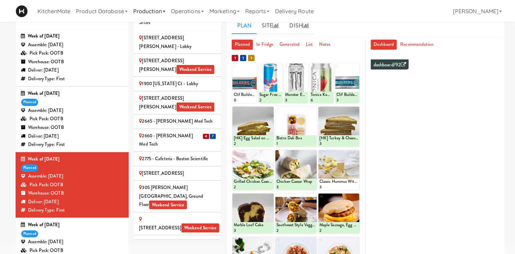
scroll to position [937, 0]
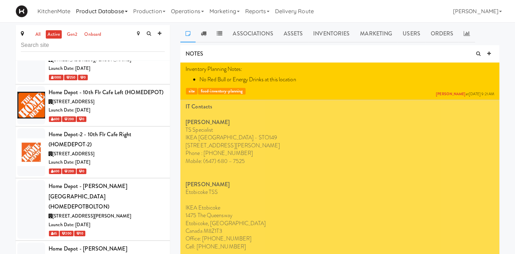
scroll to position [1701, 0]
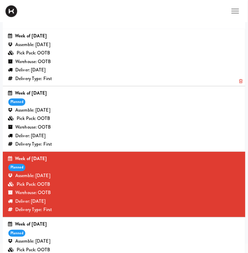
scroll to position [937, 0]
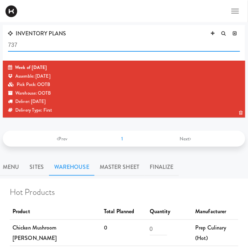
drag, startPoint x: 51, startPoint y: 41, endPoint x: -36, endPoint y: 44, distance: 87.1
click at [8, 44] on input "737" at bounding box center [124, 45] width 232 height 13
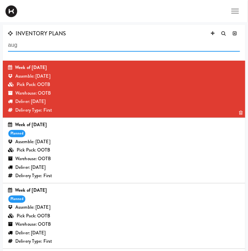
type input "aug"
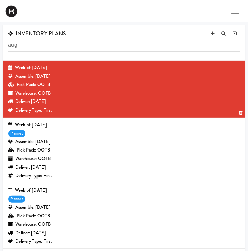
click at [63, 138] on div "Assemble: [DATE]" at bounding box center [124, 142] width 232 height 9
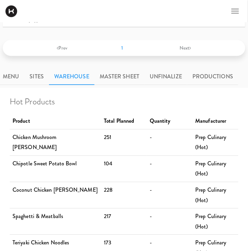
scroll to position [350, 0]
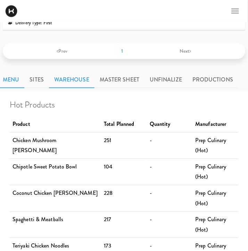
click at [16, 82] on link "Menu" at bounding box center [11, 79] width 27 height 17
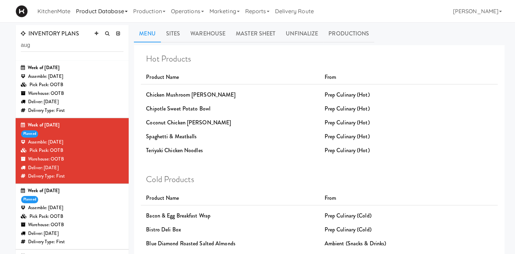
click at [113, 10] on link "Product Database" at bounding box center [101, 11] width 57 height 22
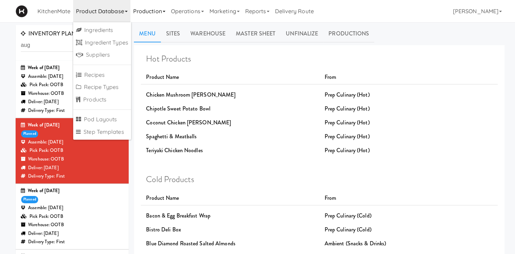
click at [152, 9] on link "Production" at bounding box center [149, 11] width 38 height 22
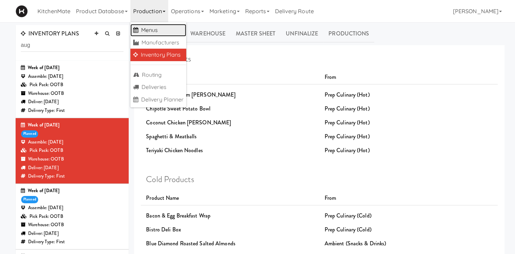
click at [151, 30] on link "Menus" at bounding box center [158, 30] width 56 height 12
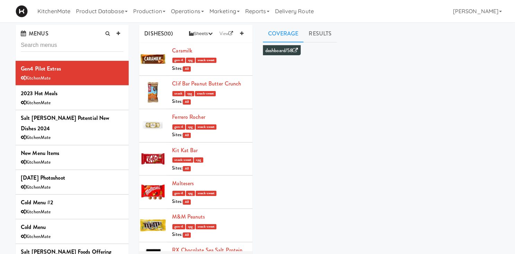
click at [65, 46] on input "text" at bounding box center [72, 45] width 103 height 13
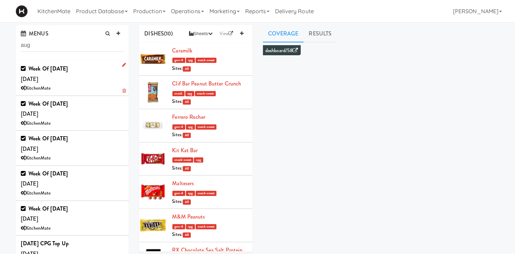
type input "aug"
click at [73, 81] on div "Week of August 31st, 2025 Saturday, Aug 30 KitchenMate" at bounding box center [72, 77] width 103 height 29
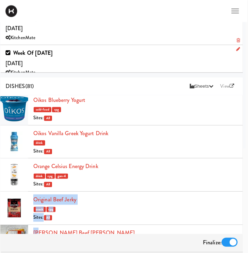
scroll to position [127, 0]
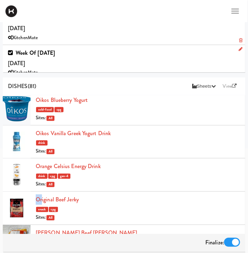
drag, startPoint x: 16, startPoint y: 220, endPoint x: -33, endPoint y: 196, distance: 53.8
click at [3, 196] on div at bounding box center [17, 208] width 28 height 33
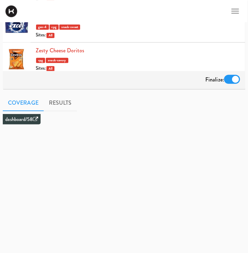
scroll to position [411, 0]
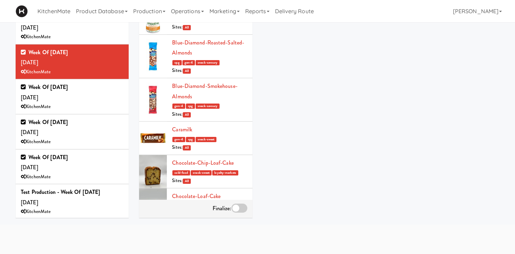
scroll to position [2363, 0]
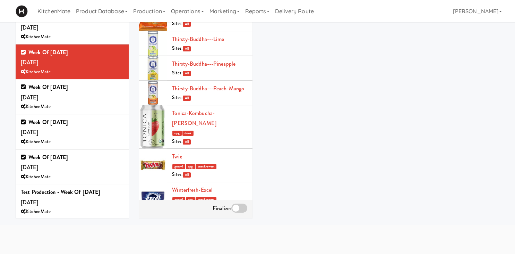
click at [243, 209] on div at bounding box center [239, 207] width 16 height 9
click at [0, 0] on input "checkbox" at bounding box center [0, 0] width 0 height 0
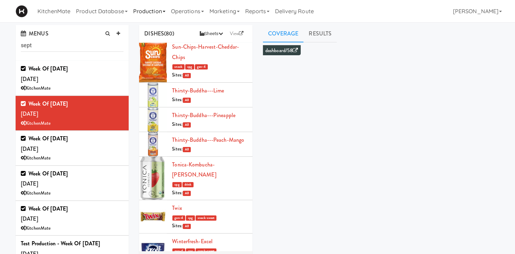
click at [153, 11] on link "Production" at bounding box center [149, 11] width 38 height 22
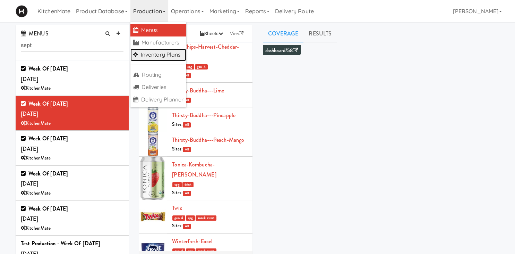
click at [168, 56] on link "Inventory Plans" at bounding box center [158, 55] width 56 height 12
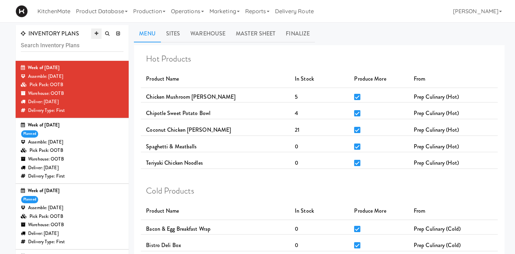
click at [96, 32] on icon at bounding box center [96, 33] width 3 height 5
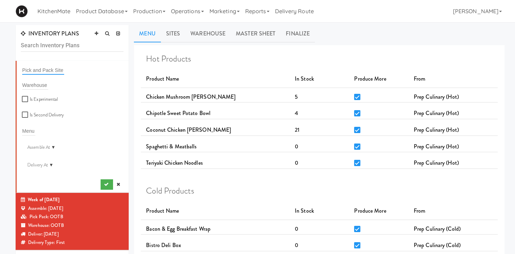
click at [44, 70] on input "text" at bounding box center [43, 70] width 42 height 9
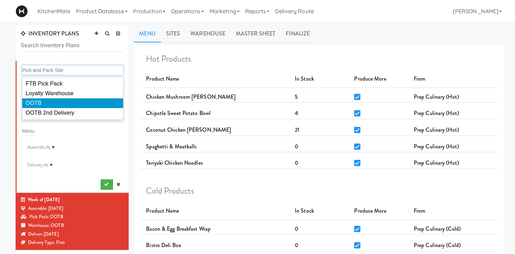
click at [41, 102] on span "OOTB" at bounding box center [34, 103] width 16 height 6
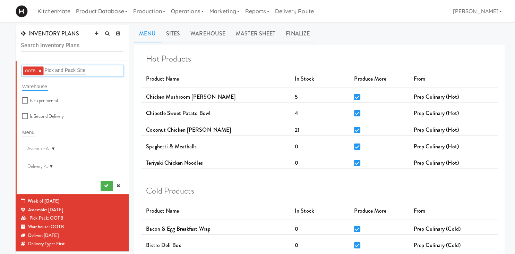
click at [40, 85] on input "text" at bounding box center [35, 86] width 26 height 9
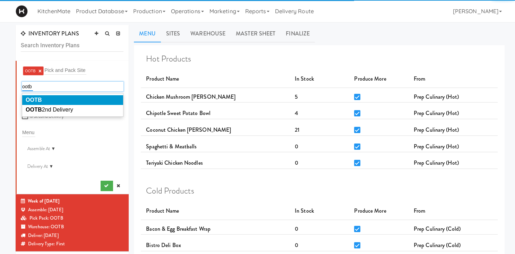
type input "ootb"
click at [36, 98] on em "OOTB" at bounding box center [34, 100] width 16 height 6
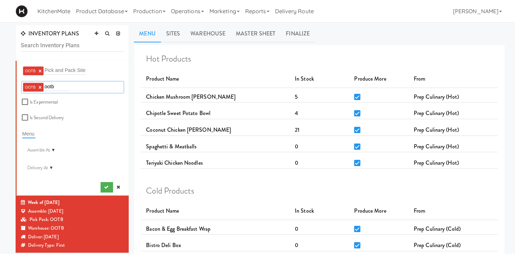
click at [33, 129] on input "text" at bounding box center [28, 133] width 13 height 9
click at [27, 131] on input "text" at bounding box center [28, 133] width 13 height 9
type input "sept"
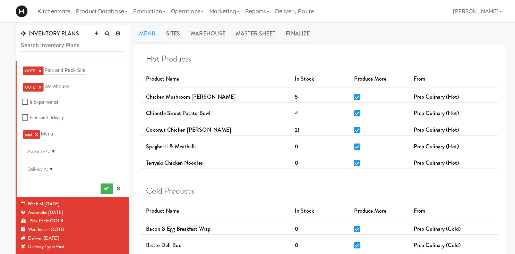
click at [38, 136] on link "×" at bounding box center [36, 134] width 3 height 6
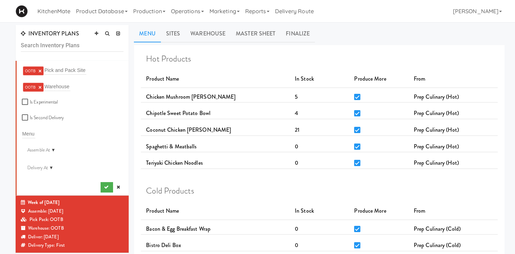
click at [37, 135] on div "Menu" at bounding box center [73, 134] width 102 height 10
click at [28, 131] on input "text" at bounding box center [28, 133] width 13 height 9
click at [28, 131] on div "se se" at bounding box center [73, 134] width 102 height 10
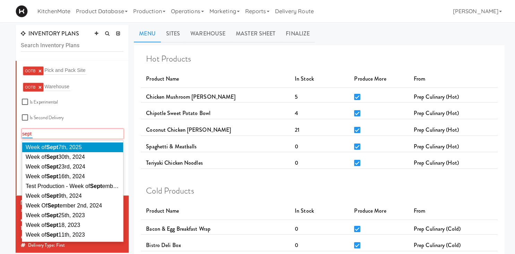
type input "sept"
click at [93, 150] on li "Week of [DATE]" at bounding box center [72, 147] width 101 height 10
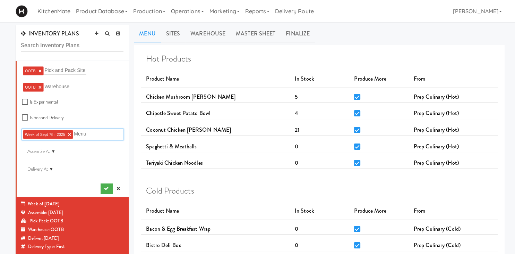
click at [91, 131] on div "Week-of-Sept-7th,-2025 × Menu" at bounding box center [73, 134] width 102 height 11
click at [55, 153] on div "Assemble At ▼" at bounding box center [41, 151] width 39 height 12
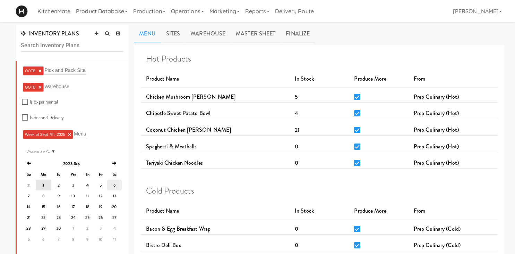
click at [116, 184] on td "6" at bounding box center [114, 184] width 15 height 11
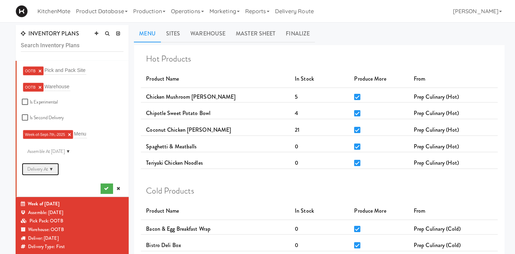
click at [48, 173] on div "Delivery At ▼" at bounding box center [40, 169] width 37 height 12
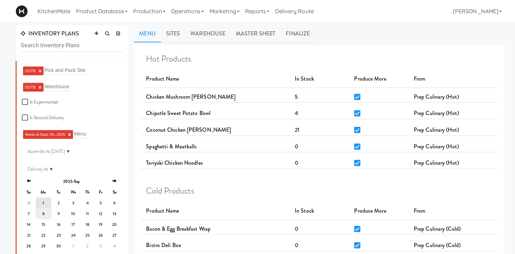
click at [39, 214] on td "8" at bounding box center [44, 213] width 16 height 11
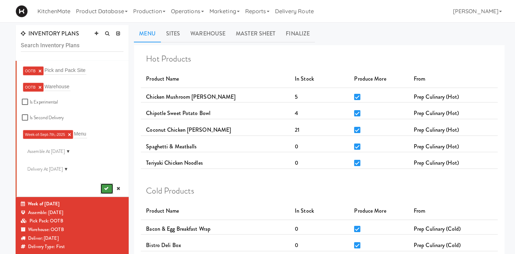
click at [108, 188] on icon "submit" at bounding box center [106, 188] width 5 height 5
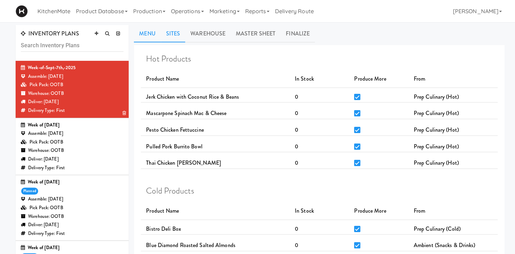
click at [173, 31] on link "Sites" at bounding box center [173, 33] width 25 height 17
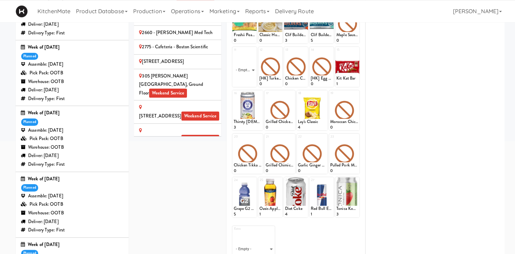
scroll to position [121, 0]
